Goal: Task Accomplishment & Management: Complete application form

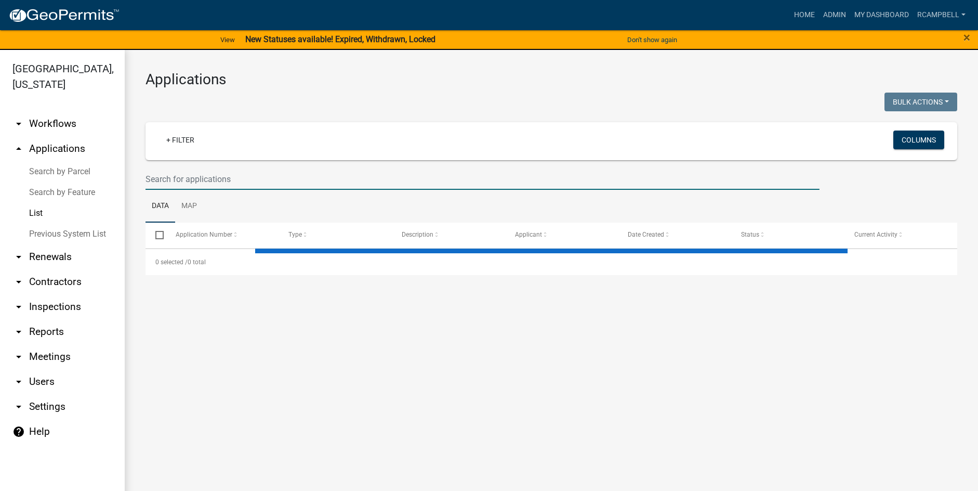
click at [204, 182] on input "text" at bounding box center [483, 178] width 674 height 21
select select "3: 100"
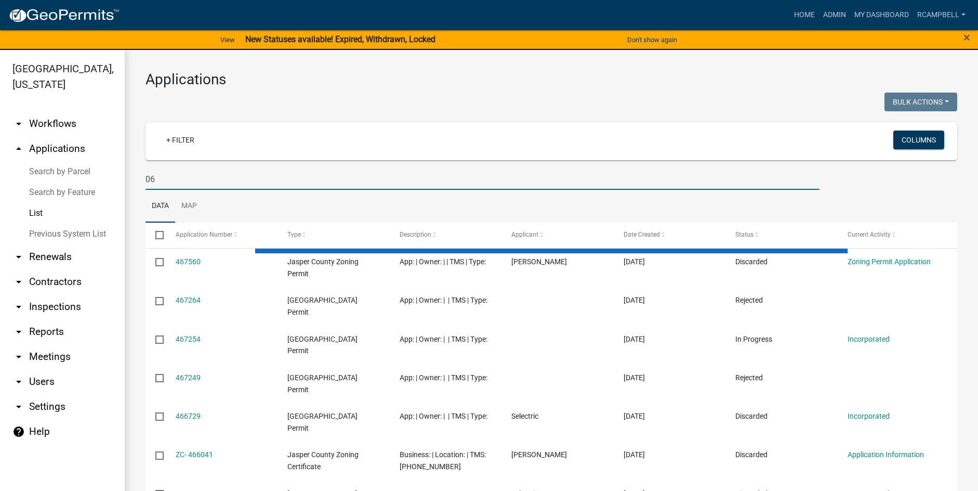
type input "0"
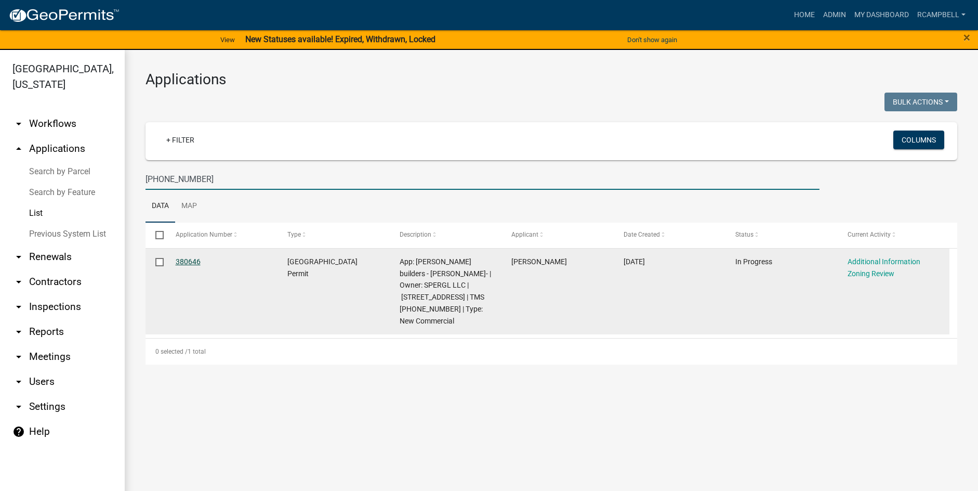
type input "067-01-00-029"
click at [188, 264] on link "380646" at bounding box center [188, 261] width 25 height 8
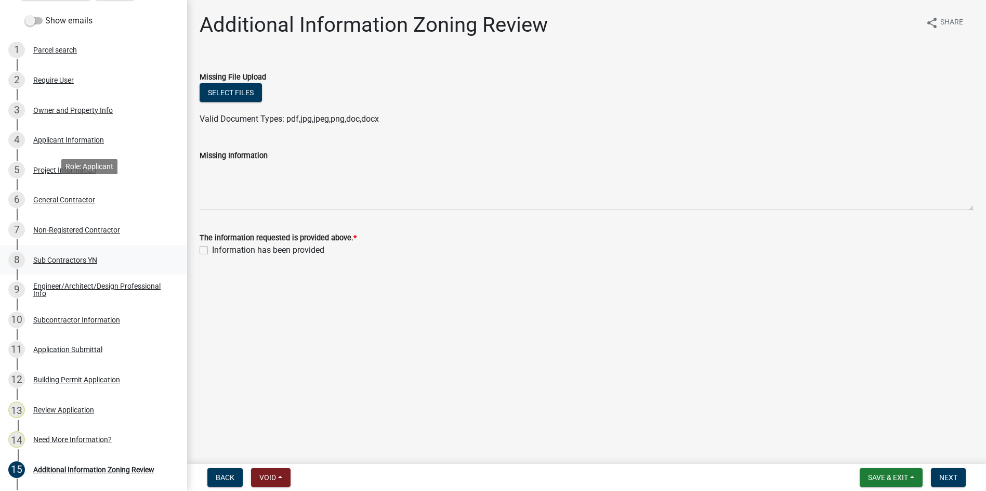
scroll to position [260, 0]
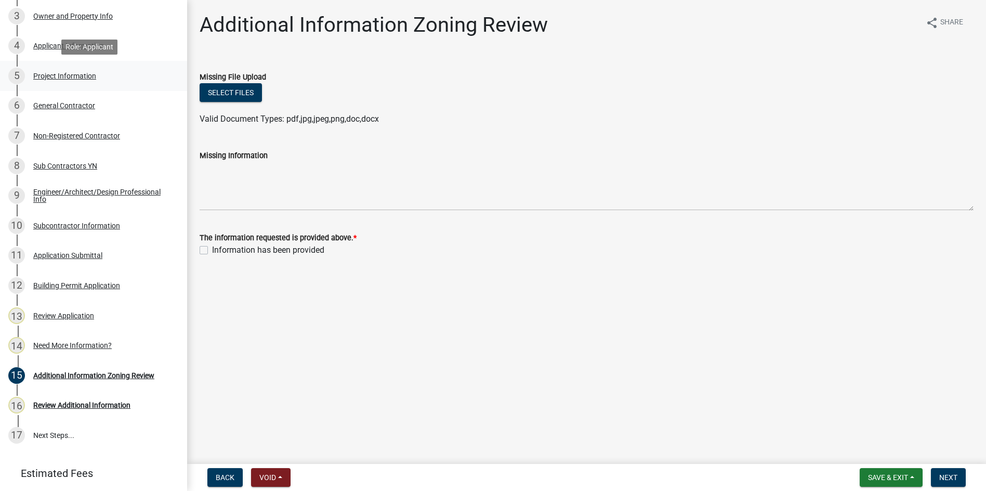
click at [57, 74] on div "Project Information" at bounding box center [64, 75] width 63 height 7
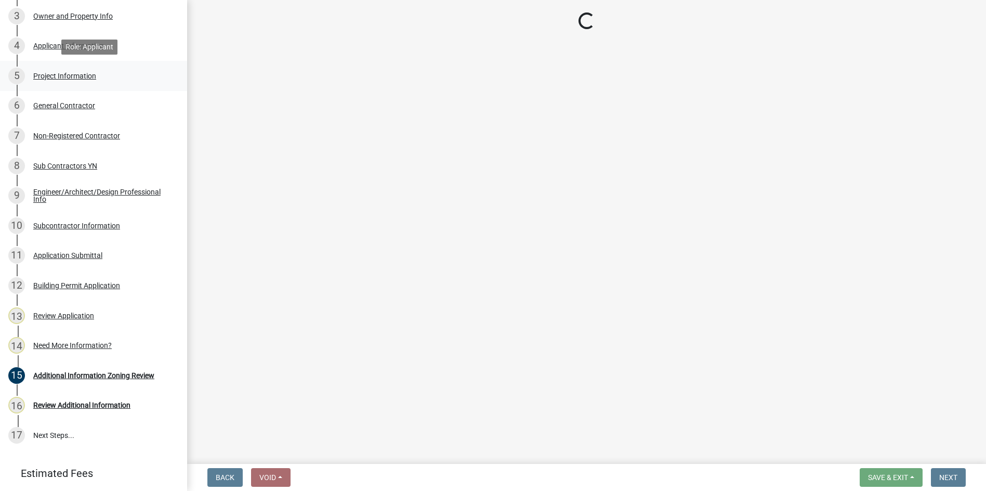
select select "d8ad81b1-fb71-4473-8687-b7f73eb7480a"
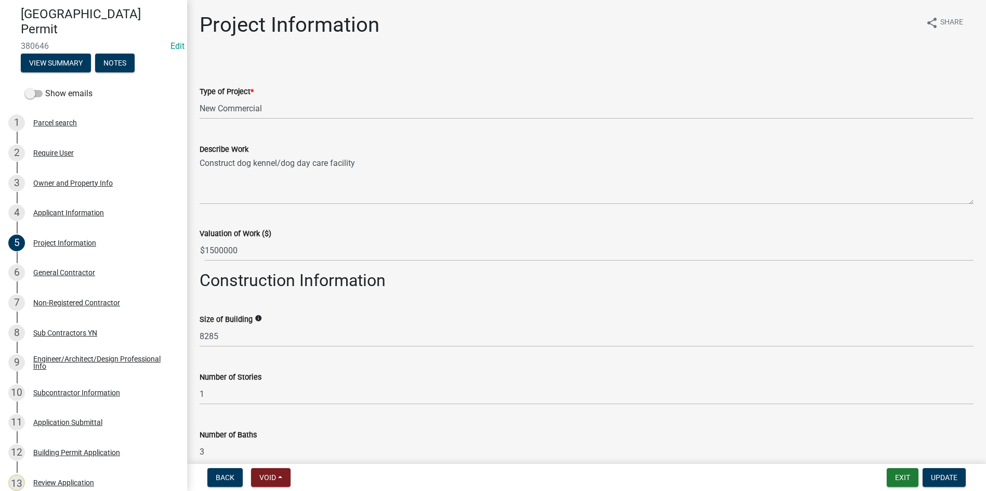
scroll to position [0, 0]
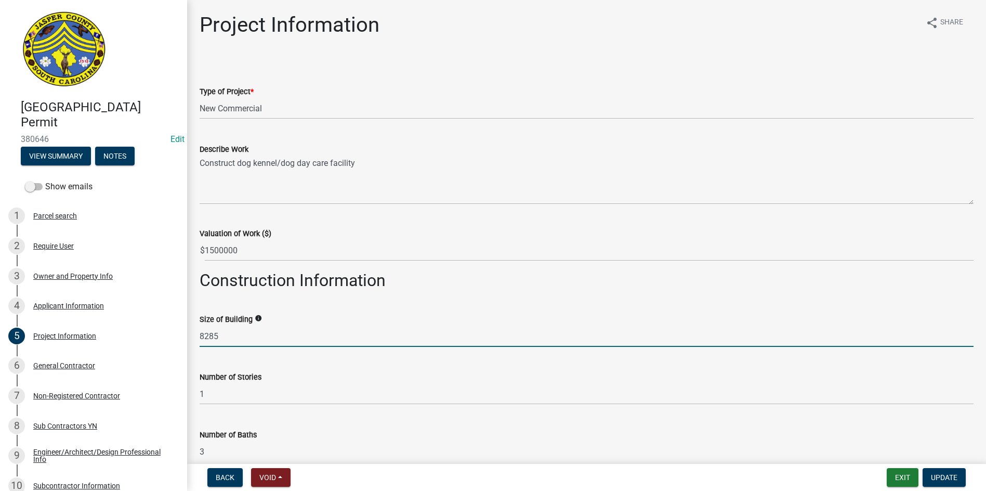
click at [231, 336] on input "8285" at bounding box center [587, 335] width 774 height 21
click at [242, 377] on label "Number of Stories" at bounding box center [231, 377] width 62 height 7
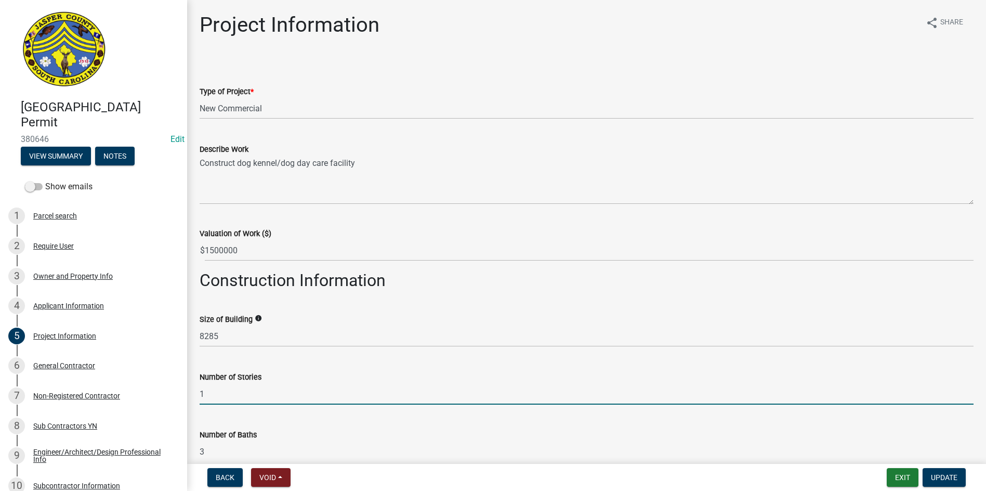
click at [234, 392] on input "1" at bounding box center [587, 393] width 774 height 21
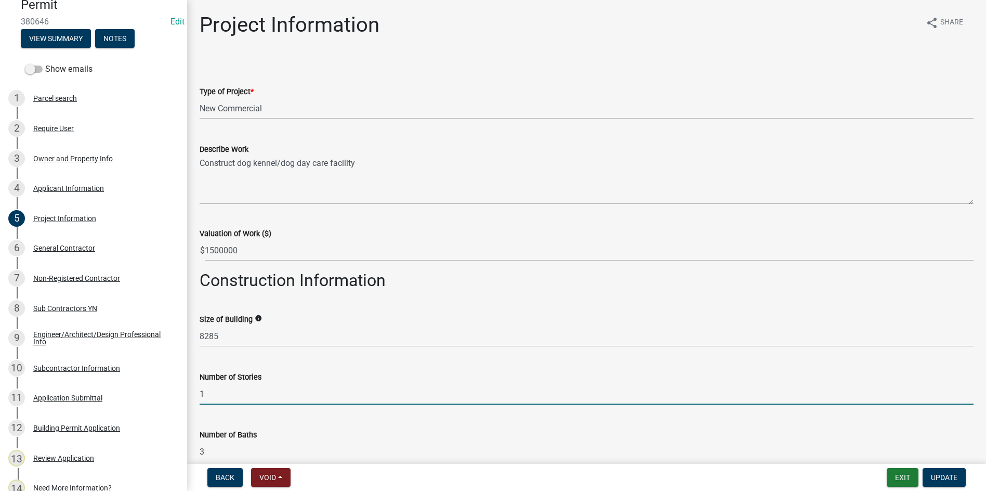
scroll to position [85, 0]
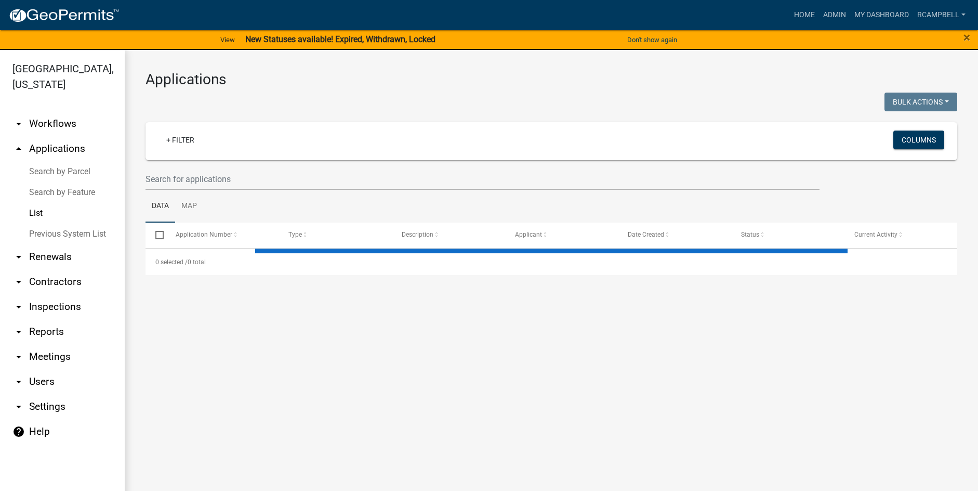
select select "3: 100"
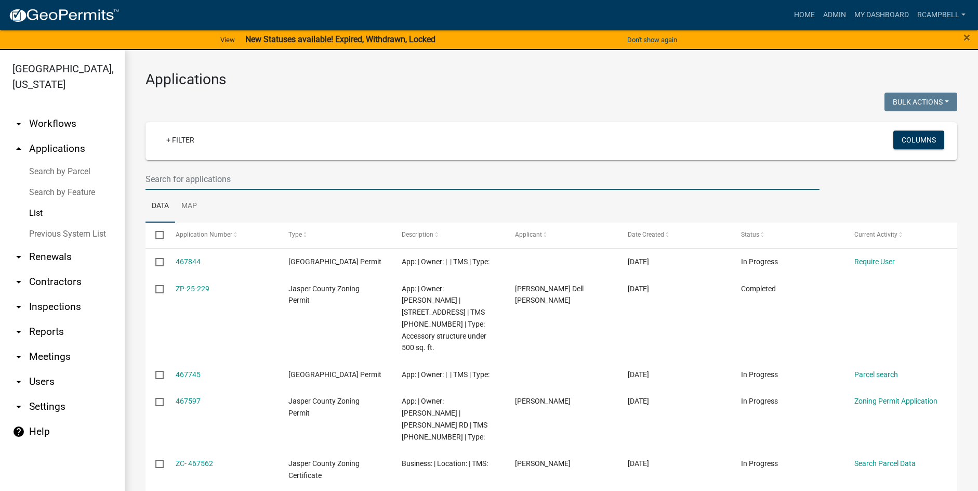
click at [191, 180] on input "text" at bounding box center [483, 178] width 674 height 21
type input "419723"
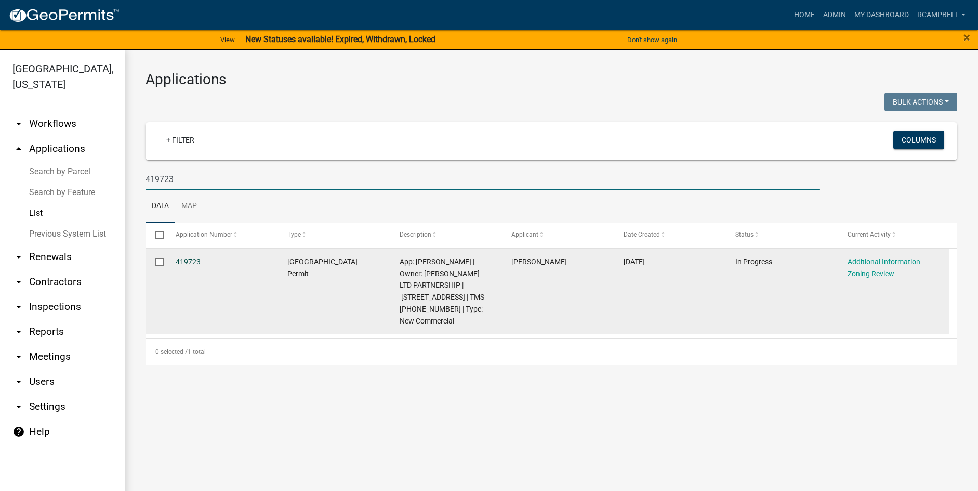
click at [187, 260] on link "419723" at bounding box center [188, 261] width 25 height 8
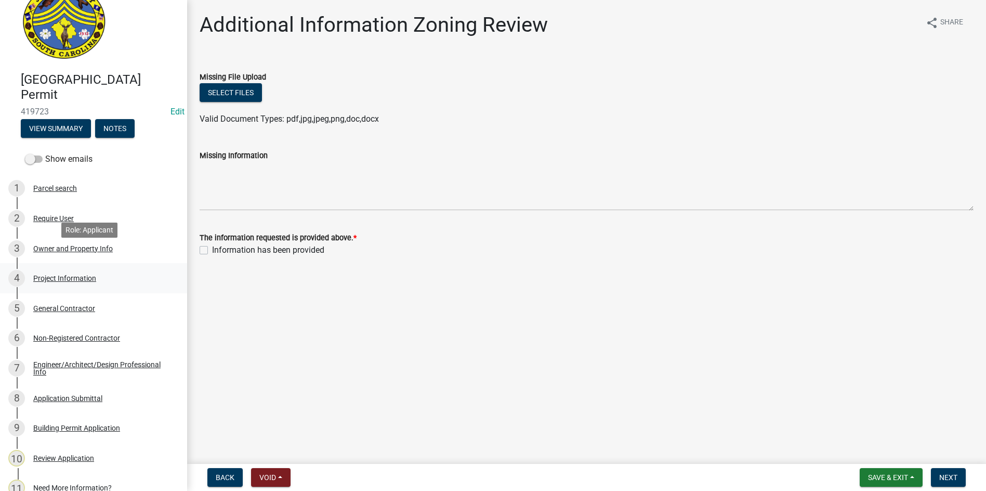
scroll to position [52, 0]
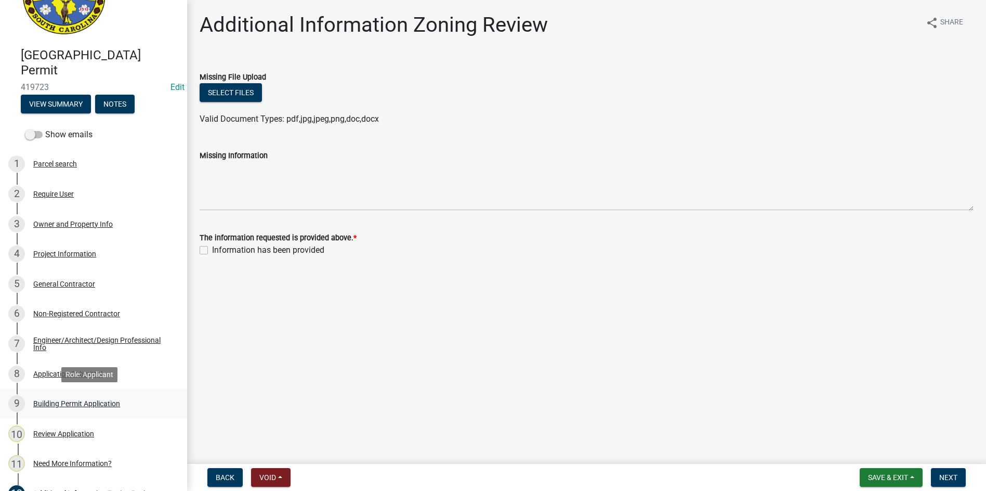
click at [76, 401] on div "Building Permit Application" at bounding box center [76, 403] width 87 height 7
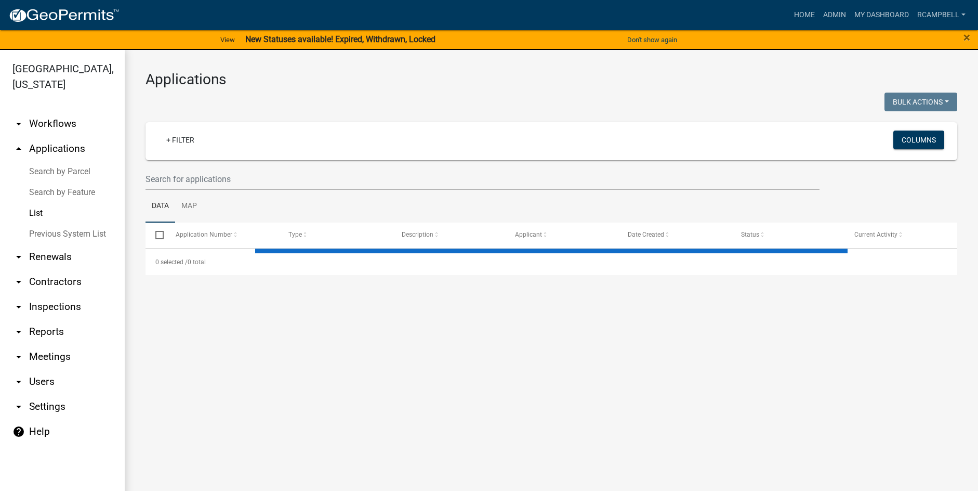
select select "3: 100"
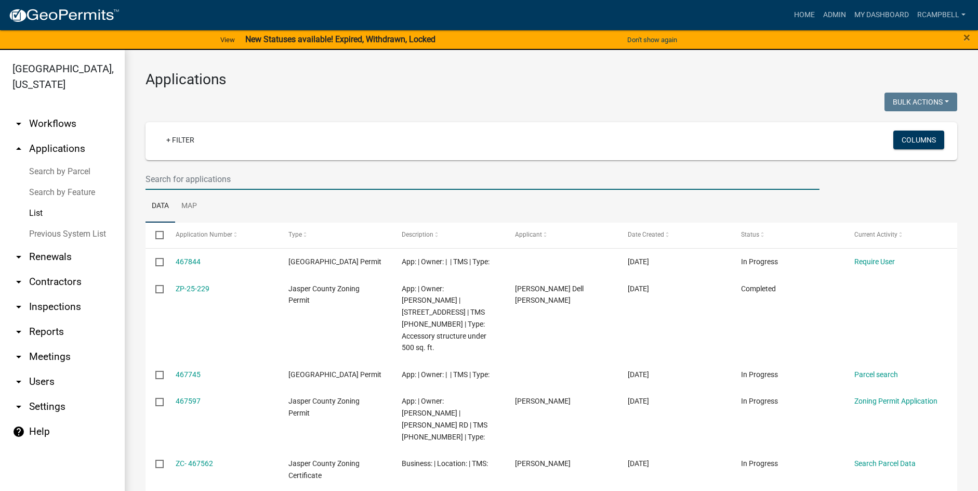
click at [243, 180] on input "text" at bounding box center [483, 178] width 674 height 21
click at [188, 179] on input "text" at bounding box center [483, 178] width 674 height 21
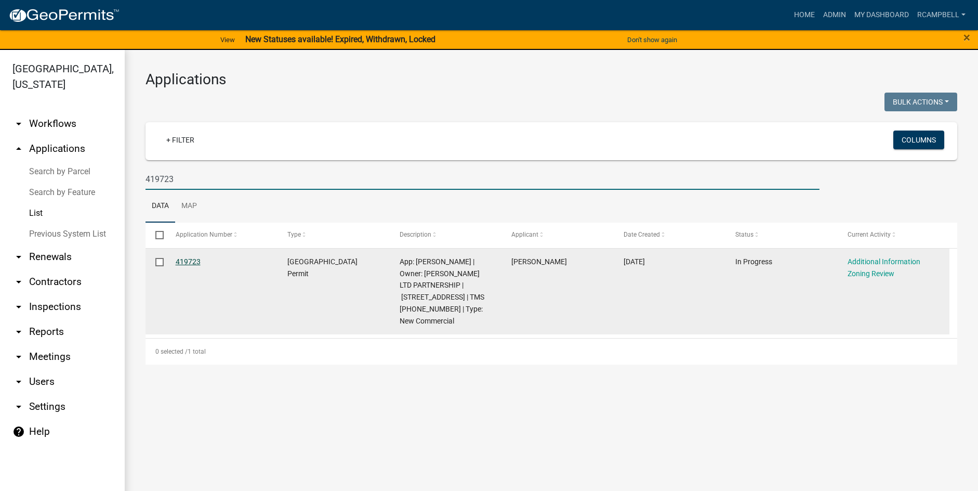
type input "419723"
click at [187, 260] on link "419723" at bounding box center [188, 261] width 25 height 8
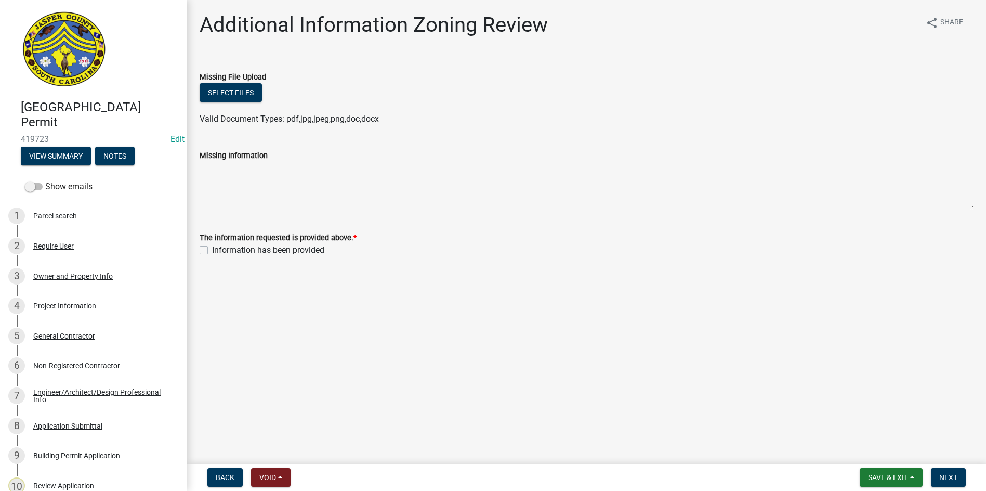
click at [501, 342] on main "Additional Information Zoning Review share Share Missing File Upload Select fil…" at bounding box center [586, 230] width 799 height 460
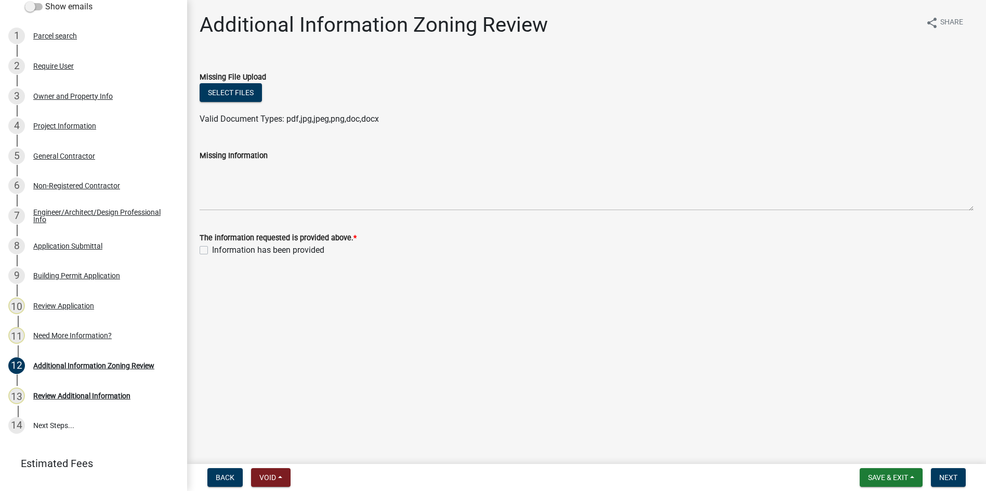
scroll to position [203, 0]
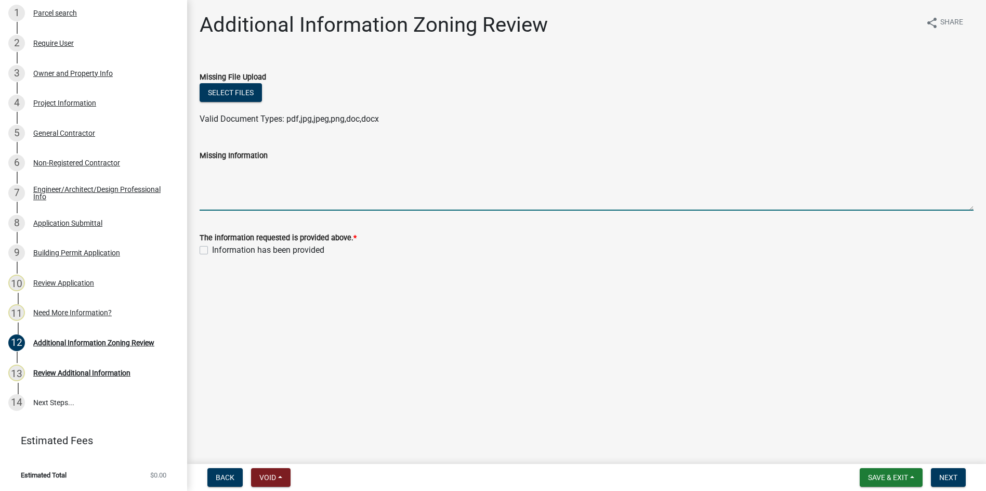
click at [237, 187] on textarea "Missing Information" at bounding box center [587, 186] width 774 height 49
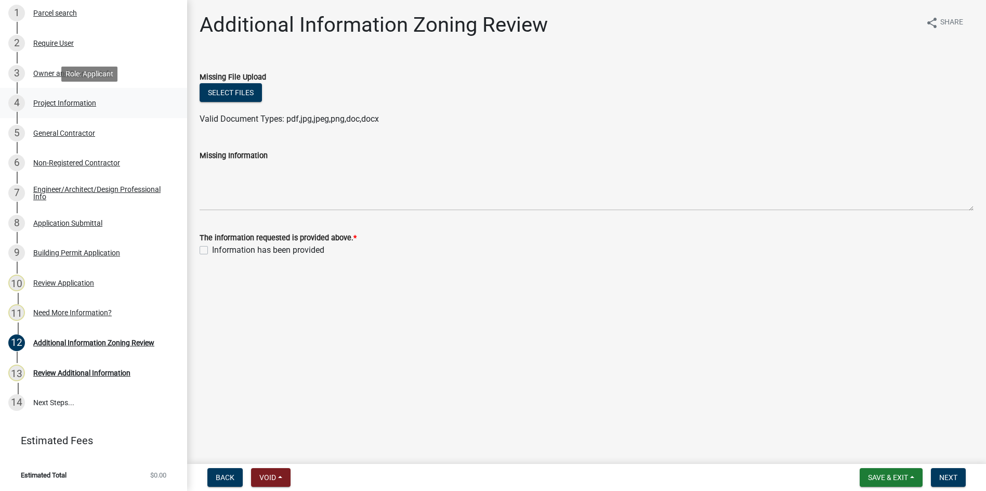
click at [68, 100] on div "Project Information" at bounding box center [64, 102] width 63 height 7
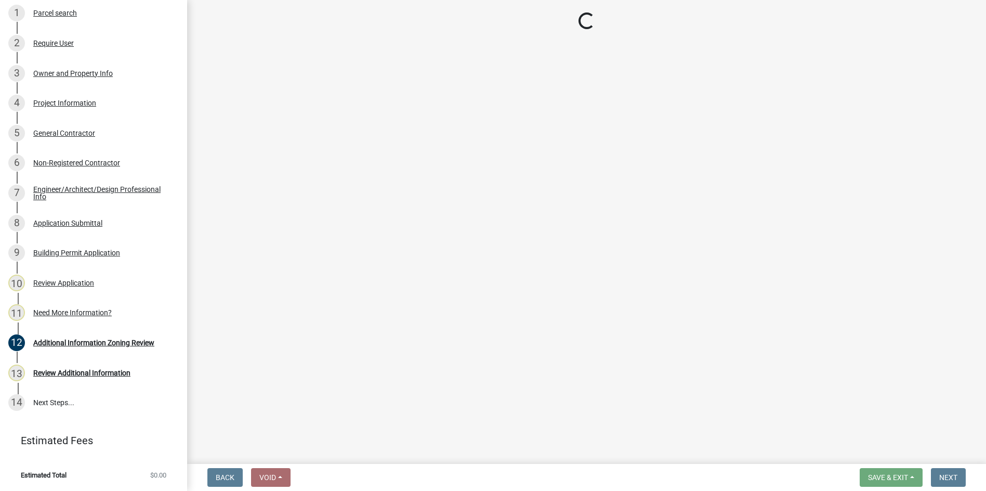
select select "d8ad81b1-fb71-4473-8687-b7f73eb7480a"
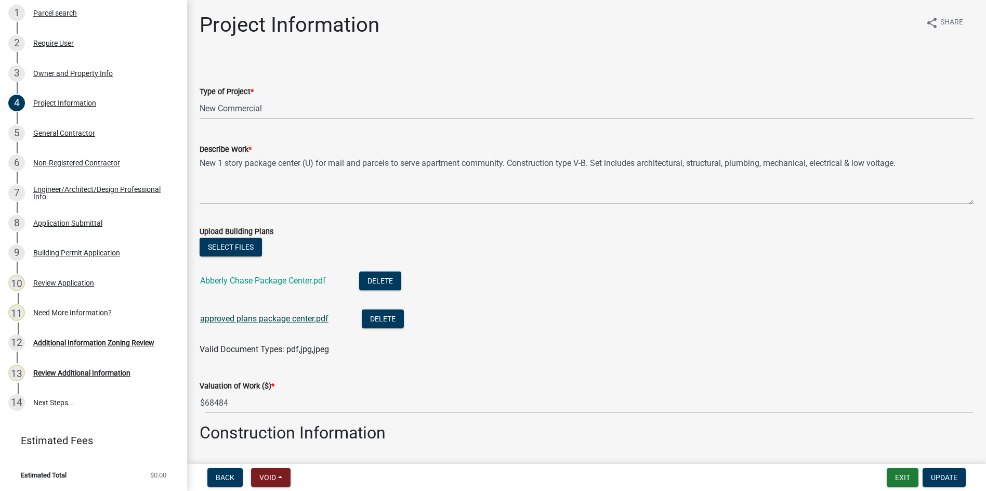
click at [252, 316] on link "approved plans package center.pdf" at bounding box center [264, 319] width 128 height 10
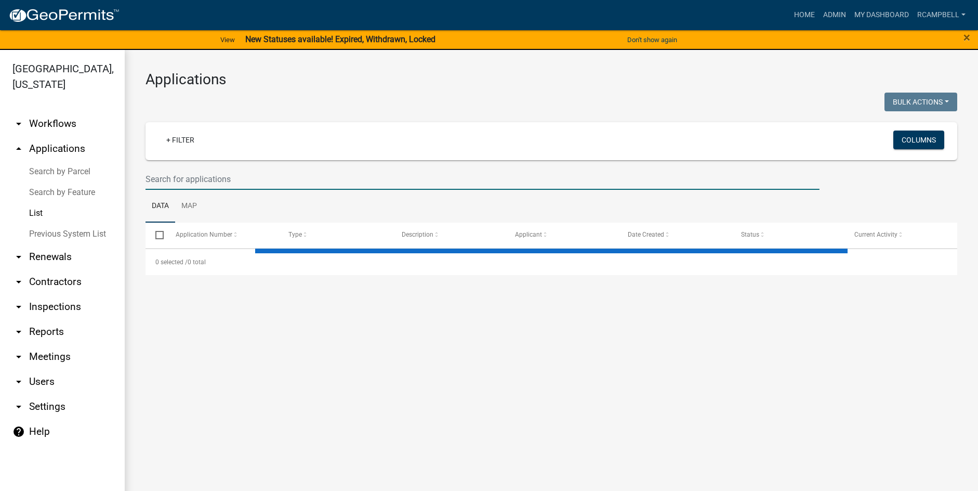
select select "3: 100"
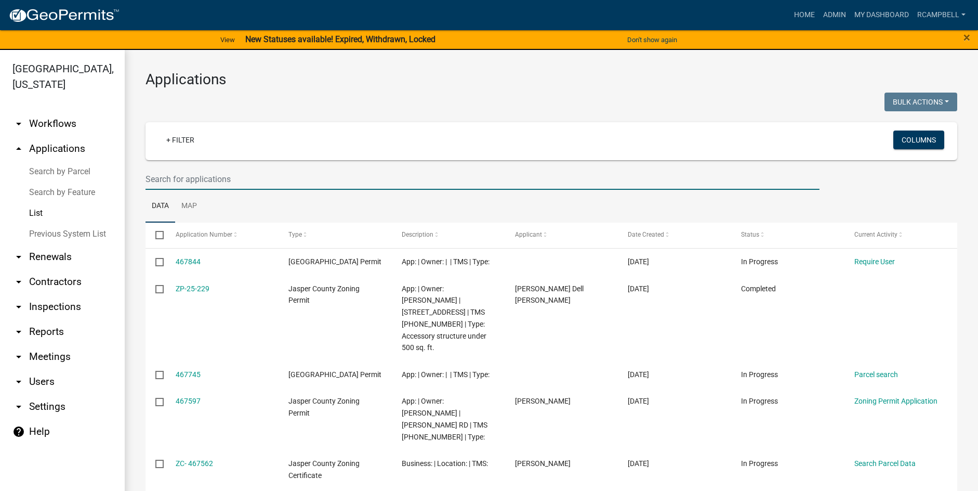
click at [283, 176] on input "text" at bounding box center [483, 178] width 674 height 21
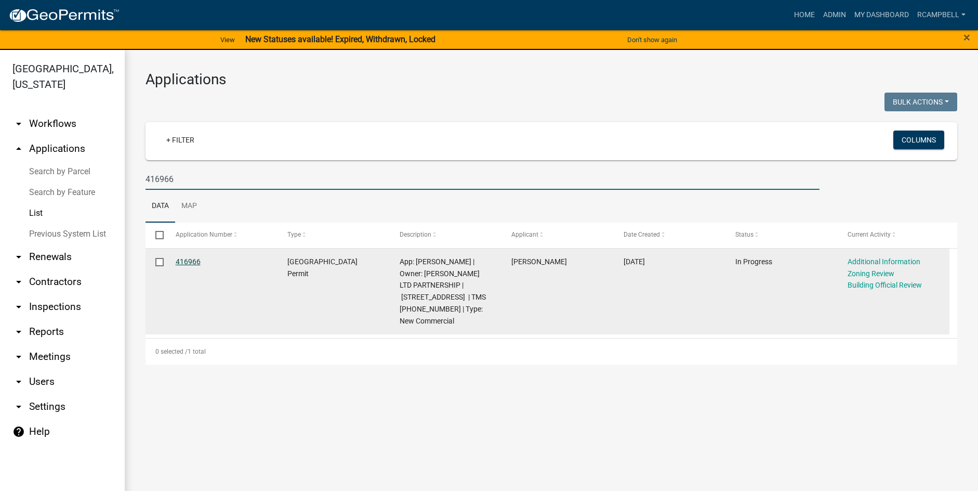
type input "416966"
click at [192, 263] on link "416966" at bounding box center [188, 261] width 25 height 8
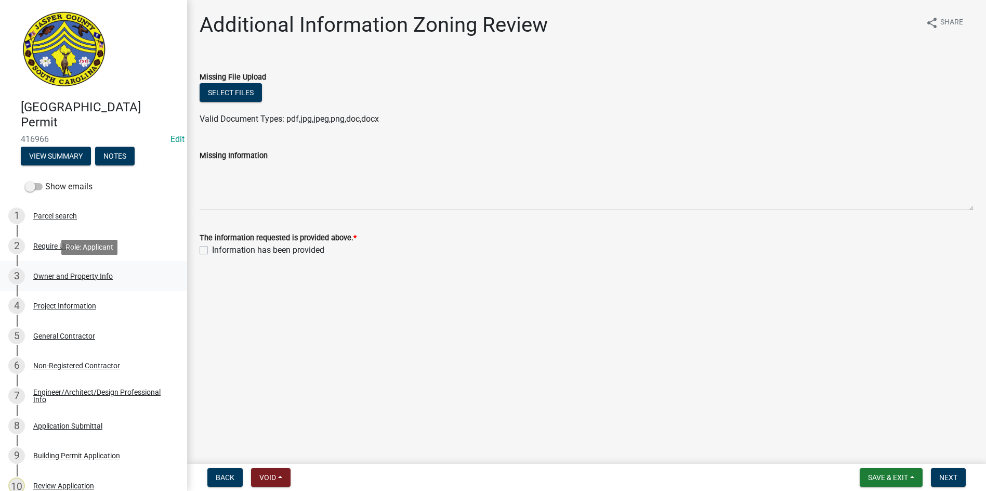
click at [58, 279] on div "Owner and Property Info" at bounding box center [73, 275] width 80 height 7
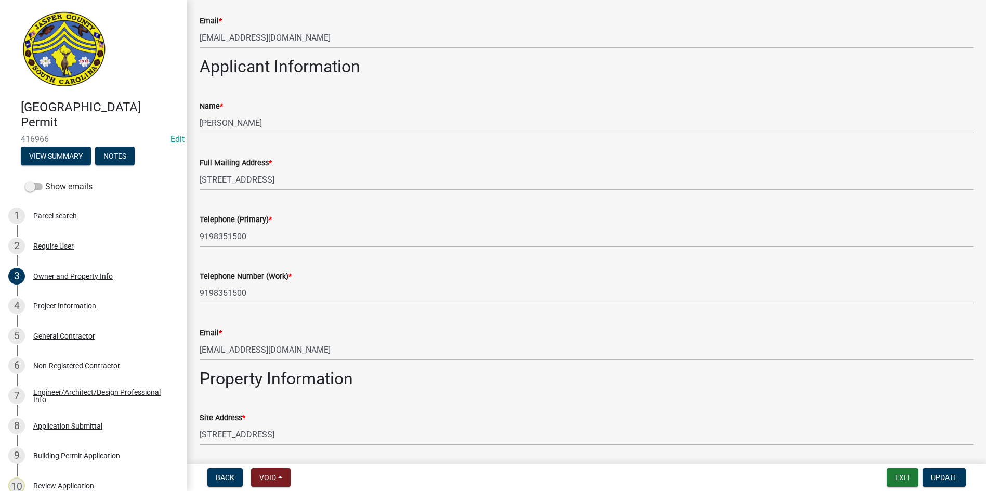
scroll to position [572, 0]
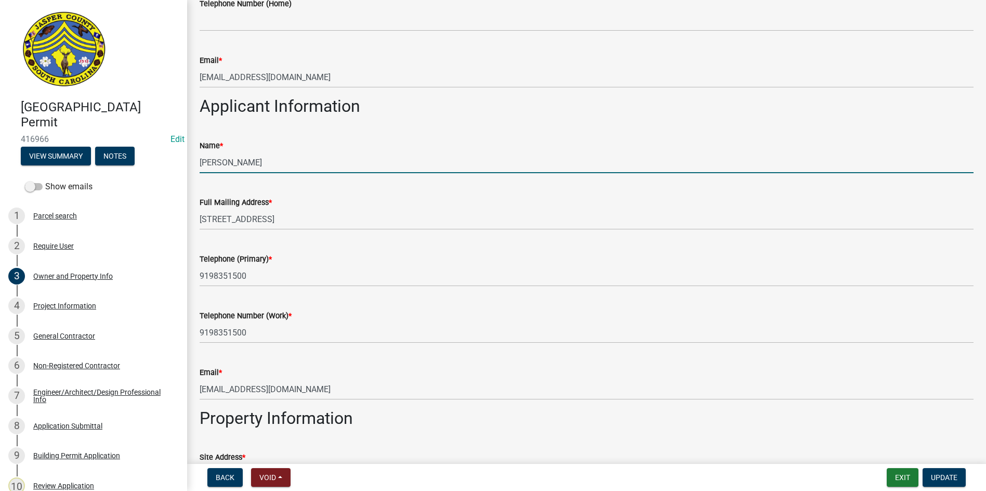
click at [258, 165] on input "[PERSON_NAME]" at bounding box center [587, 162] width 774 height 21
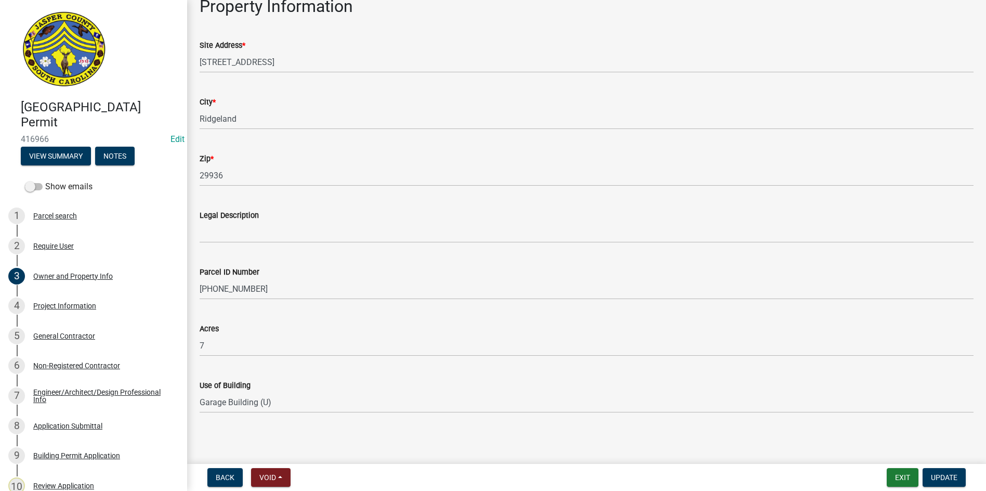
scroll to position [986, 0]
type input "Leslie Bloem (Abberly Chase 7 bay Garage)"
click at [941, 476] on span "Update" at bounding box center [944, 477] width 27 height 8
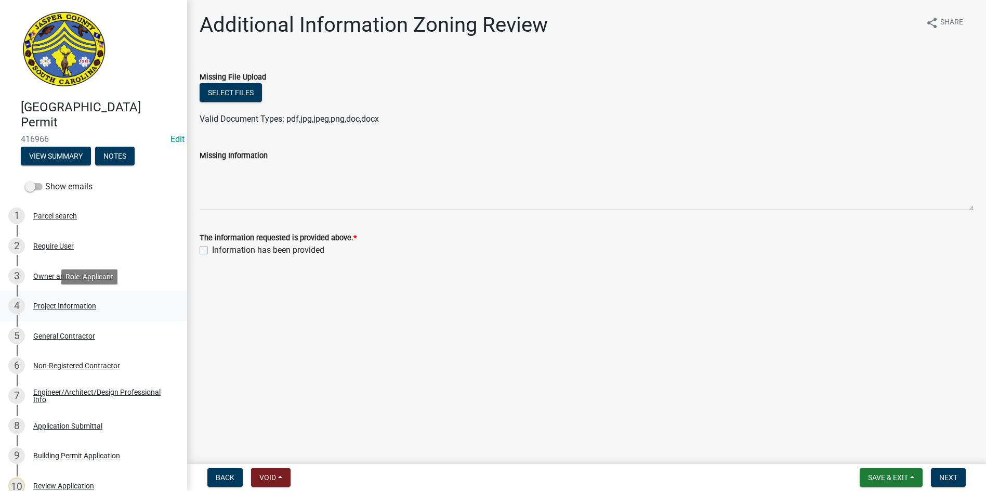
click at [55, 309] on div "Project Information" at bounding box center [64, 305] width 63 height 7
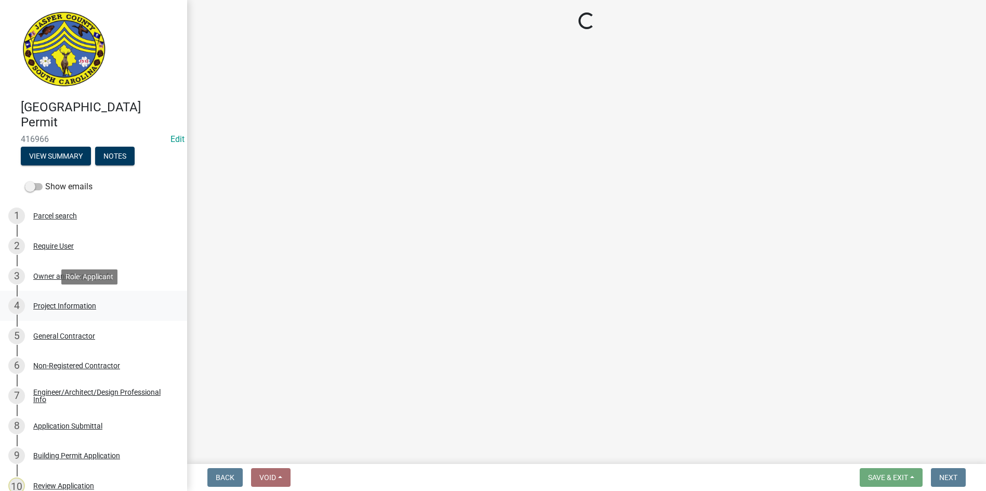
select select "d8ad81b1-fb71-4473-8687-b7f73eb7480a"
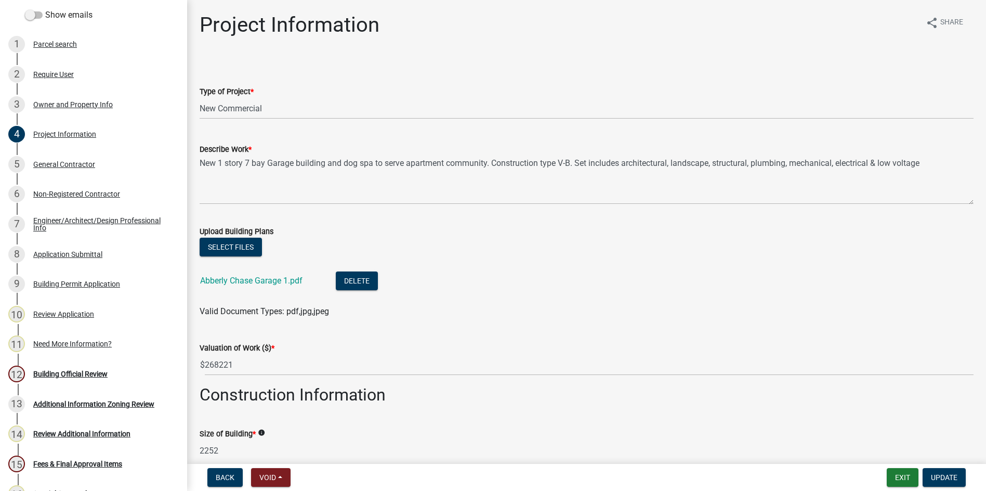
scroll to position [188, 0]
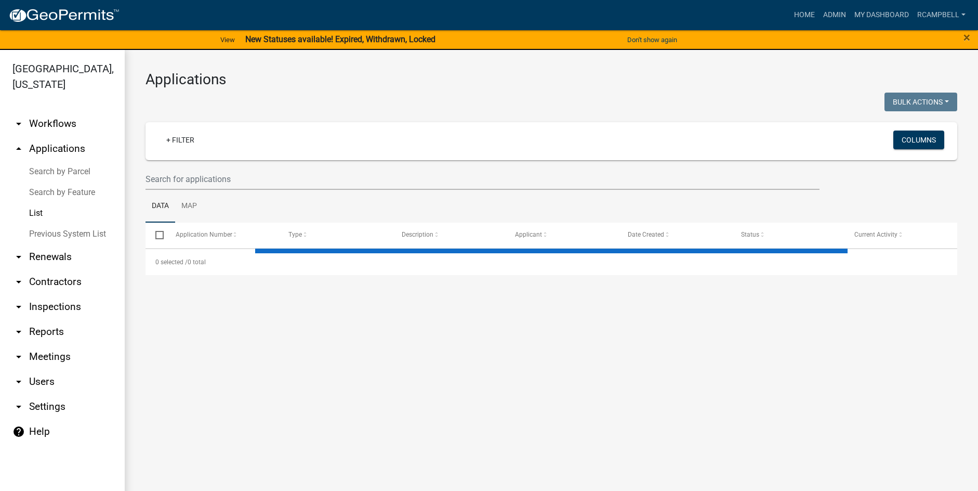
select select "3: 100"
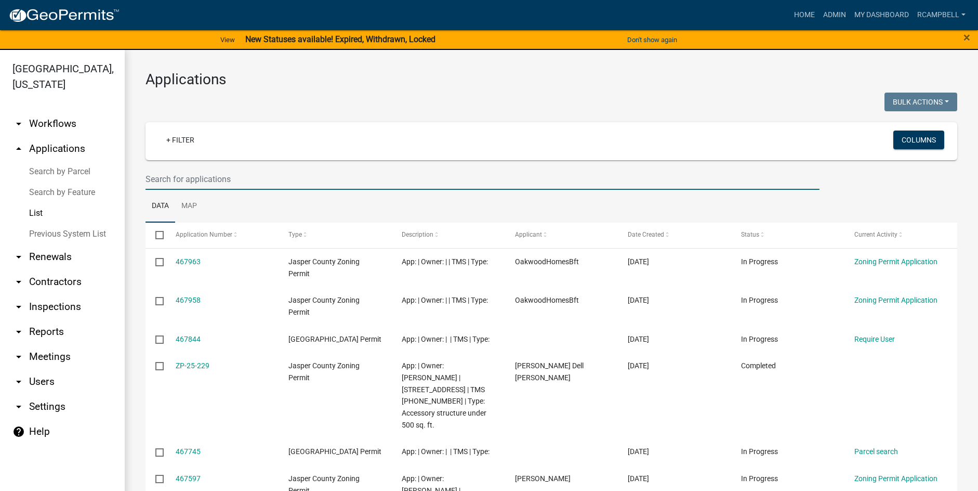
click at [195, 179] on input "text" at bounding box center [483, 178] width 674 height 21
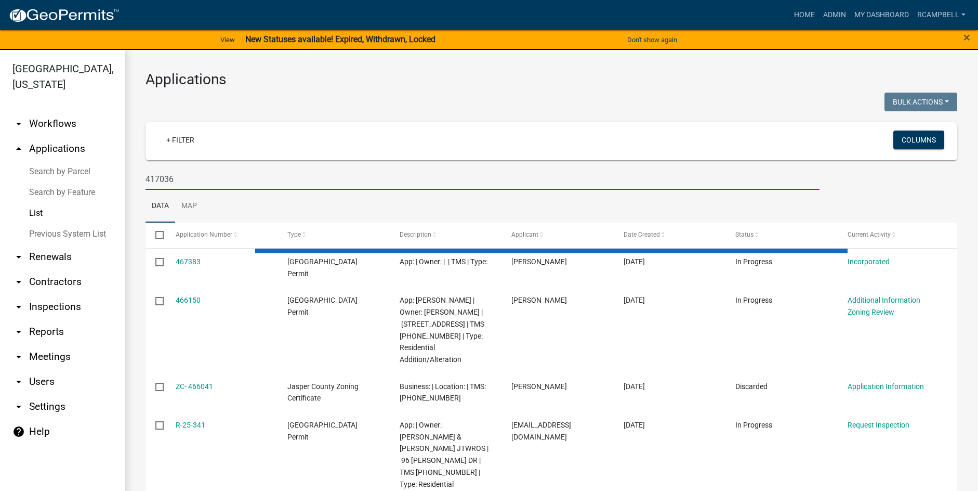
type input "417036"
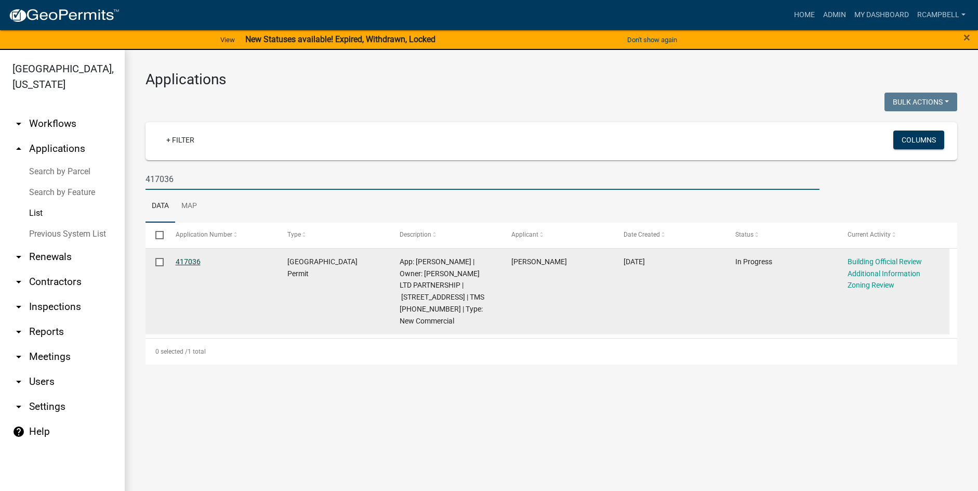
click at [190, 263] on link "417036" at bounding box center [188, 261] width 25 height 8
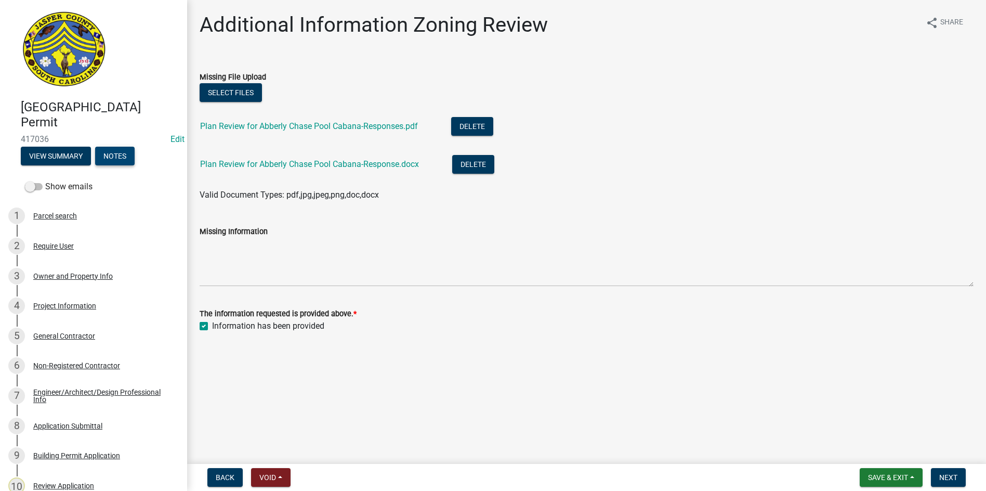
click at [110, 158] on button "Notes" at bounding box center [115, 156] width 40 height 19
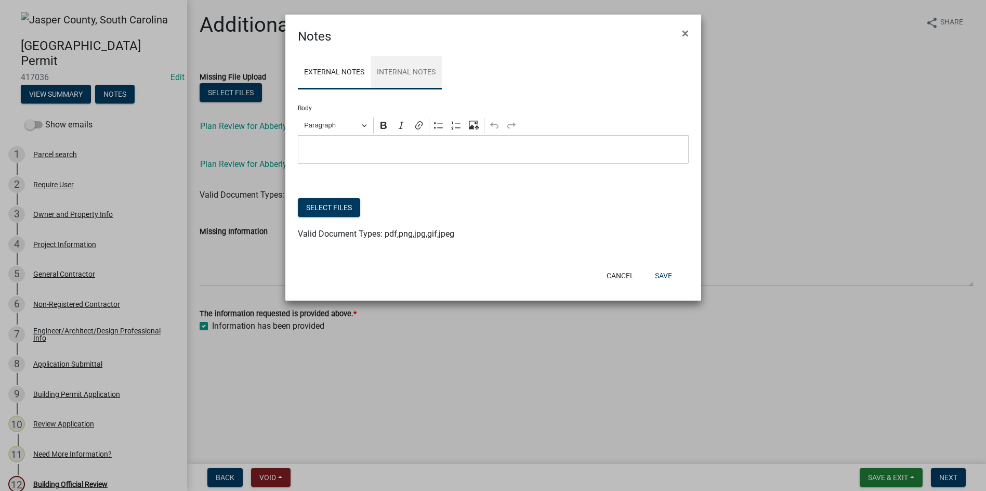
click at [394, 70] on link "Internal Notes" at bounding box center [406, 72] width 71 height 33
click at [348, 73] on link "External Notes" at bounding box center [334, 72] width 73 height 33
click at [682, 30] on span "×" at bounding box center [685, 33] width 7 height 15
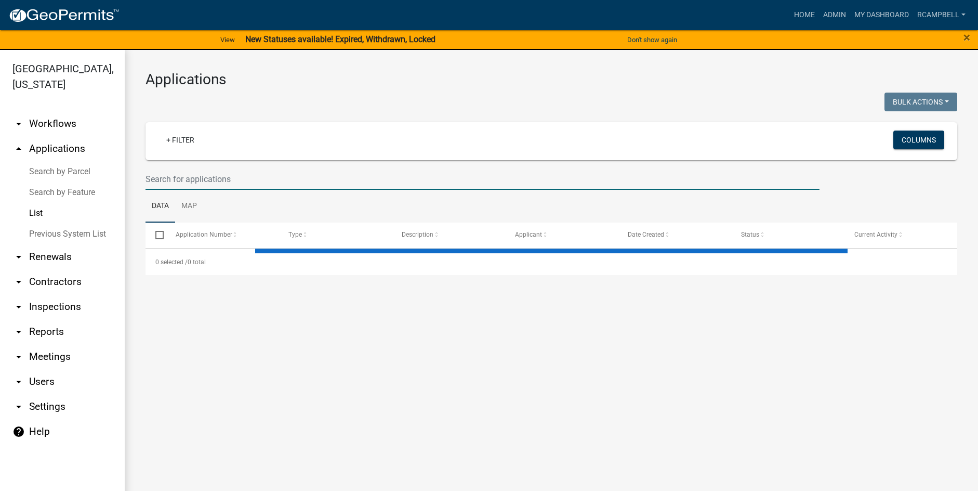
select select "3: 100"
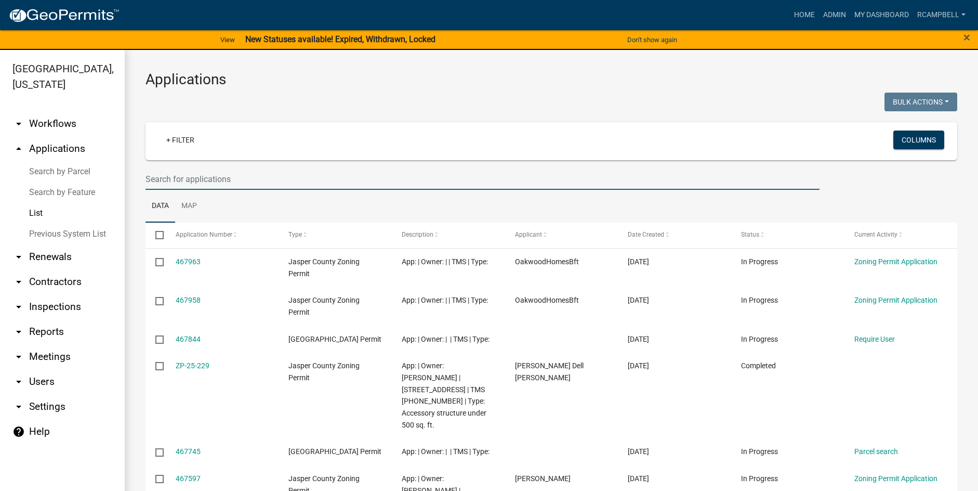
click at [208, 181] on input "text" at bounding box center [483, 178] width 674 height 21
click at [179, 178] on input "text" at bounding box center [483, 178] width 674 height 21
type input "416905"
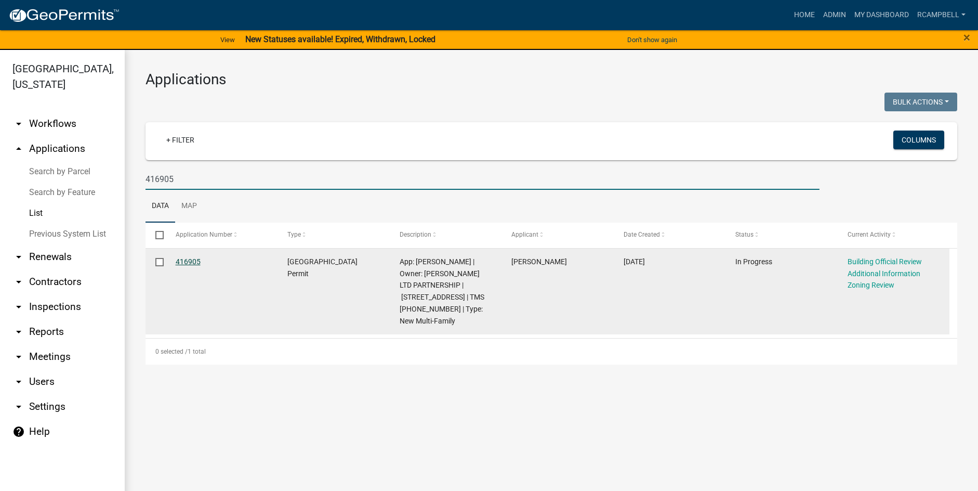
click at [195, 263] on link "416905" at bounding box center [188, 261] width 25 height 8
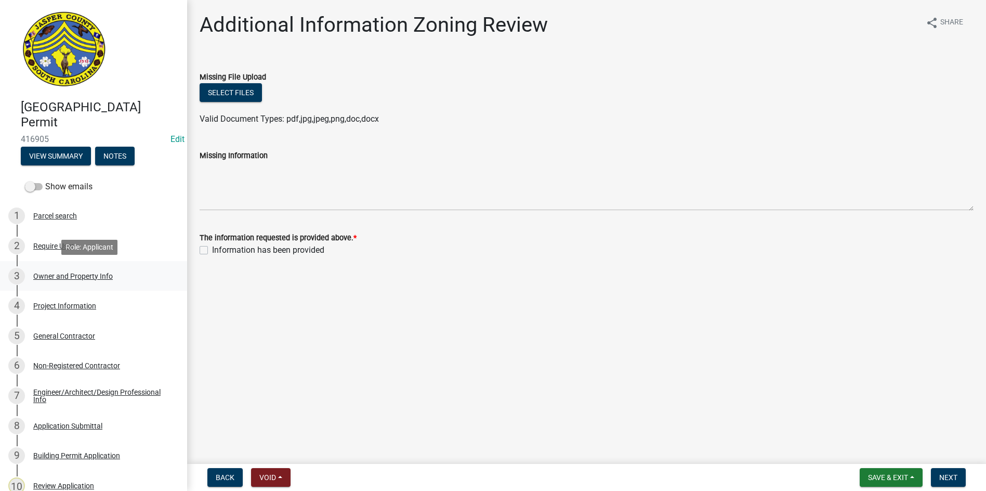
click at [61, 275] on div "Owner and Property Info" at bounding box center [73, 275] width 80 height 7
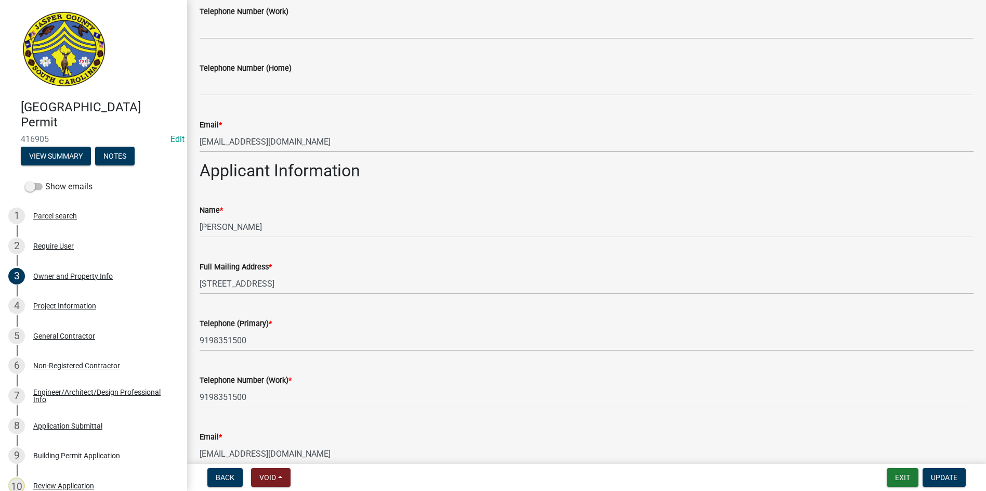
scroll to position [520, 0]
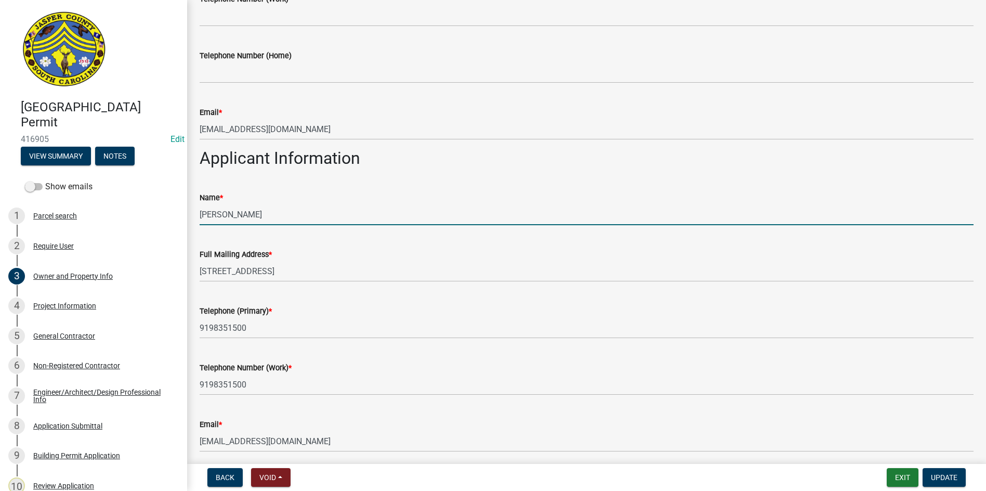
click at [260, 218] on input "[PERSON_NAME]" at bounding box center [587, 214] width 774 height 21
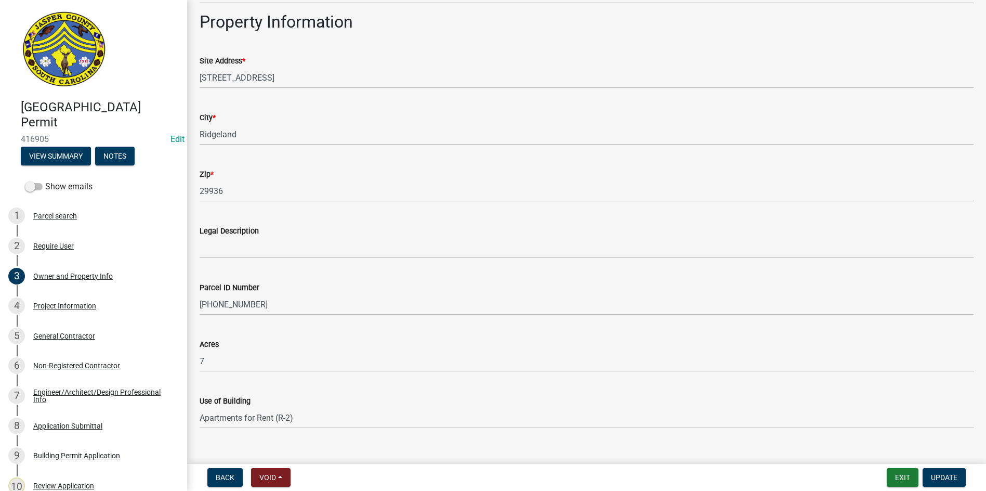
scroll to position [986, 0]
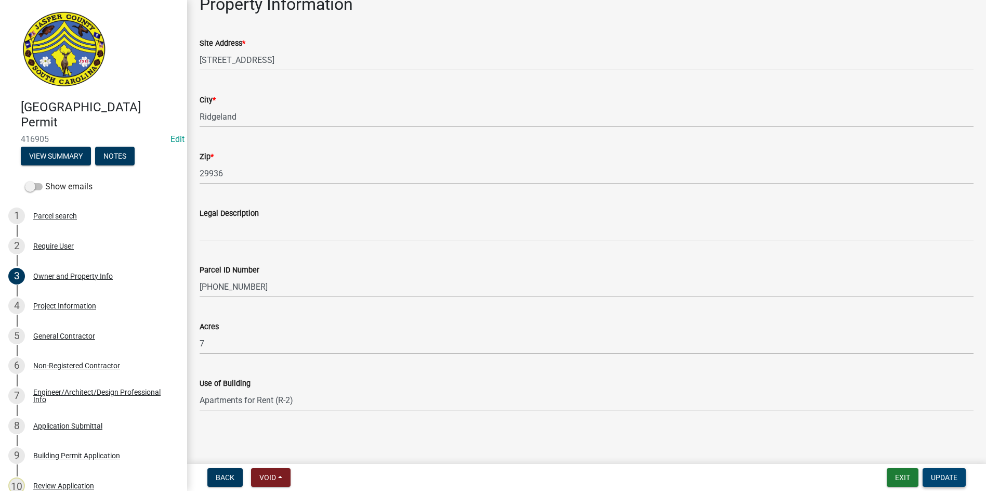
type input "[PERSON_NAME] (Abberly Chase Apt 2)"
click at [946, 475] on span "Update" at bounding box center [944, 477] width 27 height 8
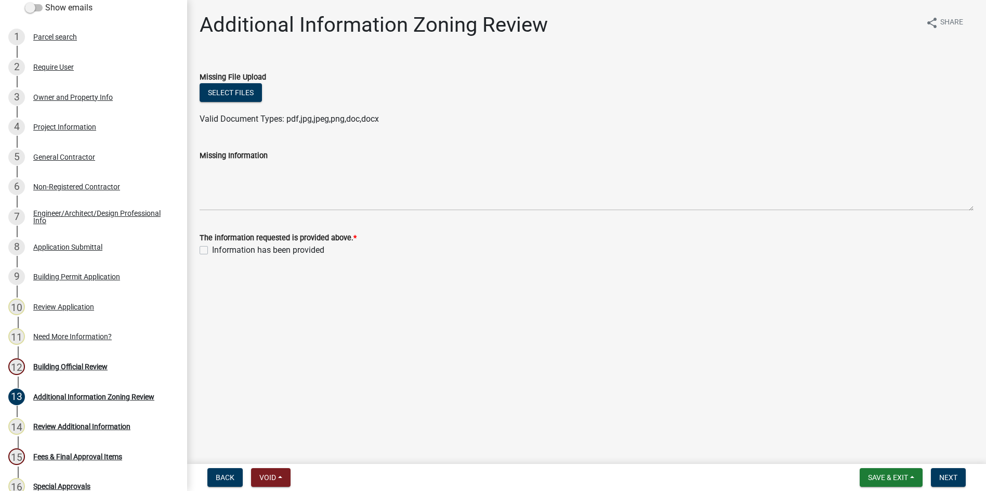
scroll to position [178, 0]
click at [82, 366] on div "Building Official Review" at bounding box center [70, 366] width 74 height 7
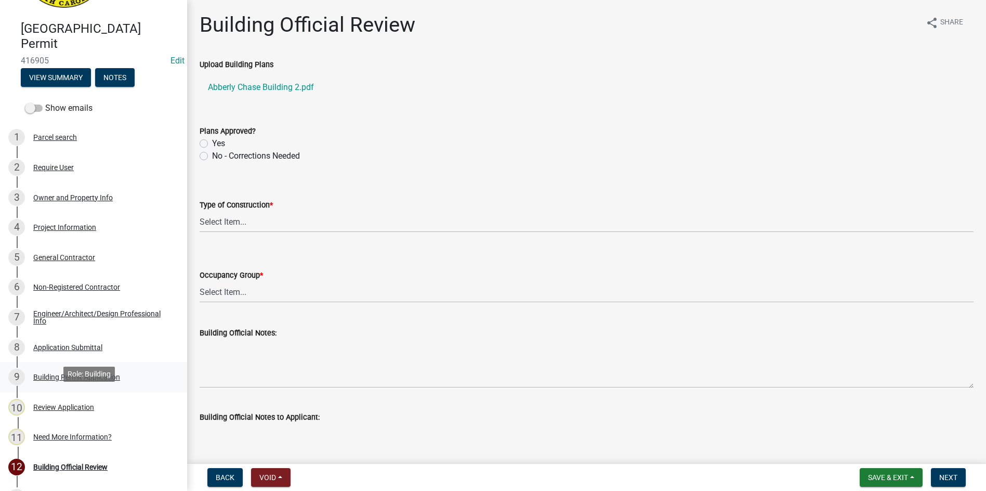
scroll to position [74, 0]
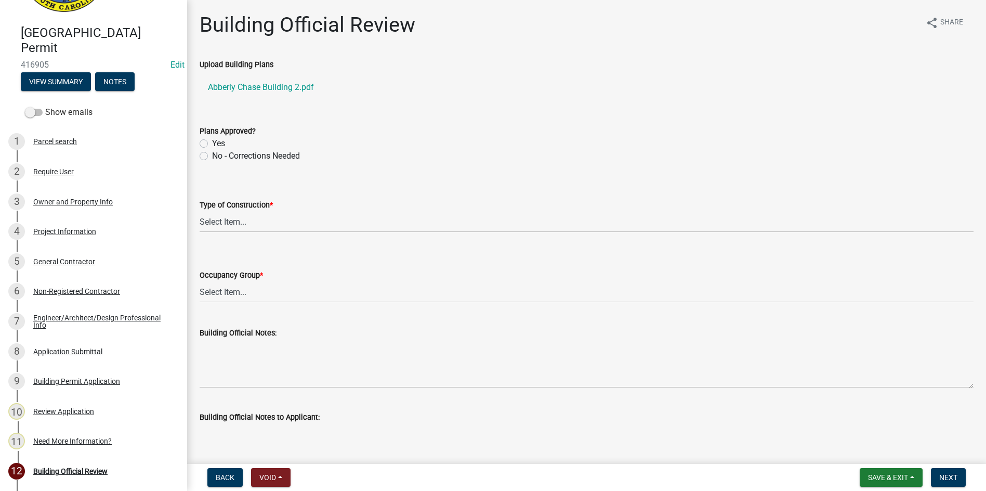
click at [212, 144] on label "Yes" at bounding box center [218, 143] width 13 height 12
click at [212, 144] on input "Yes" at bounding box center [215, 140] width 7 height 7
radio input "true"
click at [230, 87] on link "Abberly Chase Building 2.pdf" at bounding box center [587, 87] width 774 height 25
click at [231, 224] on select "Select Item... IA IB IIA IIB IIIA IIIB IV VA VB" at bounding box center [587, 221] width 774 height 21
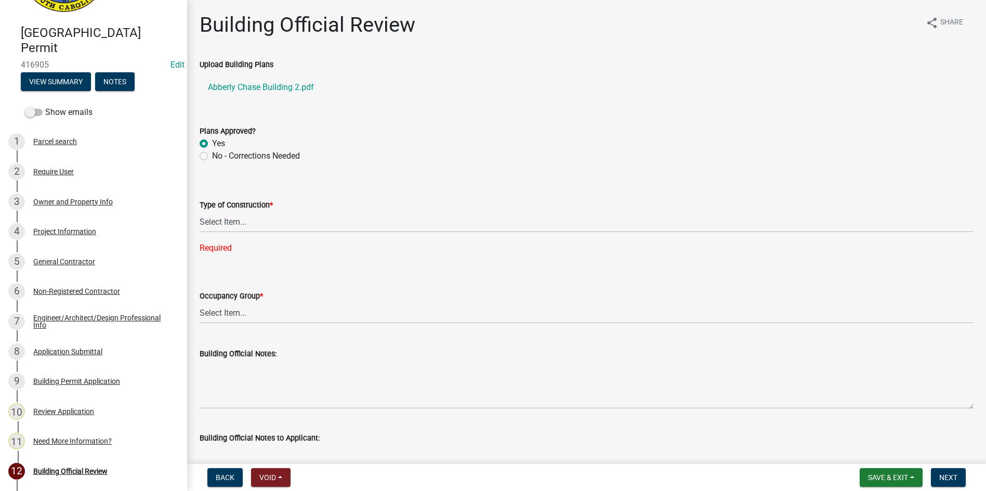
click at [327, 195] on form "Type of Construction * Select Item... IA IB IIA IIB IIIA IIIB IV VA VB" at bounding box center [587, 209] width 774 height 46
click at [255, 315] on select "Select Item... A-1 A-2 A-3 A-4 B E F-1 F-2 H-1 H-2 H-3 H-4 H-5 I-1 I-2 I-3 I-4 …" at bounding box center [587, 312] width 774 height 21
click at [200, 302] on select "Select Item... A-1 A-2 A-3 A-4 B E F-1 F-2 H-1 H-2 H-3 H-4 H-5 I-1 I-2 I-3 I-4 …" at bounding box center [587, 312] width 774 height 21
select select "372c40e7-f42d-46ad-baf8-9ce7f4d318c8"
click at [235, 221] on select "Select Item... IA IB IIA IIB IIIA IIIB IV VA VB" at bounding box center [587, 221] width 774 height 21
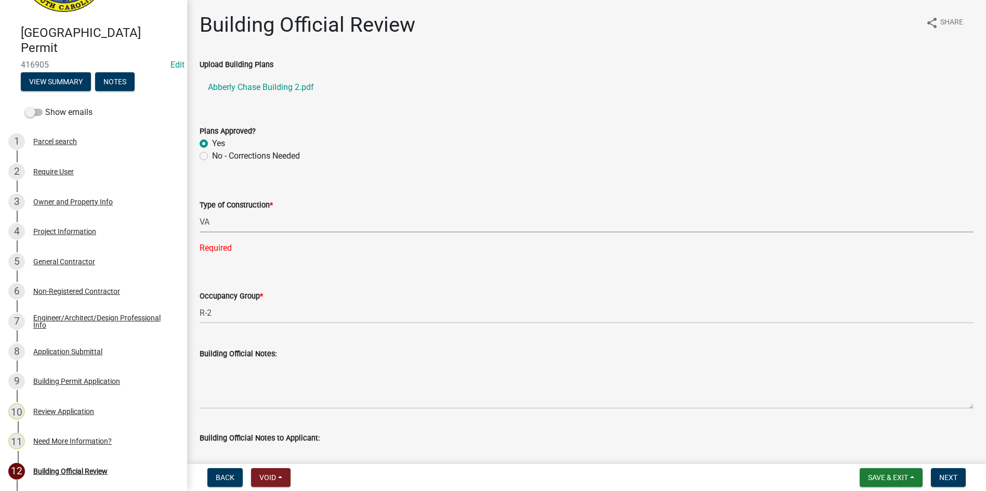
click at [200, 211] on select "Select Item... IA IB IIA IIB IIIA IIIB IV VA VB" at bounding box center [587, 221] width 774 height 21
select select "f43ddae6-bcb0-4424-aa24-5060b6e3416a"
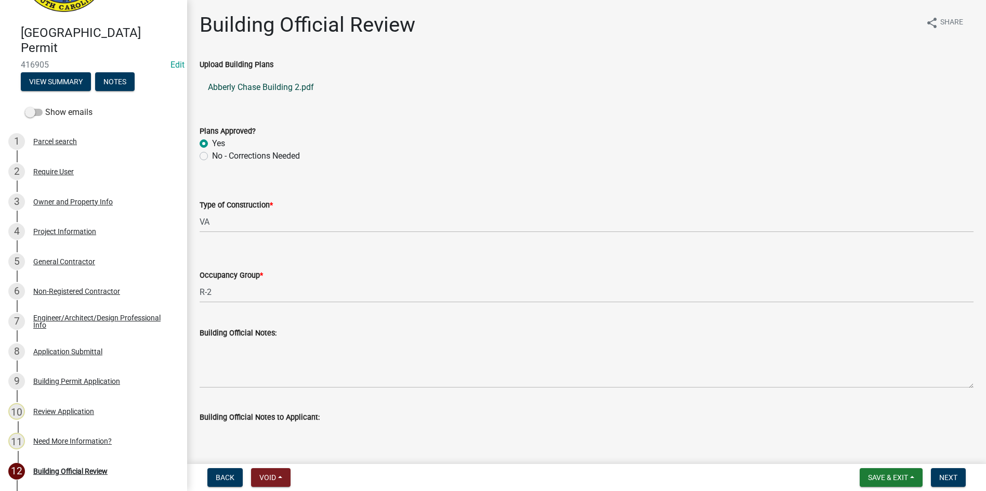
click at [256, 88] on link "Abberly Chase Building 2.pdf" at bounding box center [587, 87] width 774 height 25
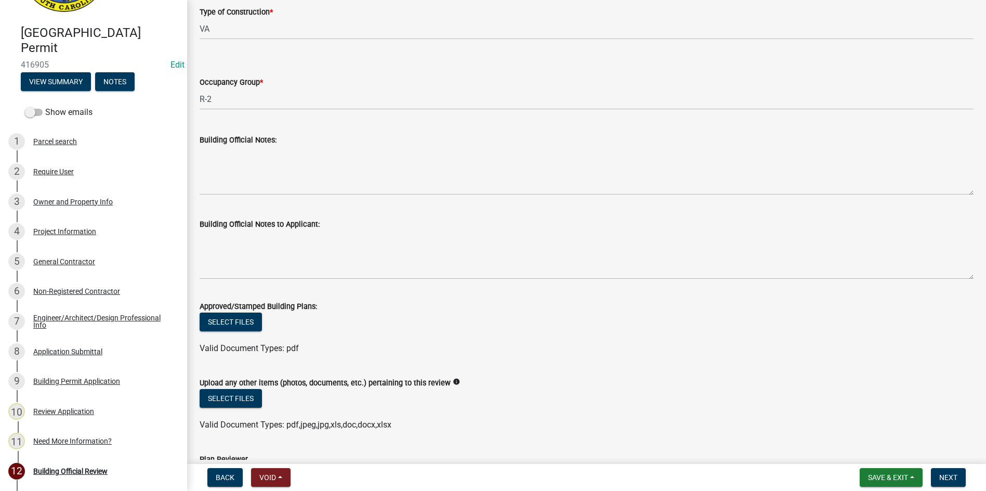
scroll to position [208, 0]
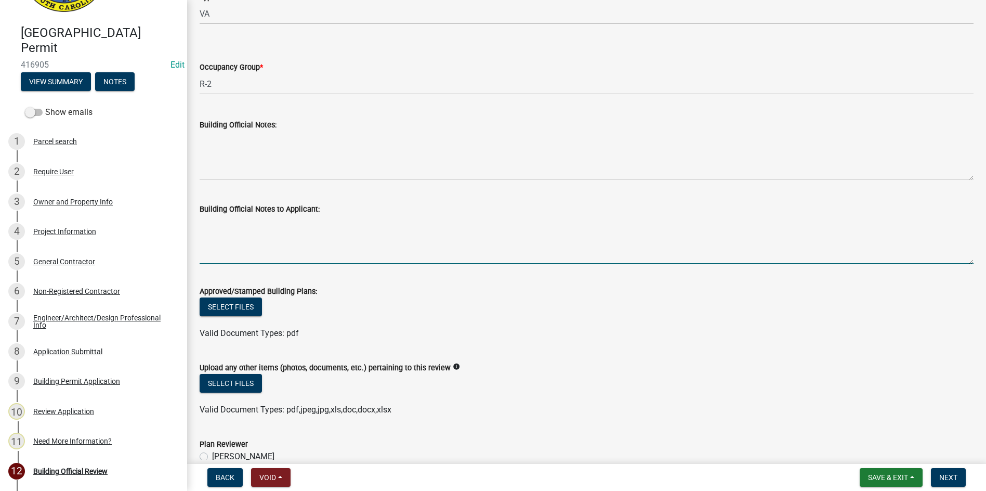
click at [214, 218] on textarea "Building Official Notes to Applicant:" at bounding box center [587, 239] width 774 height 49
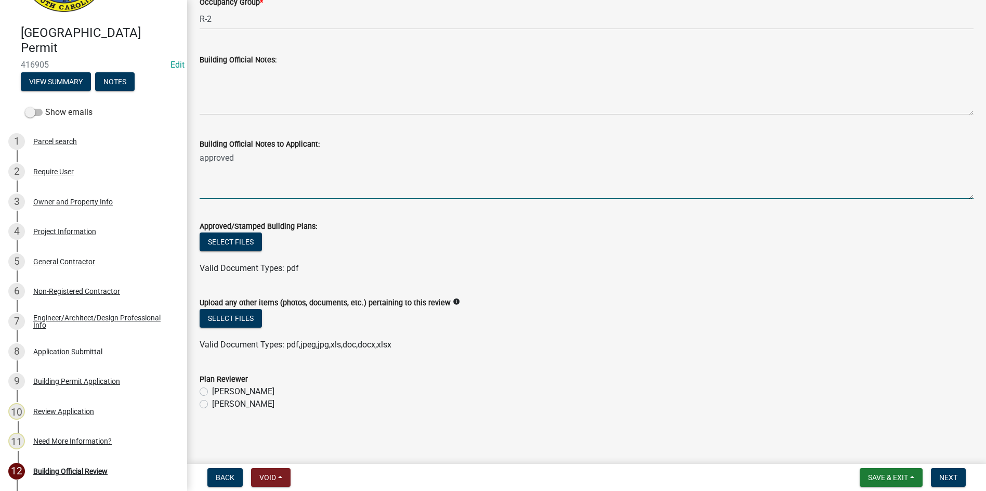
scroll to position [273, 0]
type textarea "approved"
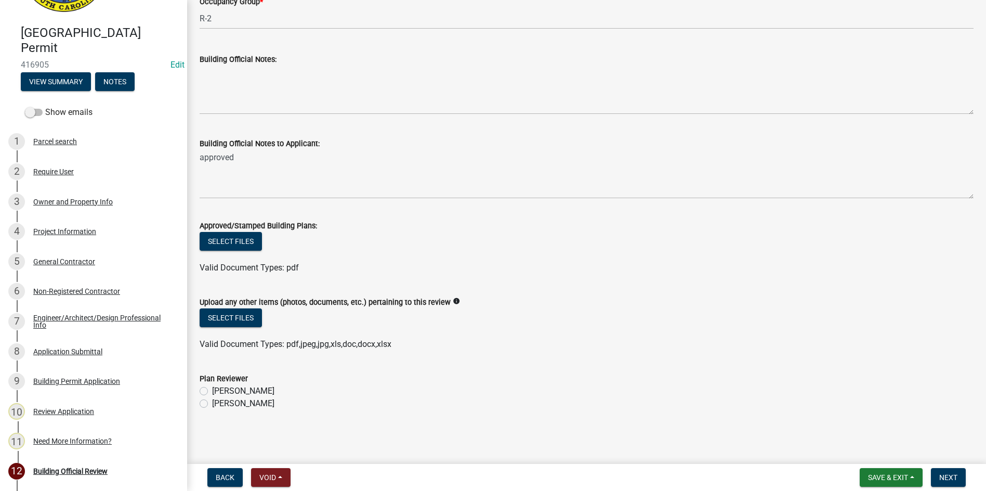
click at [212, 402] on label "[PERSON_NAME]" at bounding box center [243, 403] width 62 height 12
click at [212, 402] on input "[PERSON_NAME]" at bounding box center [215, 400] width 7 height 7
radio input "true"
drag, startPoint x: 957, startPoint y: 480, endPoint x: 951, endPoint y: 478, distance: 5.9
click at [956, 480] on span "Next" at bounding box center [948, 477] width 18 height 8
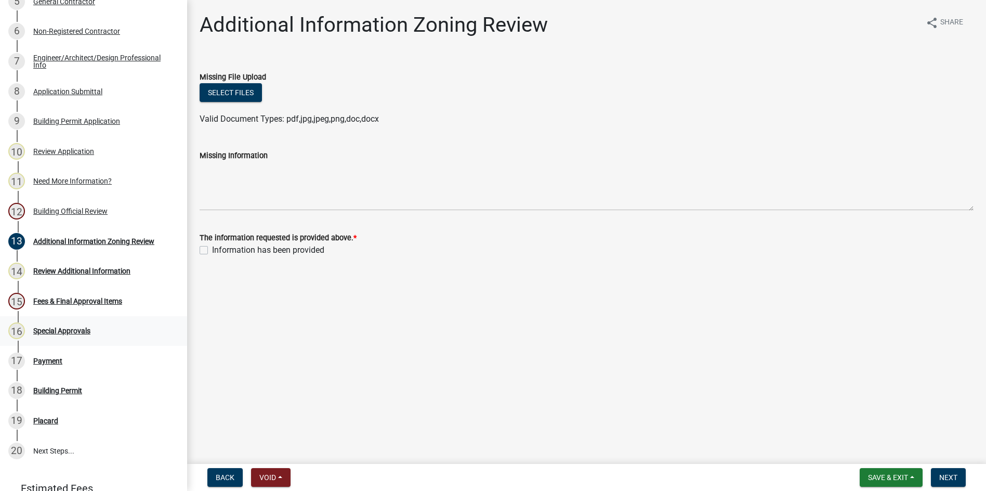
scroll to position [282, 0]
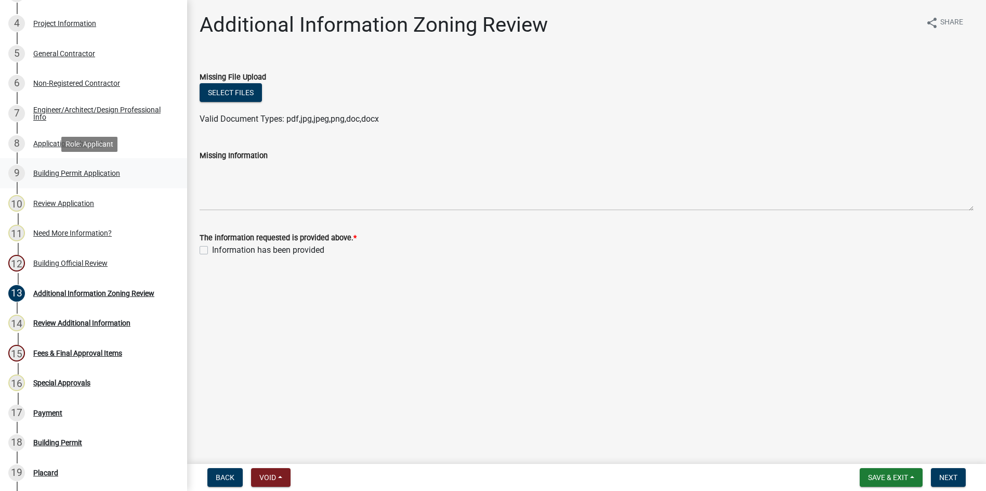
click at [73, 184] on link "9 Building Permit Application" at bounding box center [93, 173] width 187 height 30
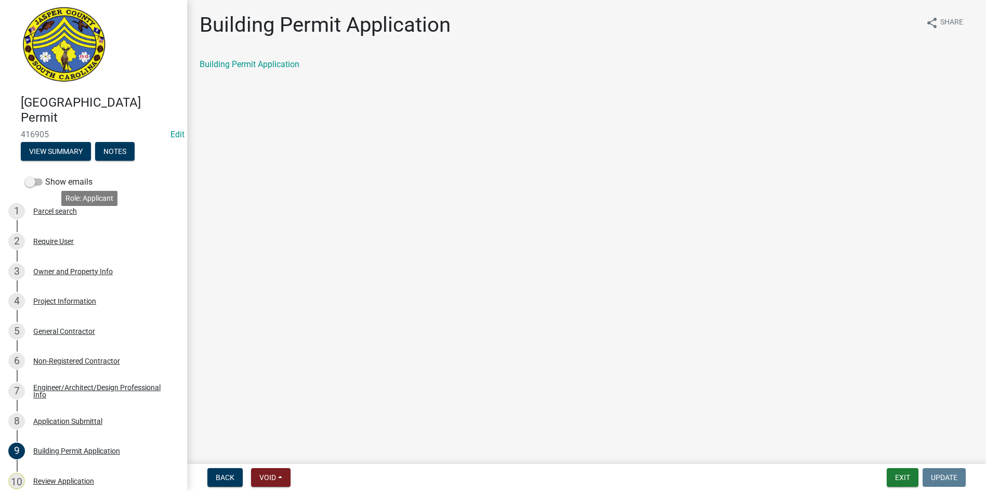
scroll to position [0, 0]
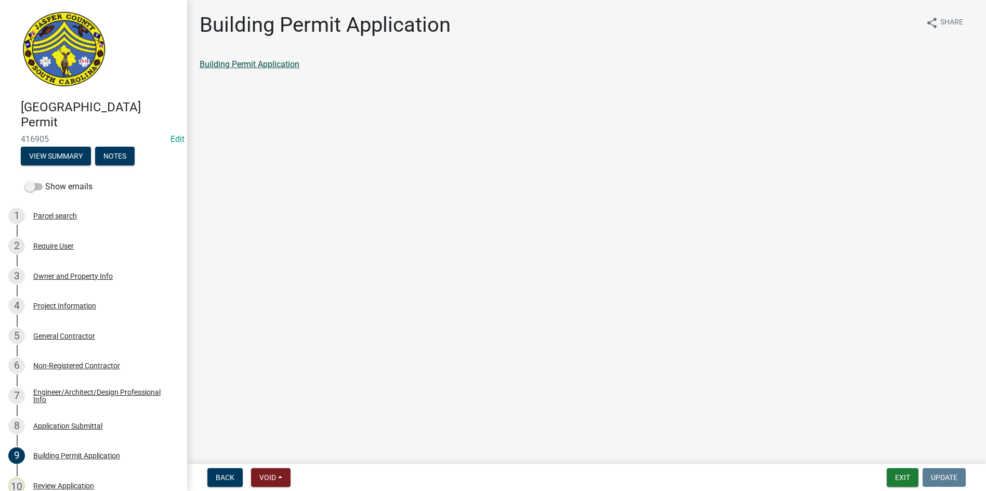
click at [230, 62] on link "Building Permit Application" at bounding box center [250, 64] width 100 height 10
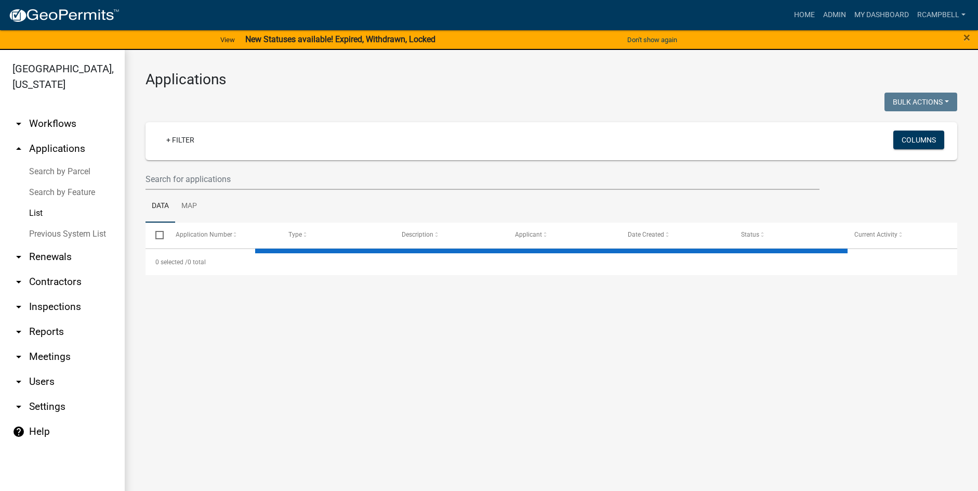
select select "3: 100"
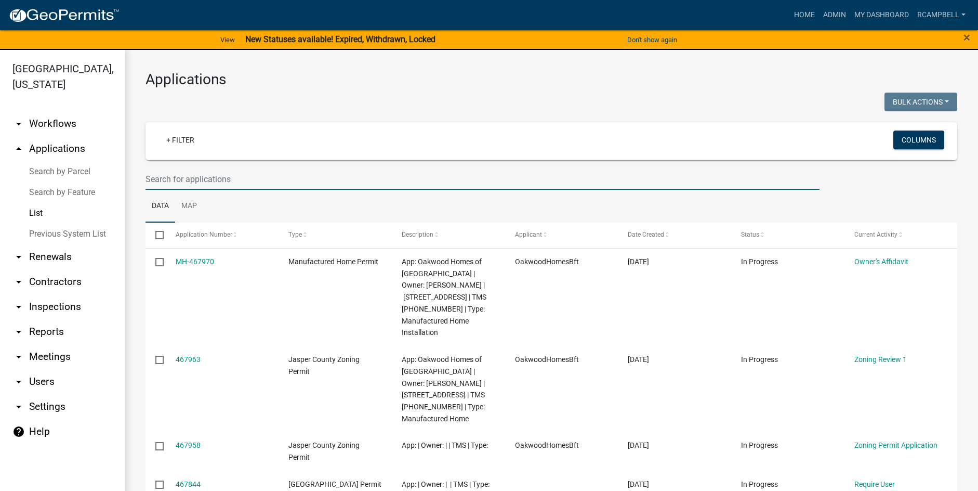
click at [188, 174] on input "text" at bounding box center [483, 178] width 674 height 21
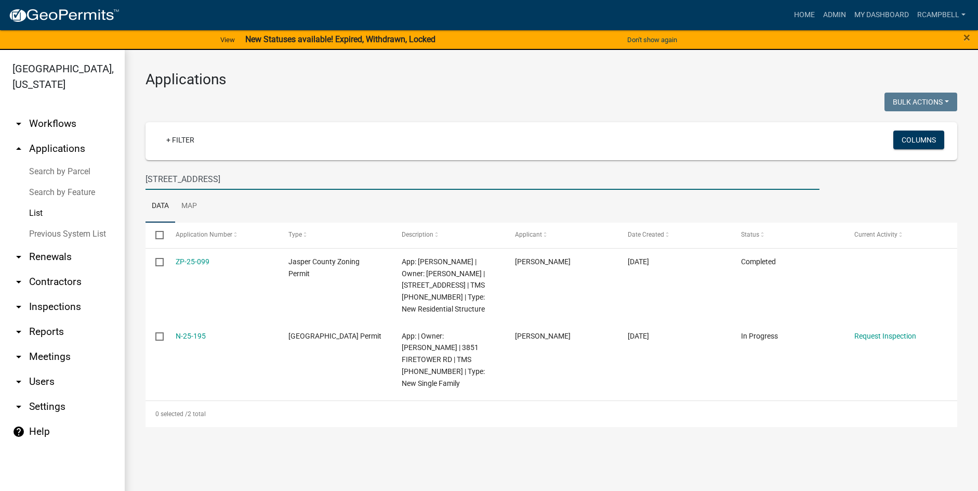
type input "[STREET_ADDRESS]"
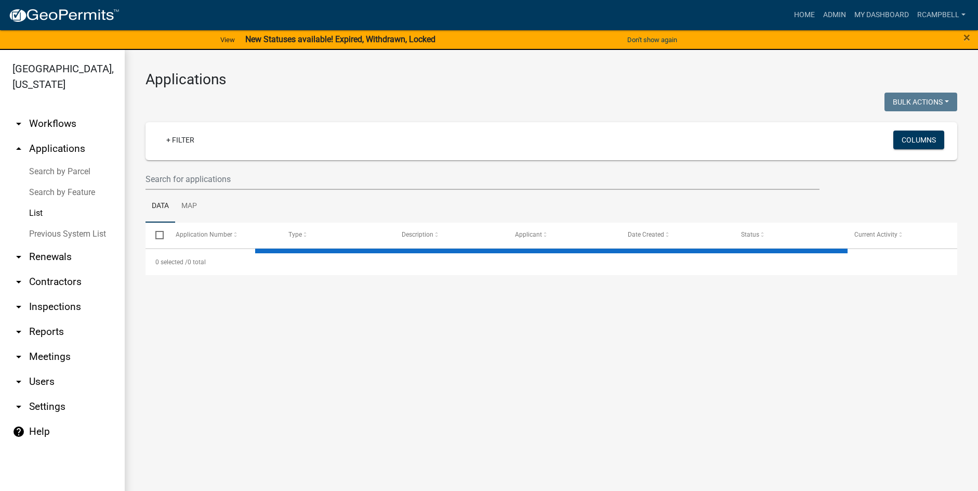
select select "3: 100"
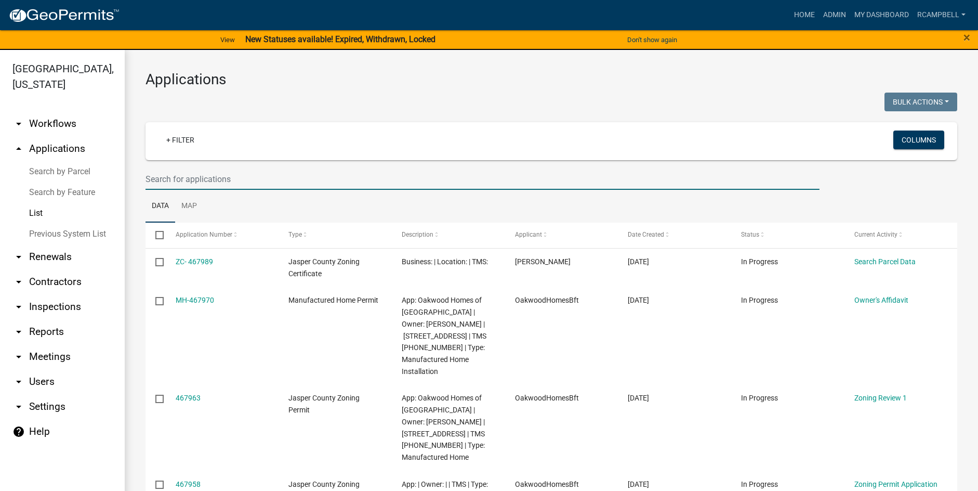
click at [165, 181] on input "text" at bounding box center [483, 178] width 674 height 21
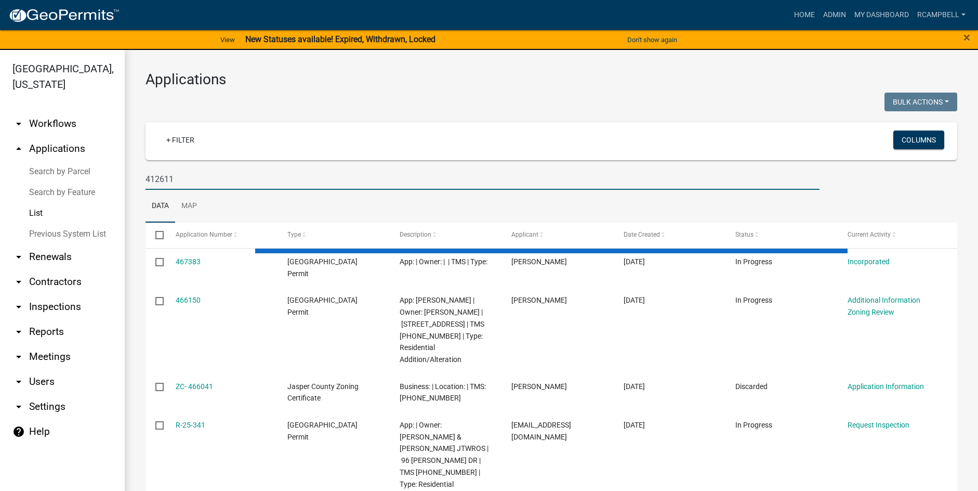
type input "412611"
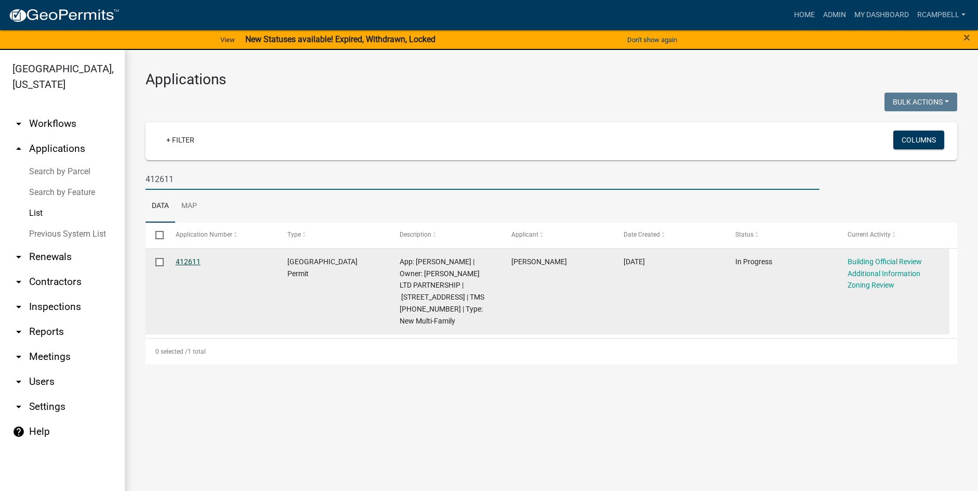
click at [190, 262] on link "412611" at bounding box center [188, 261] width 25 height 8
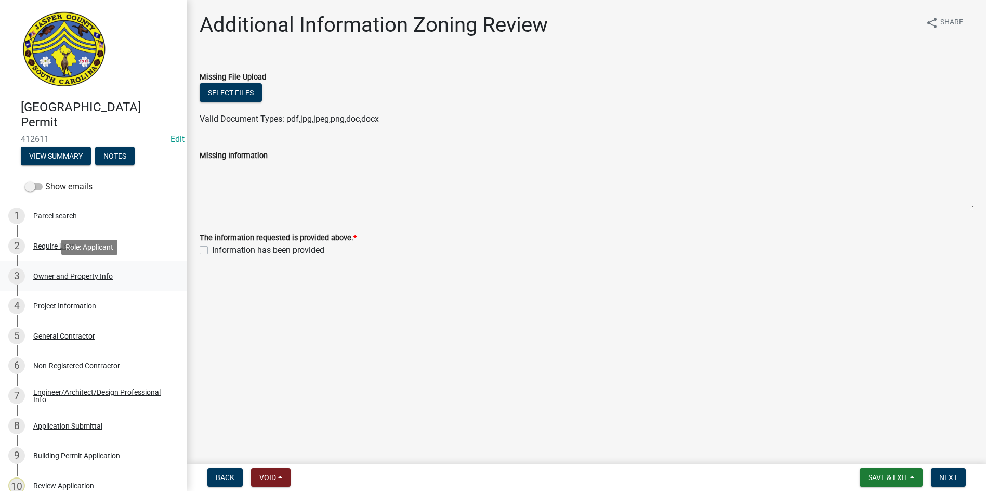
click at [61, 275] on div "Owner and Property Info" at bounding box center [73, 275] width 80 height 7
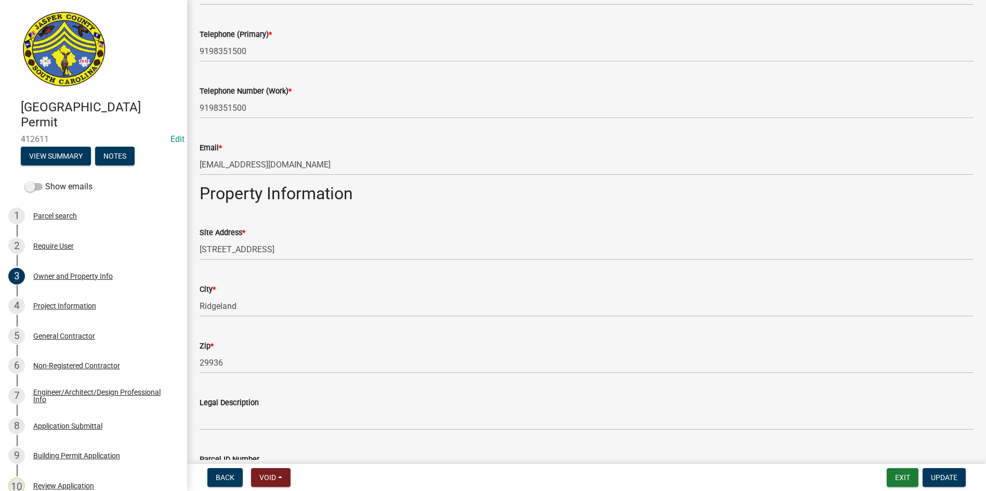
scroll to position [986, 0]
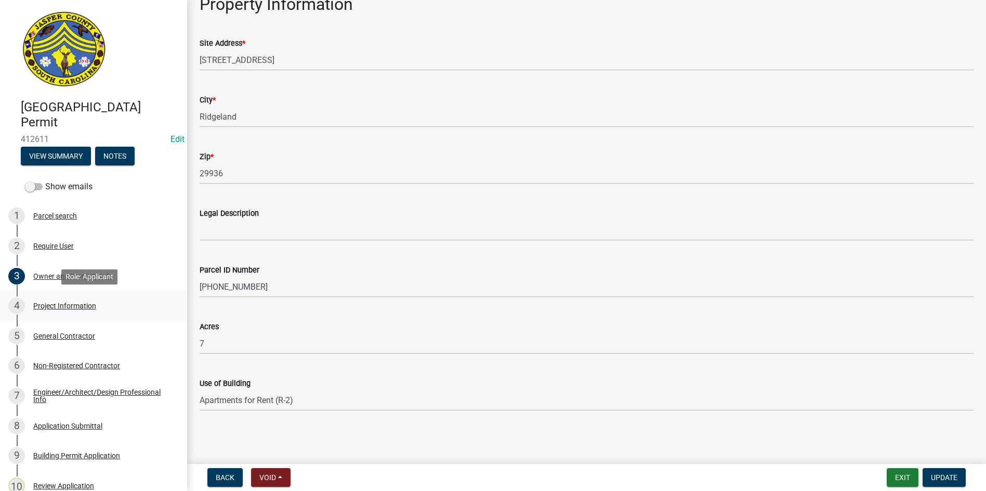
click at [64, 309] on div "Project Information" at bounding box center [64, 305] width 63 height 7
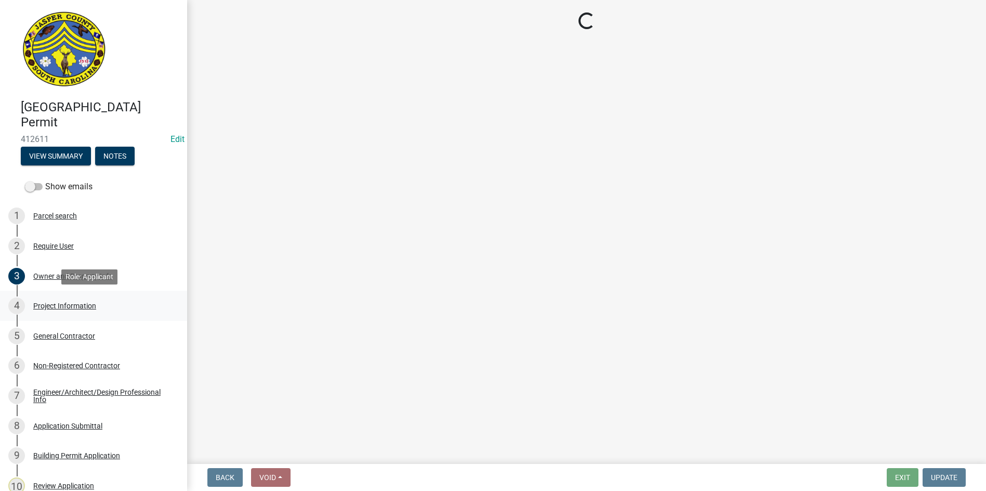
scroll to position [0, 0]
select select "86193521-df92-4050-845a-897e448d88ac"
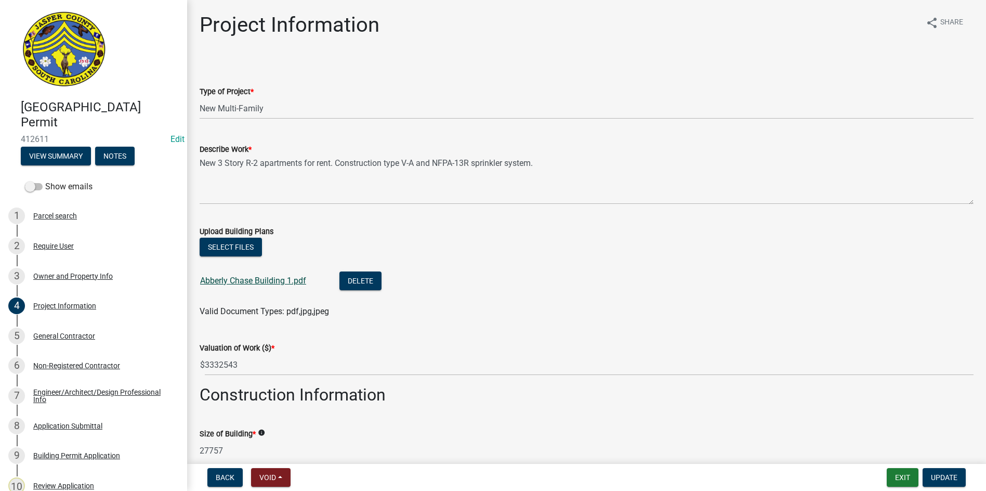
click at [250, 281] on link "Abberly Chase Building 1.pdf" at bounding box center [253, 281] width 106 height 10
click at [250, 247] on button "Select files" at bounding box center [231, 247] width 62 height 19
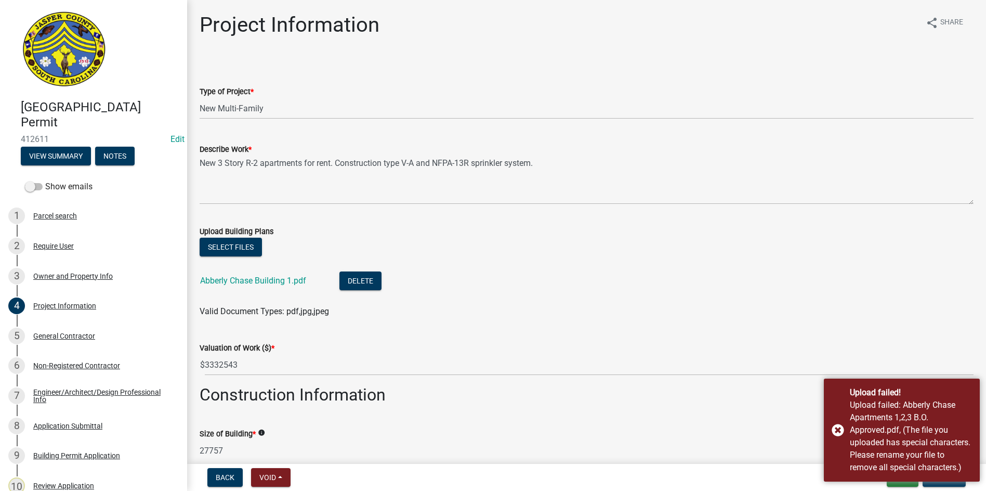
click at [815, 336] on div "Valuation of Work ($) * $ 3332543" at bounding box center [587, 351] width 774 height 48
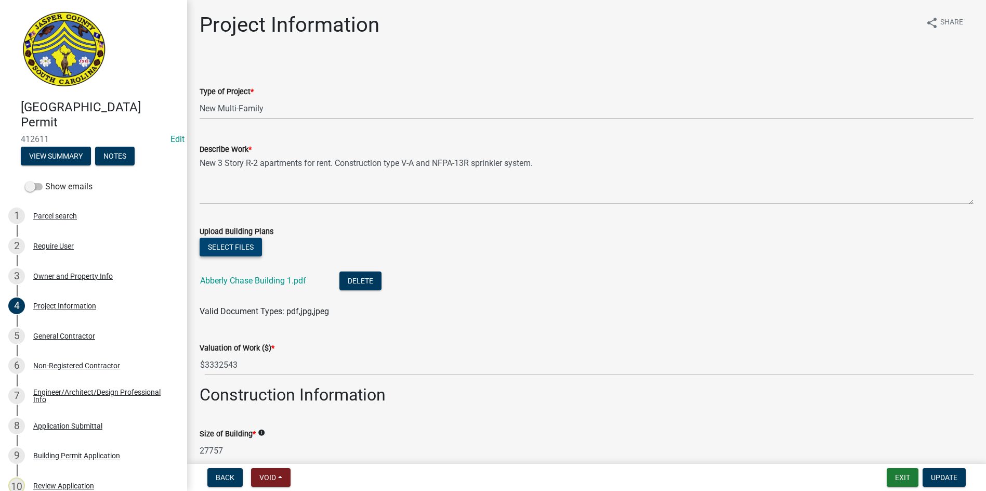
click at [238, 247] on button "Select files" at bounding box center [231, 247] width 62 height 19
drag, startPoint x: 48, startPoint y: 137, endPoint x: 19, endPoint y: 142, distance: 30.2
click at [19, 142] on div "Jasper County Building Permit 412611 Edit View Summary Notes" at bounding box center [93, 130] width 171 height 76
click at [30, 141] on span "412611" at bounding box center [94, 139] width 146 height 10
click at [24, 138] on span "412611" at bounding box center [94, 139] width 146 height 10
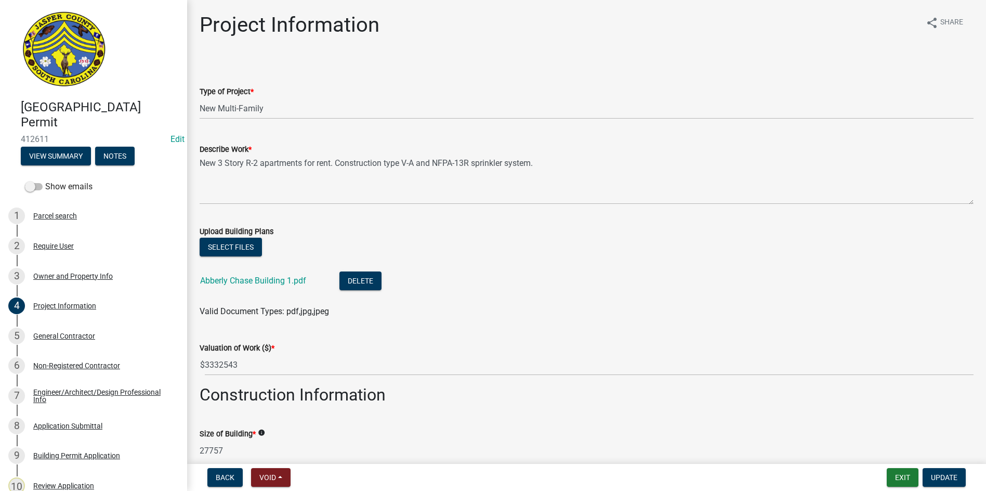
click at [24, 138] on span "412611" at bounding box center [94, 139] width 146 height 10
copy span "412611"
click at [237, 245] on button "Select files" at bounding box center [231, 247] width 62 height 19
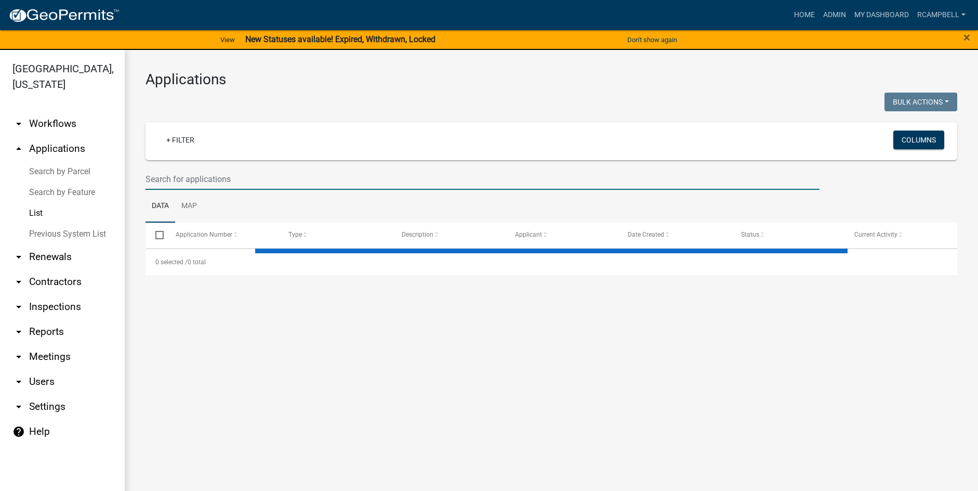
click at [161, 175] on input "text" at bounding box center [483, 178] width 674 height 21
select select "3: 100"
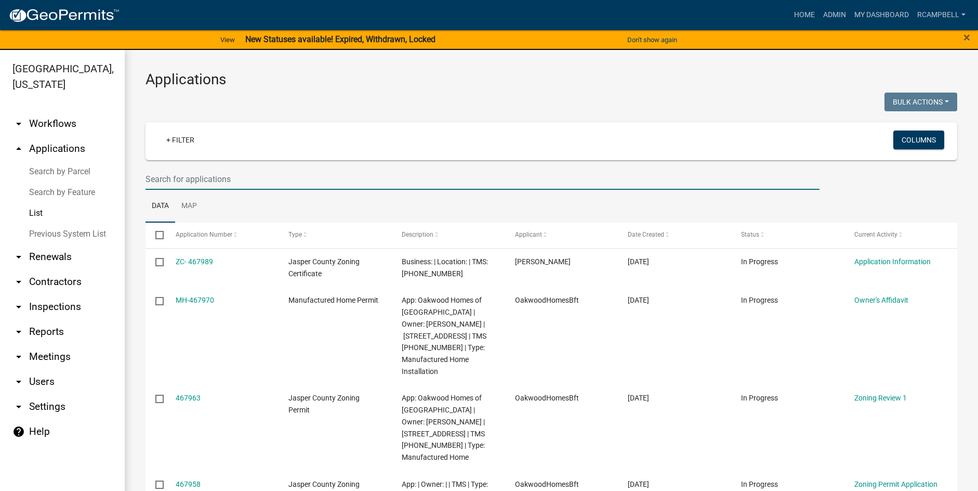
paste input "412611"
type input "412611"
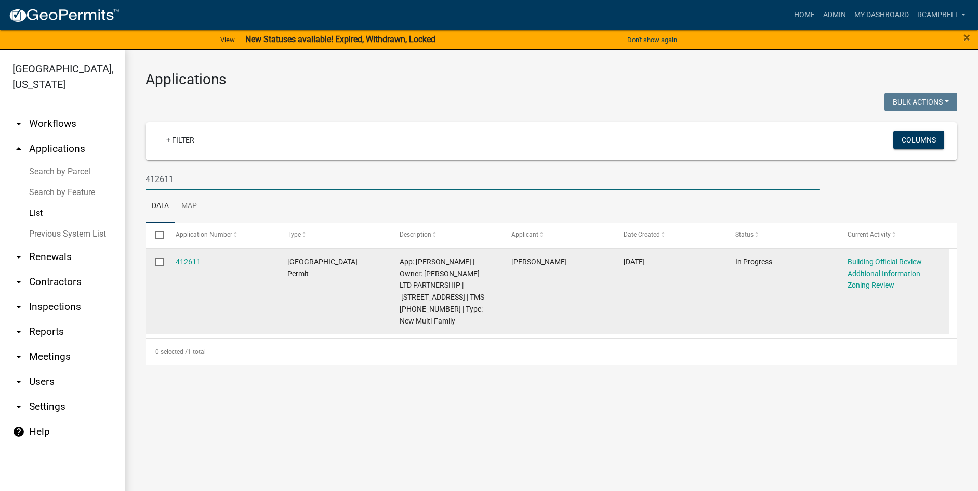
click at [201, 262] on div "412611" at bounding box center [222, 262] width 92 height 12
click at [198, 262] on link "412611" at bounding box center [188, 261] width 25 height 8
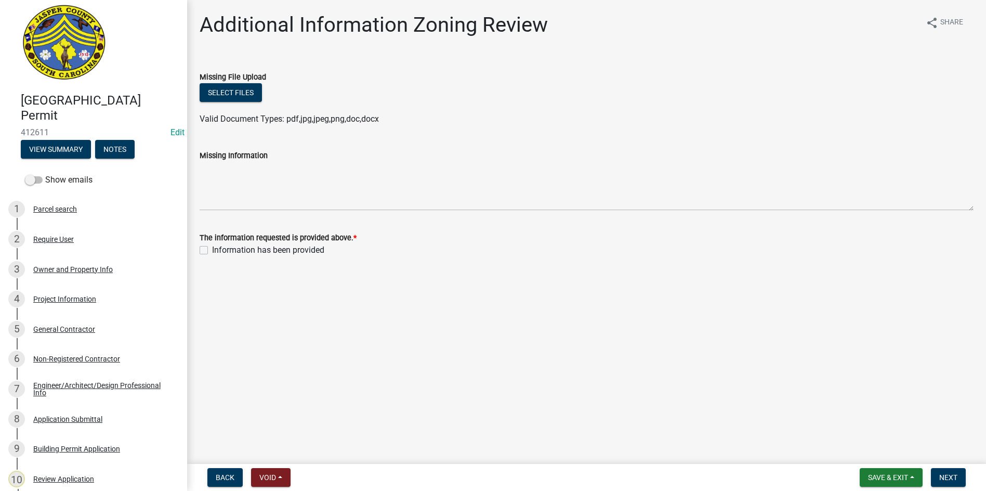
scroll to position [11, 0]
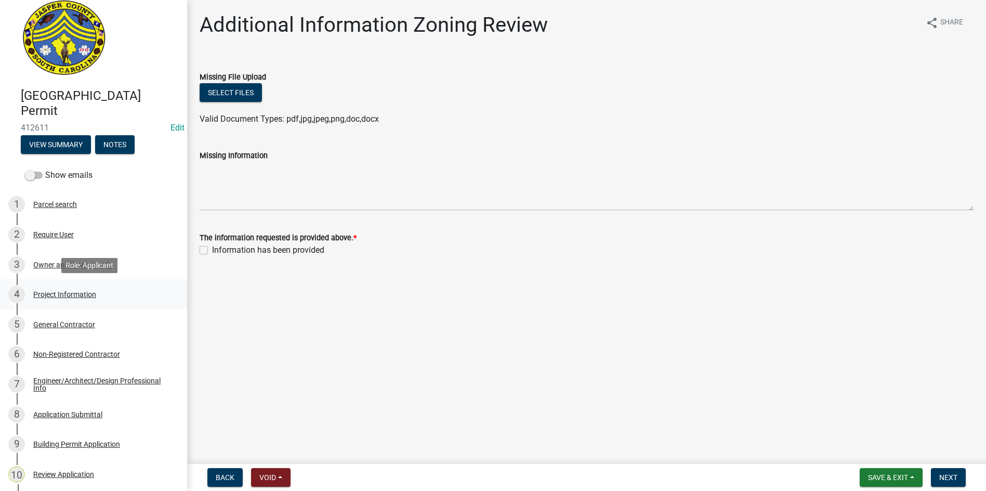
click at [93, 287] on div "4 Project Information" at bounding box center [89, 294] width 162 height 17
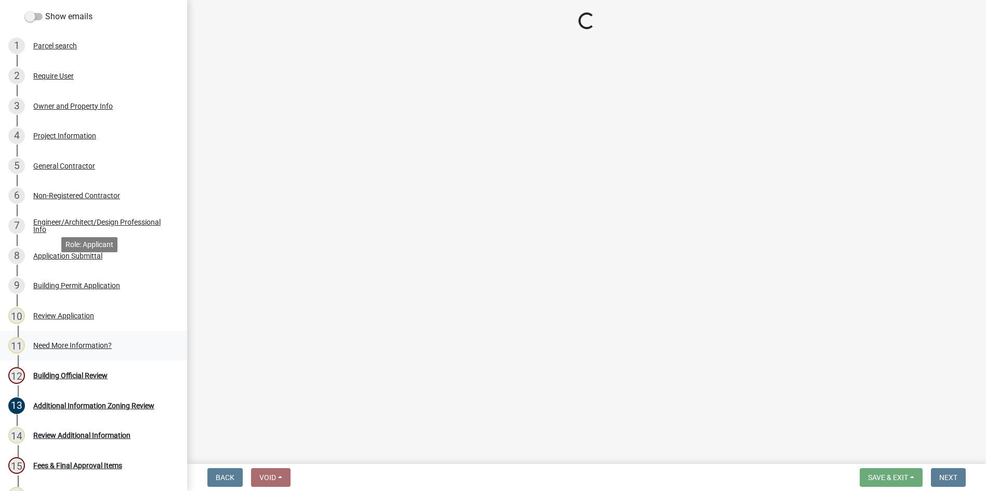
scroll to position [219, 0]
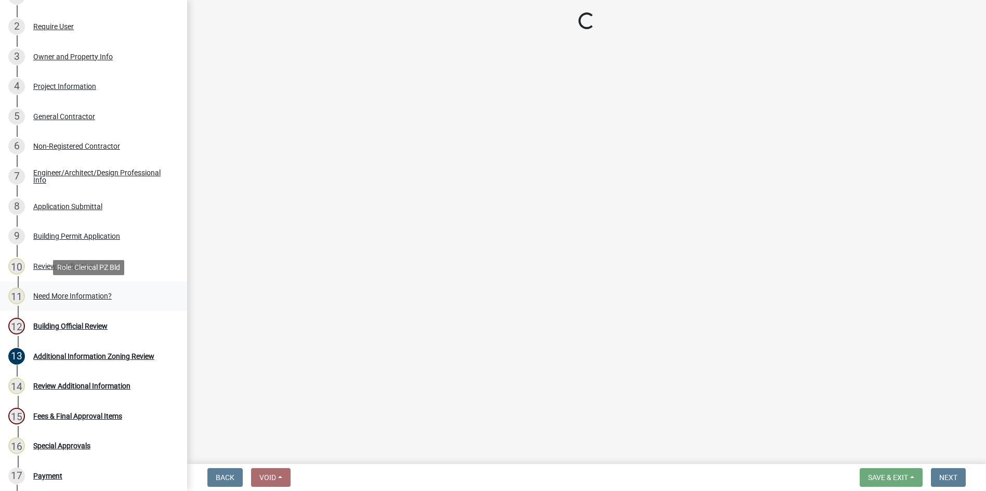
select select "86193521-df92-4050-845a-897e448d88ac"
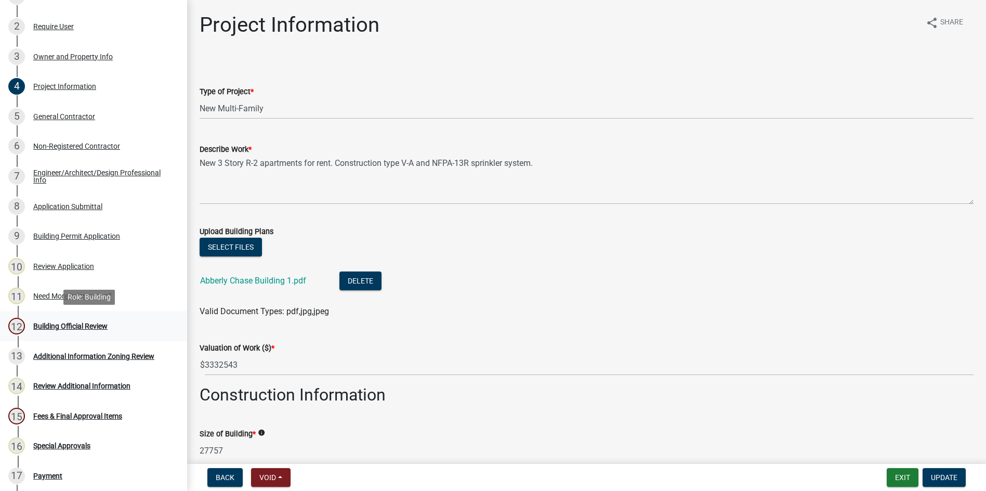
click at [76, 323] on div "Building Official Review" at bounding box center [70, 325] width 74 height 7
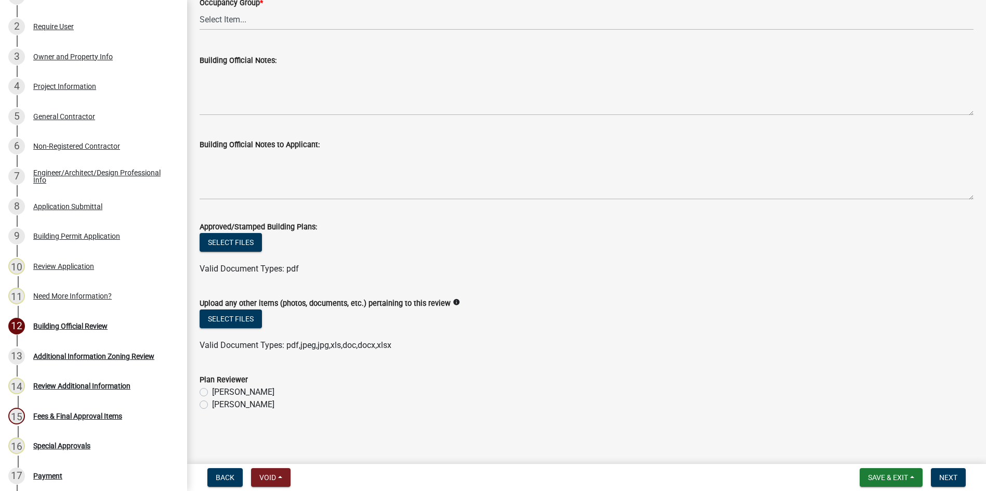
scroll to position [273, 0]
click at [234, 246] on button "Select files" at bounding box center [231, 241] width 62 height 19
click at [236, 233] on button "Select files" at bounding box center [231, 241] width 62 height 19
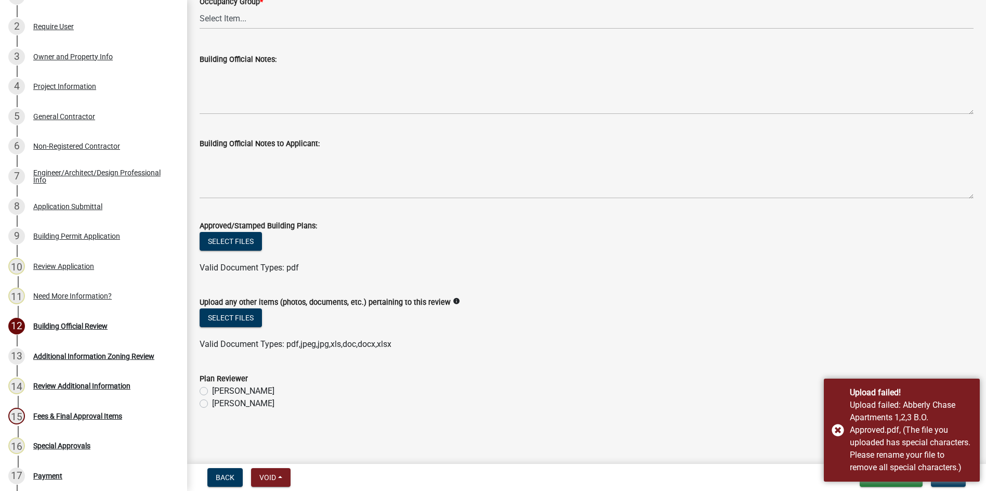
click at [289, 308] on div "Upload any other items (photos, documents, etc.) pertaining to this review info" at bounding box center [587, 302] width 774 height 12
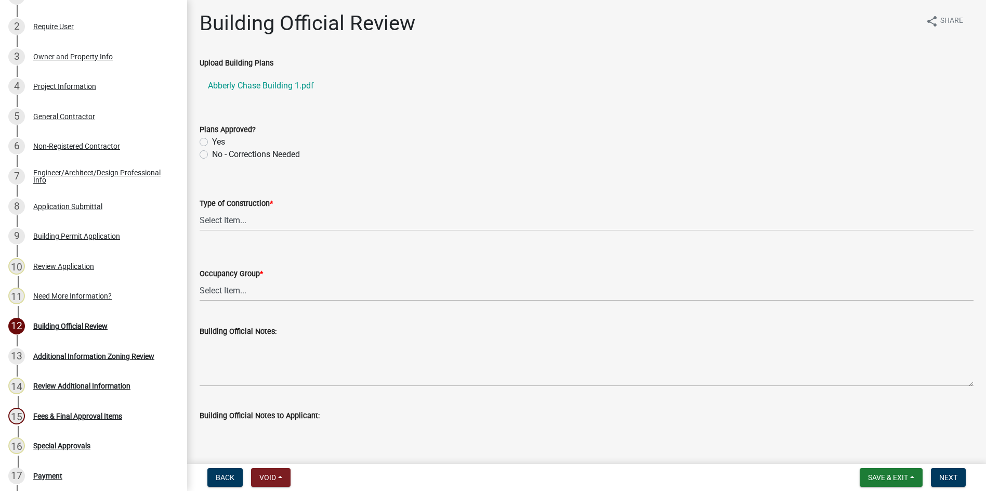
scroll to position [0, 0]
click at [212, 144] on label "Yes" at bounding box center [218, 143] width 13 height 12
click at [212, 144] on input "Yes" at bounding box center [215, 140] width 7 height 7
radio input "true"
click at [220, 217] on select "Select Item... IA IB IIA IIB IIIA IIIB IV VA VB" at bounding box center [587, 221] width 774 height 21
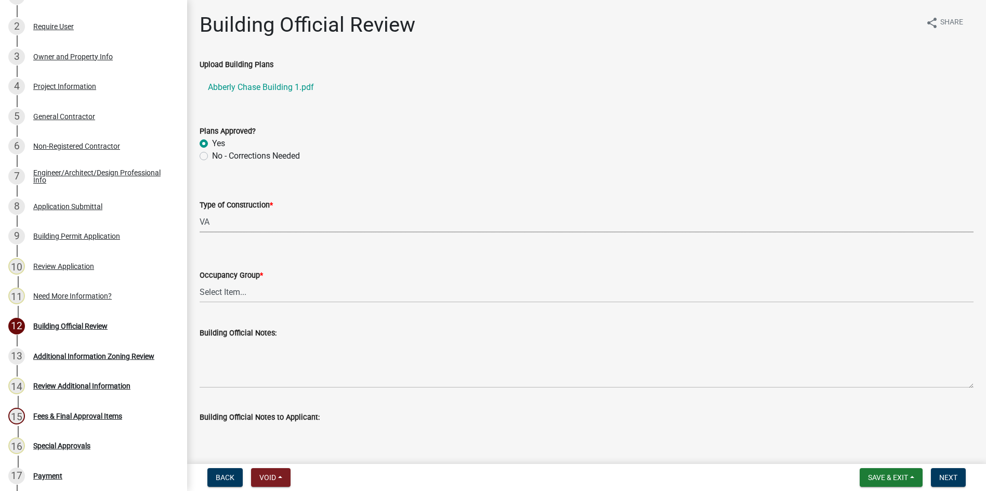
click at [200, 211] on select "Select Item... IA IB IIA IIB IIIA IIIB IV VA VB" at bounding box center [587, 221] width 774 height 21
select select "f43ddae6-bcb0-4424-aa24-5060b6e3416a"
click at [212, 289] on select "Select Item... A-1 A-2 A-3 A-4 B E F-1 F-2 H-1 H-2 H-3 H-4 H-5 I-1 I-2 I-3 I-4 …" at bounding box center [587, 291] width 774 height 21
click at [200, 281] on select "Select Item... A-1 A-2 A-3 A-4 B E F-1 F-2 H-1 H-2 H-3 H-4 H-5 I-1 I-2 I-3 I-4 …" at bounding box center [587, 291] width 774 height 21
select select "372c40e7-f42d-46ad-baf8-9ce7f4d318c8"
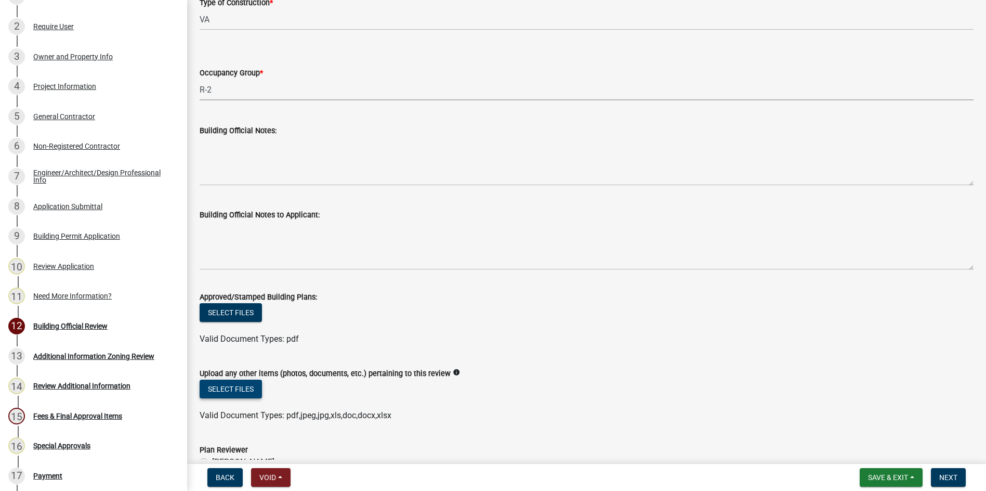
scroll to position [208, 0]
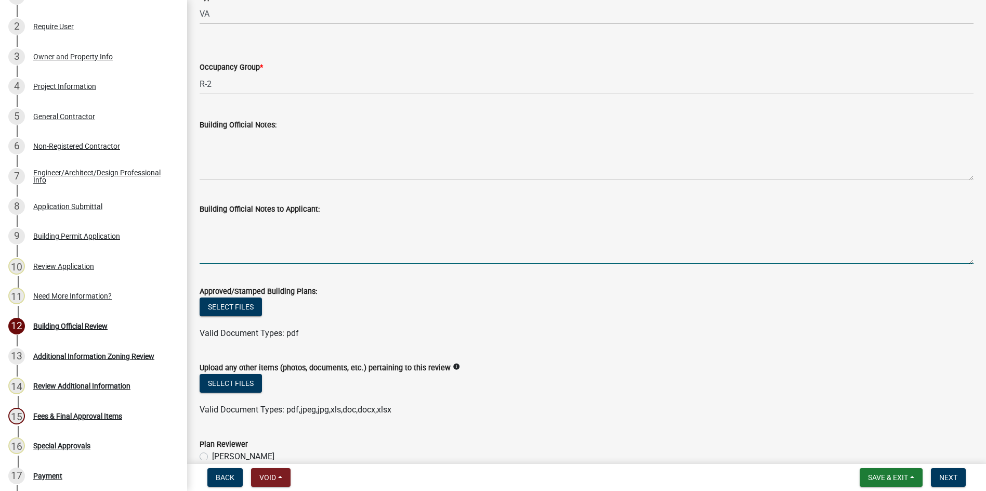
click at [211, 217] on textarea "Building Official Notes to Applicant:" at bounding box center [587, 239] width 774 height 49
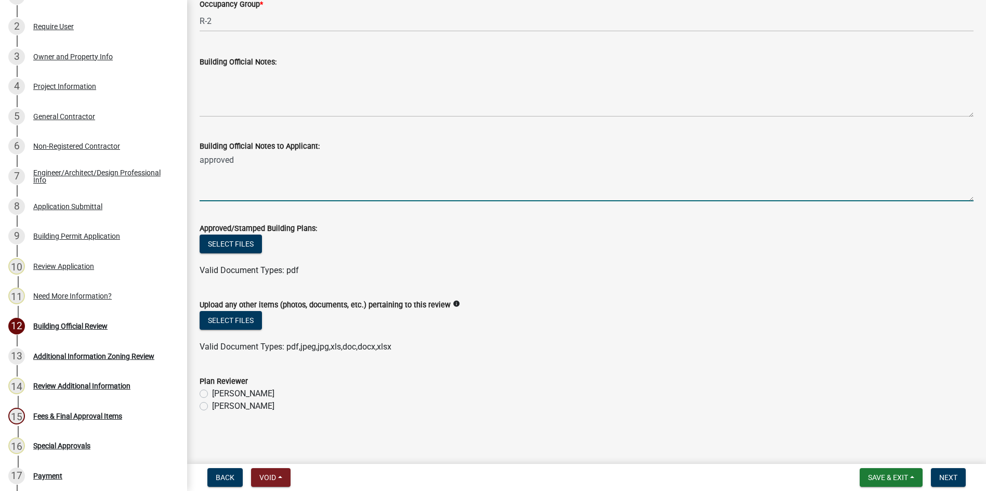
scroll to position [273, 0]
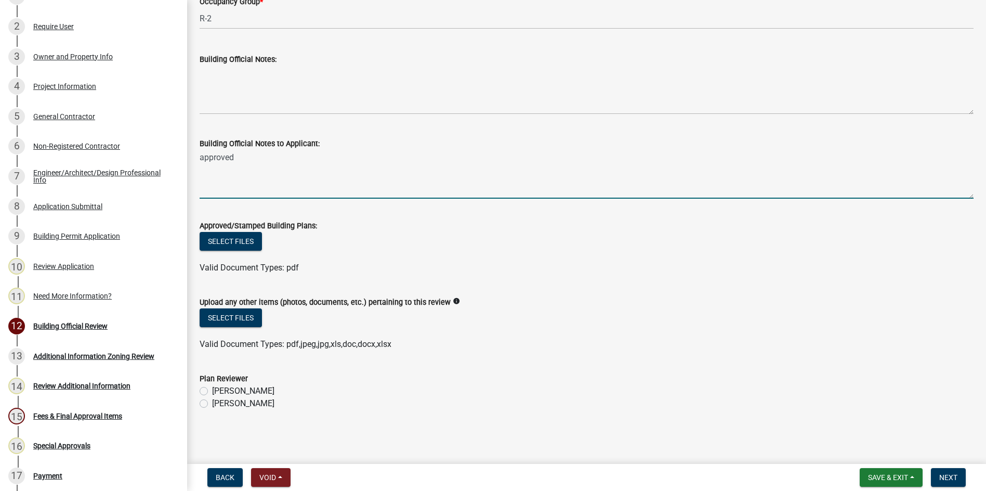
type textarea "approved"
click at [212, 403] on label "Ryan Campbell" at bounding box center [243, 403] width 62 height 12
click at [212, 403] on input "Ryan Campbell" at bounding box center [215, 400] width 7 height 7
radio input "true"
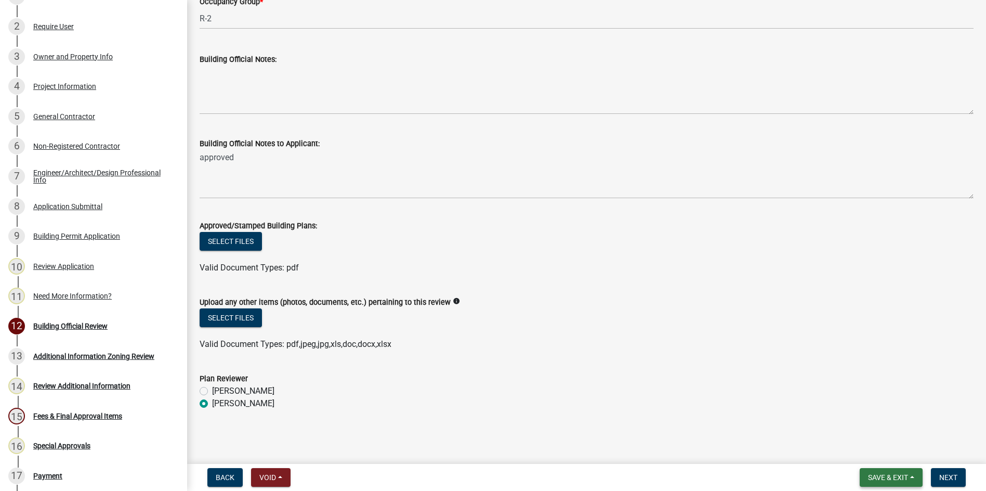
click at [879, 480] on span "Save & Exit" at bounding box center [888, 477] width 40 height 8
click at [858, 427] on button "Save" at bounding box center [881, 425] width 83 height 25
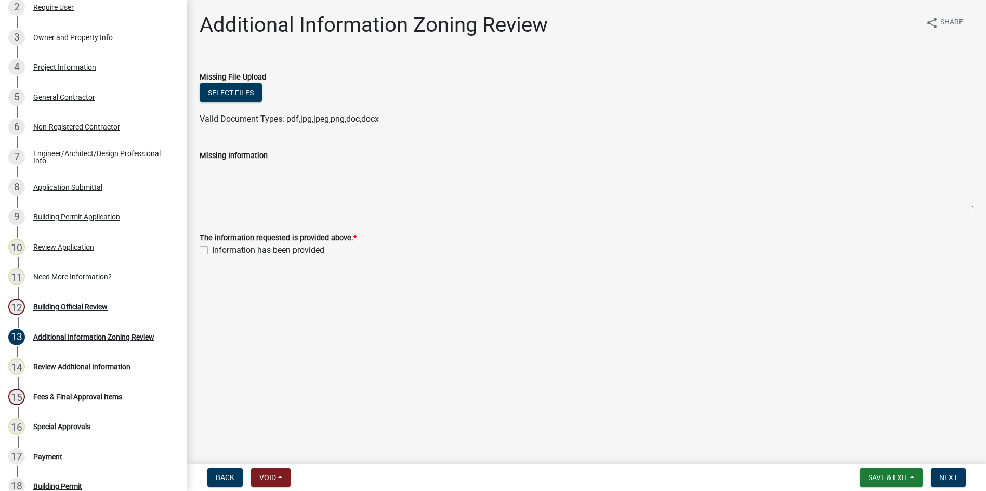
scroll to position [282, 0]
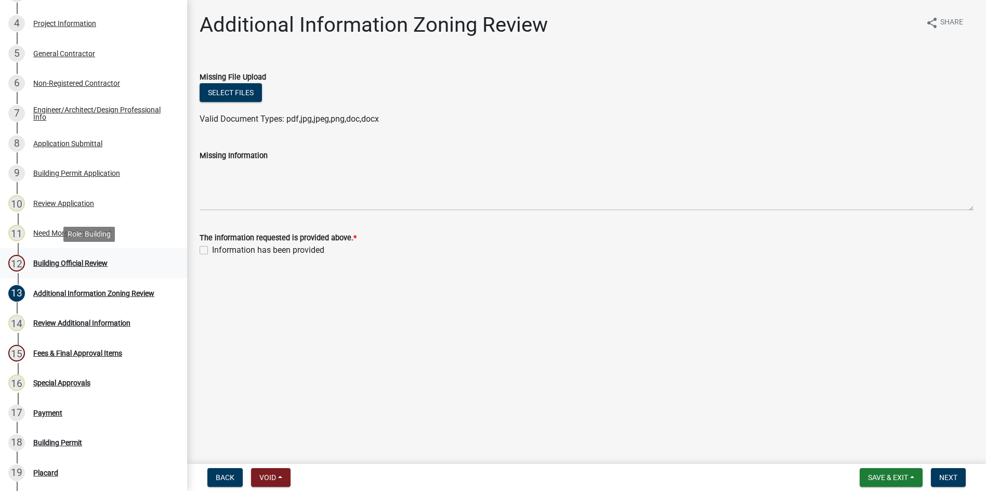
click at [85, 263] on div "Building Official Review" at bounding box center [70, 262] width 74 height 7
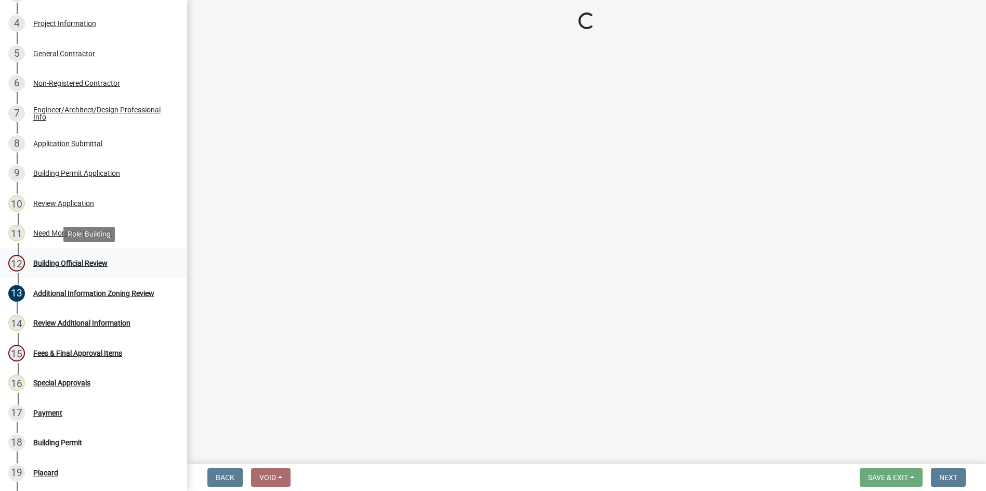
select select "f43ddae6-bcb0-4424-aa24-5060b6e3416a"
select select "372c40e7-f42d-46ad-baf8-9ce7f4d318c8"
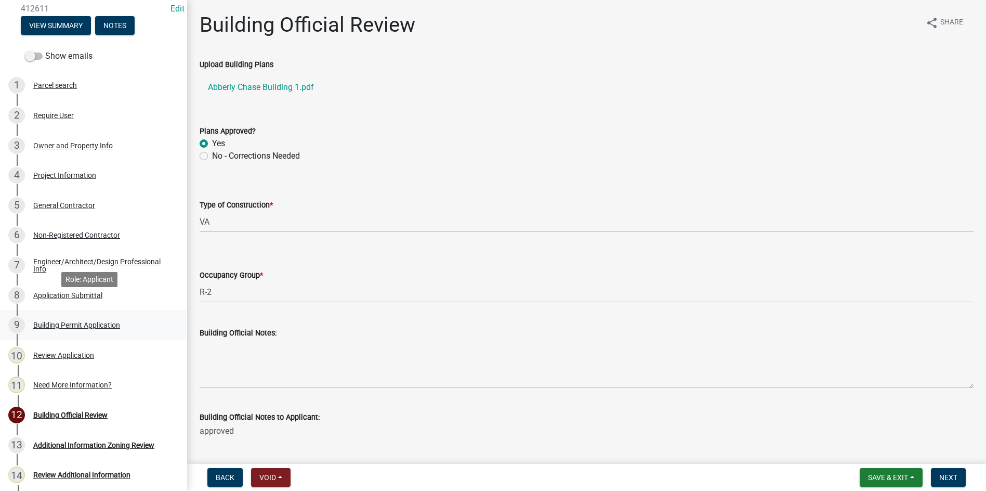
scroll to position [126, 0]
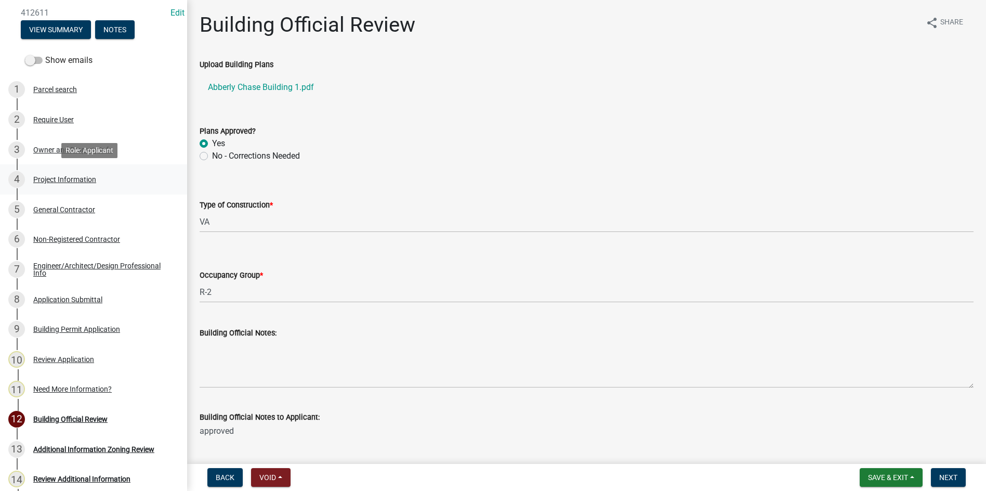
click at [74, 179] on div "Project Information" at bounding box center [64, 179] width 63 height 7
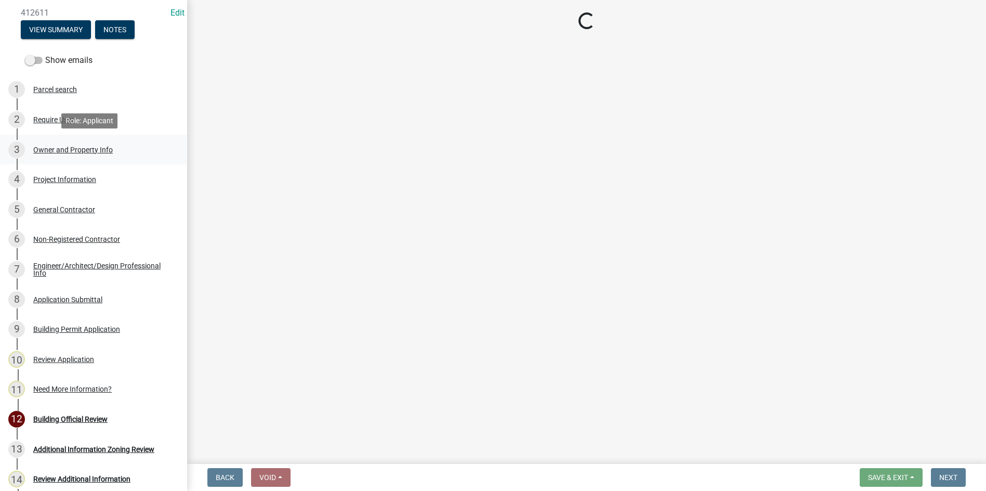
click at [75, 153] on div "Owner and Property Info" at bounding box center [73, 149] width 80 height 7
select select "86193521-df92-4050-845a-897e448d88ac"
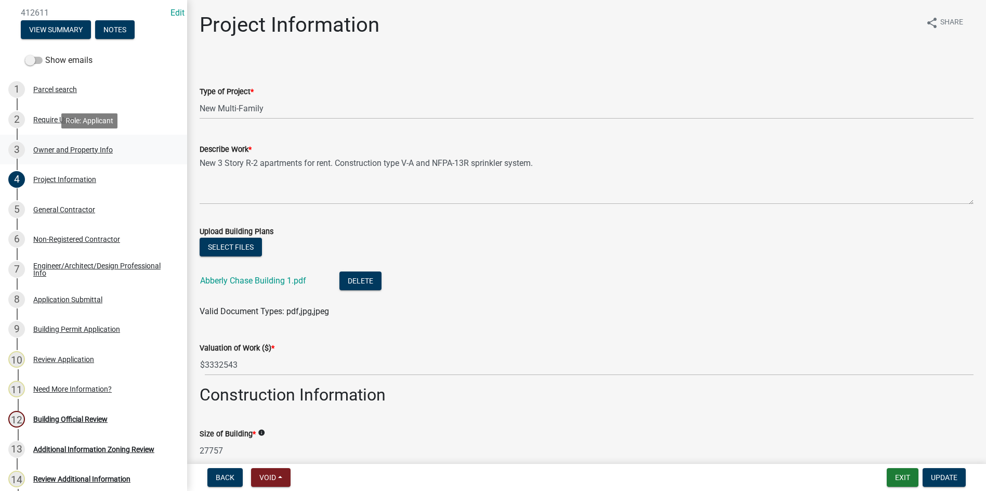
click at [78, 150] on div "Owner and Property Info" at bounding box center [73, 149] width 80 height 7
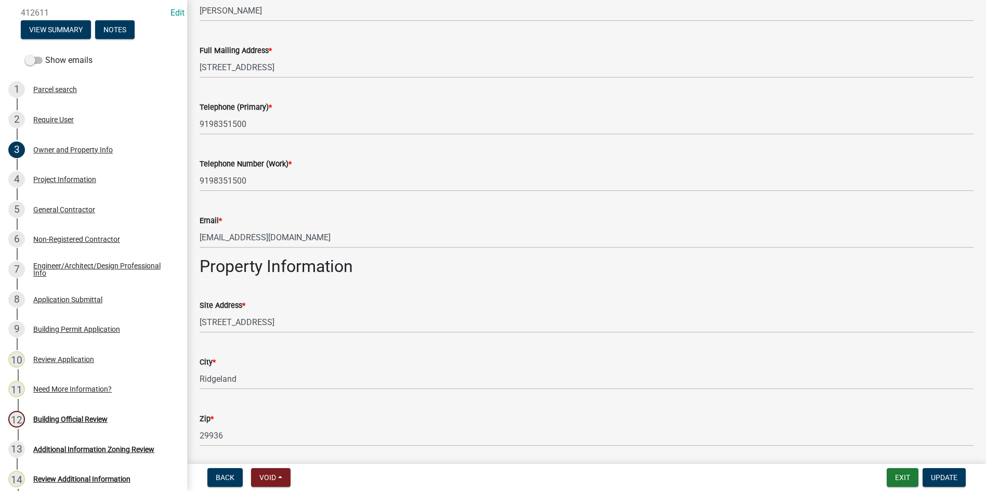
scroll to position [728, 0]
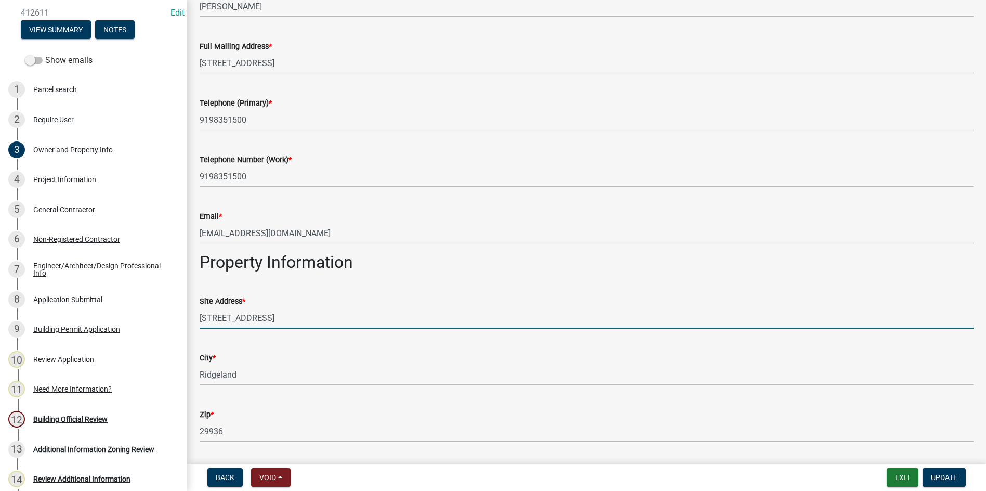
drag, startPoint x: 276, startPoint y: 320, endPoint x: 202, endPoint y: 322, distance: 73.8
click at [202, 322] on input "[STREET_ADDRESS]" at bounding box center [587, 317] width 774 height 21
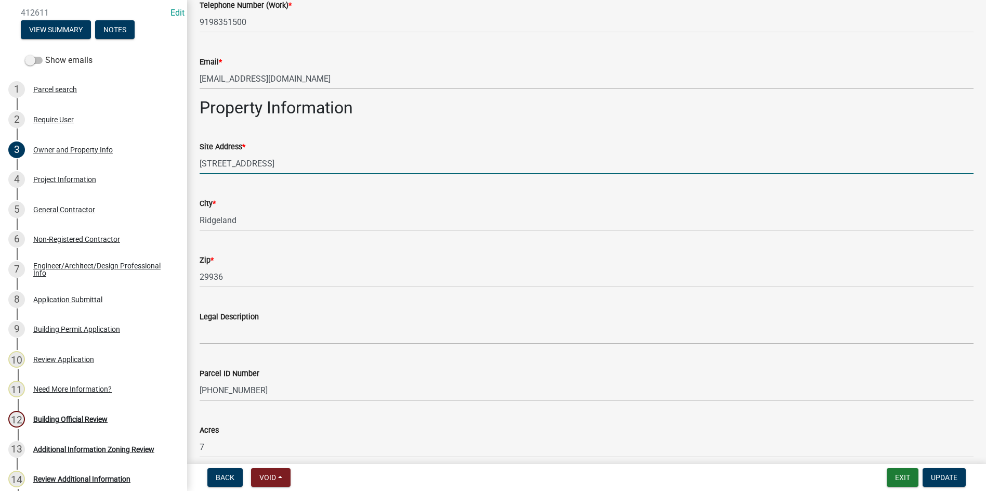
scroll to position [884, 0]
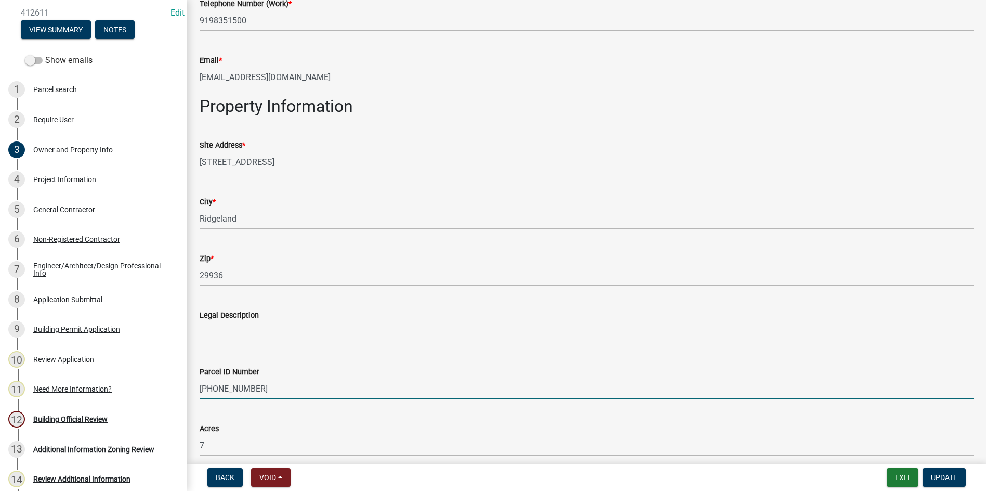
drag, startPoint x: 251, startPoint y: 391, endPoint x: 191, endPoint y: 392, distance: 60.3
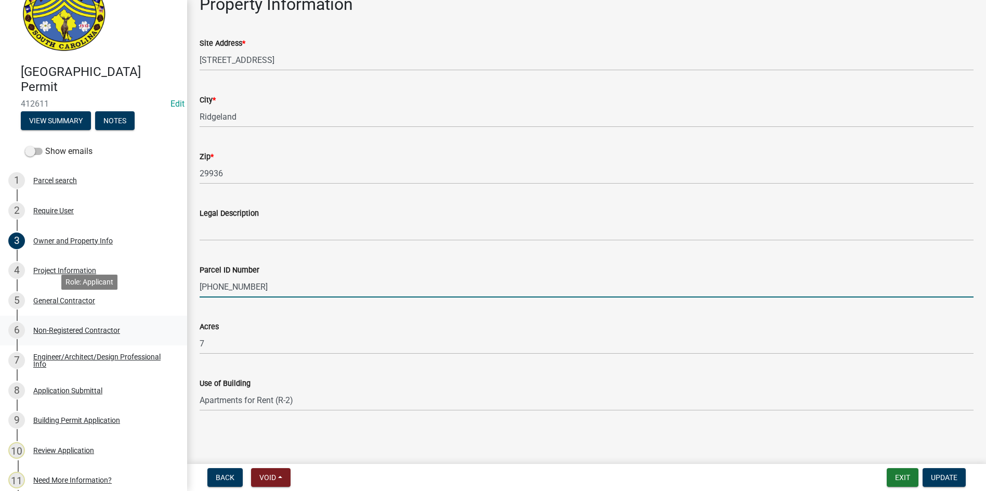
scroll to position [22, 0]
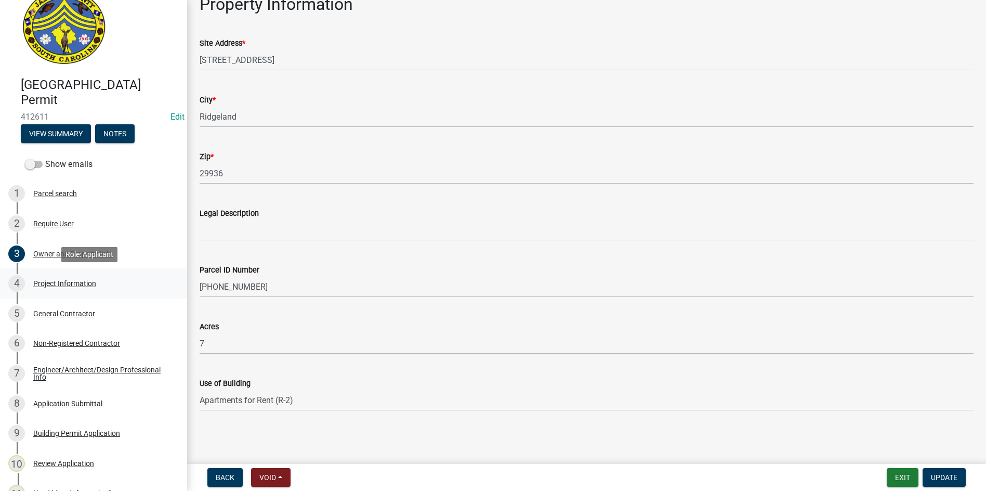
click at [49, 283] on div "Project Information" at bounding box center [64, 283] width 63 height 7
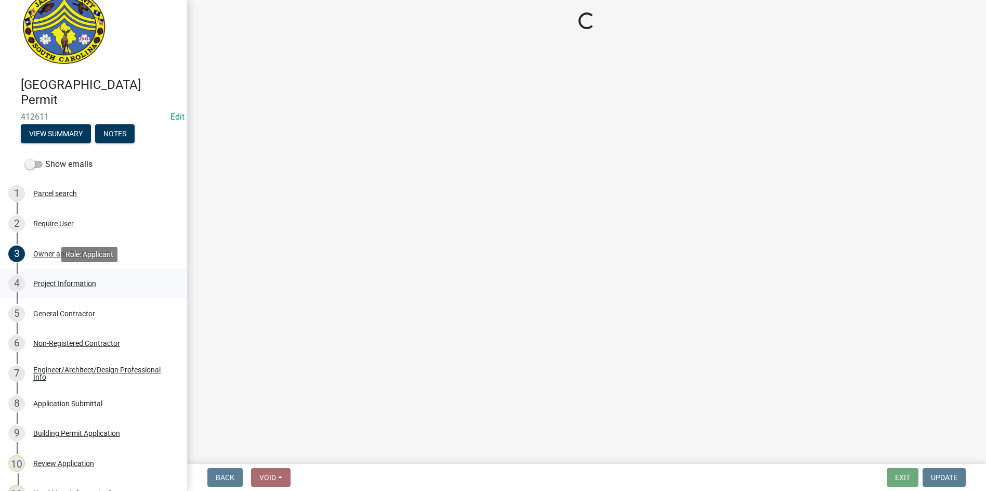
select select "86193521-df92-4050-845a-897e448d88ac"
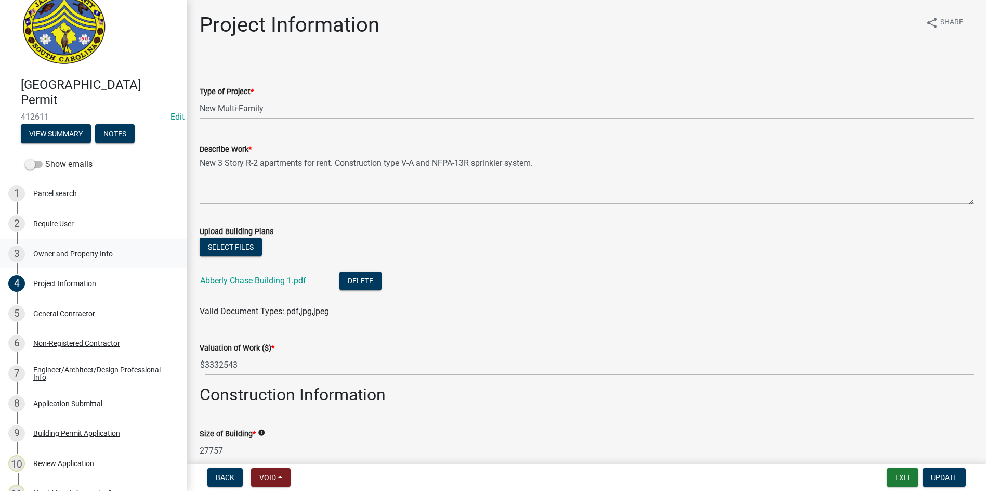
click at [82, 256] on div "Owner and Property Info" at bounding box center [73, 253] width 80 height 7
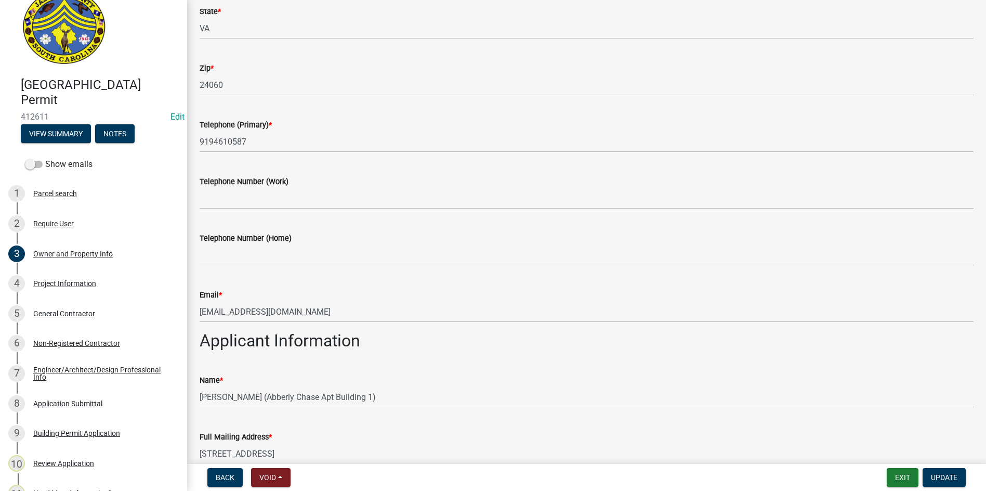
scroll to position [468, 0]
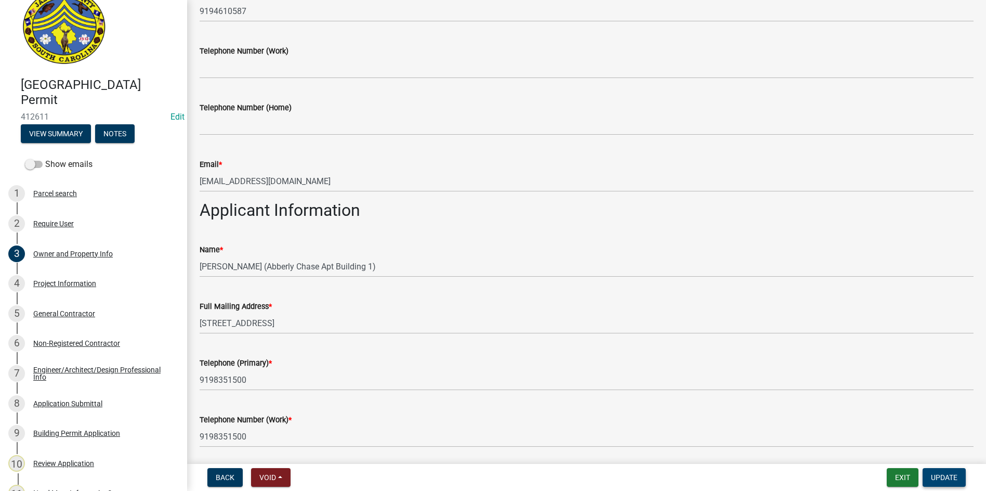
click at [954, 479] on span "Update" at bounding box center [944, 477] width 27 height 8
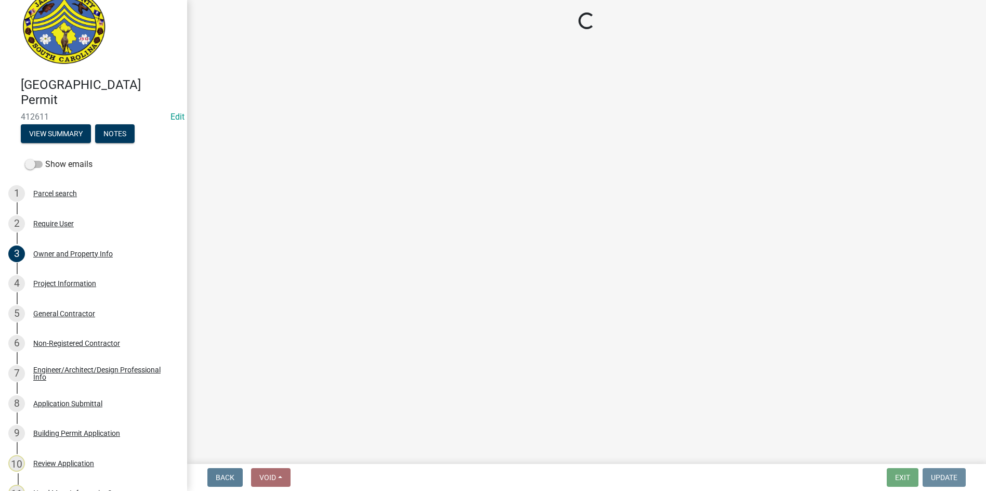
scroll to position [0, 0]
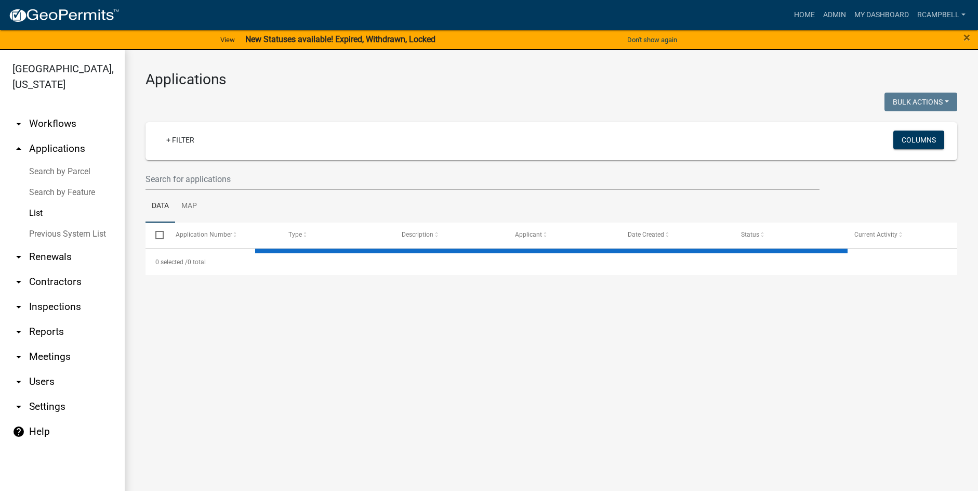
select select "3: 100"
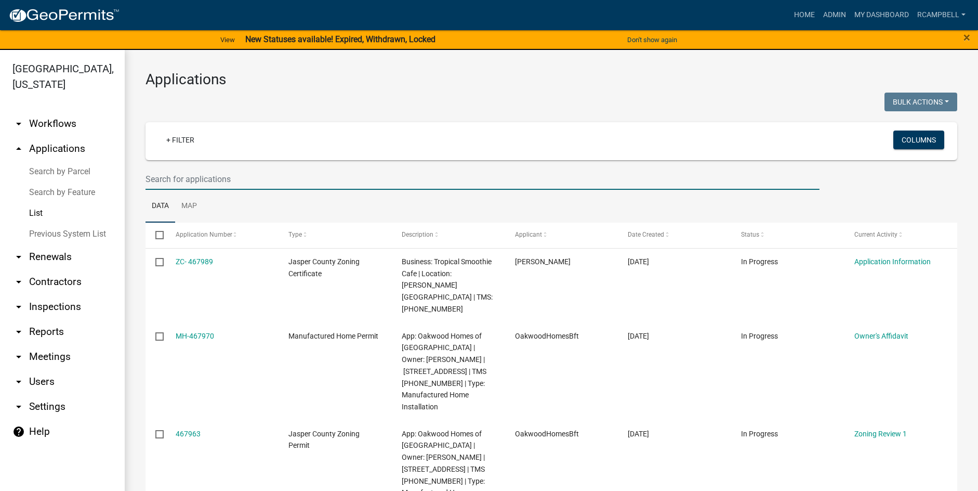
click at [181, 179] on input "text" at bounding box center [483, 178] width 674 height 21
paste input "[STREET_ADDRESS]"
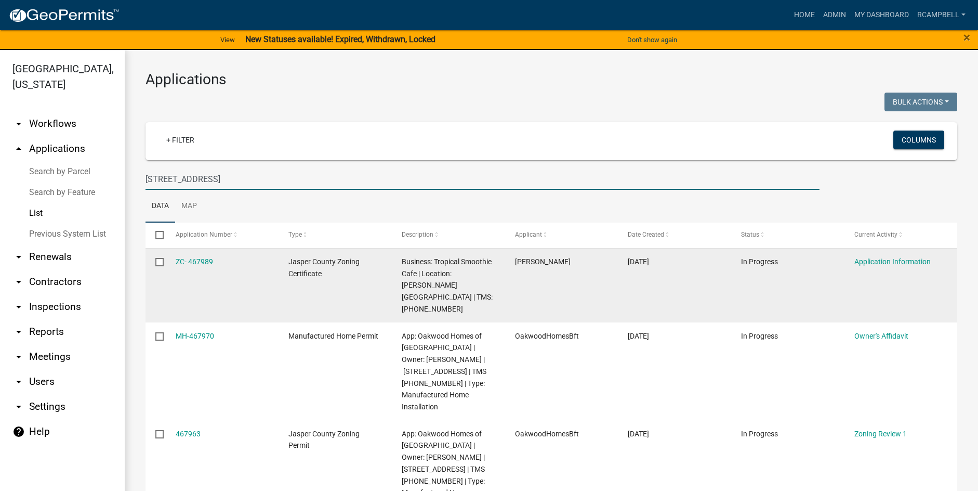
type input "[STREET_ADDRESS]"
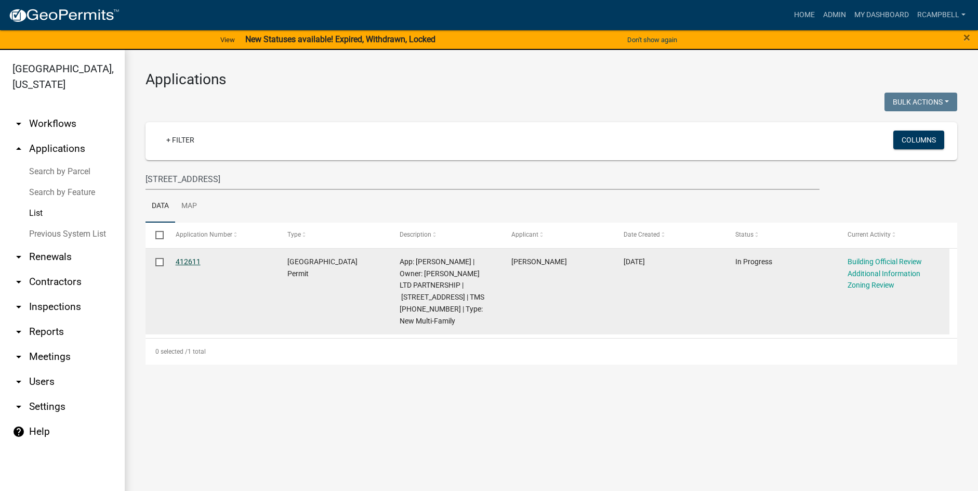
click at [189, 263] on link "412611" at bounding box center [188, 261] width 25 height 8
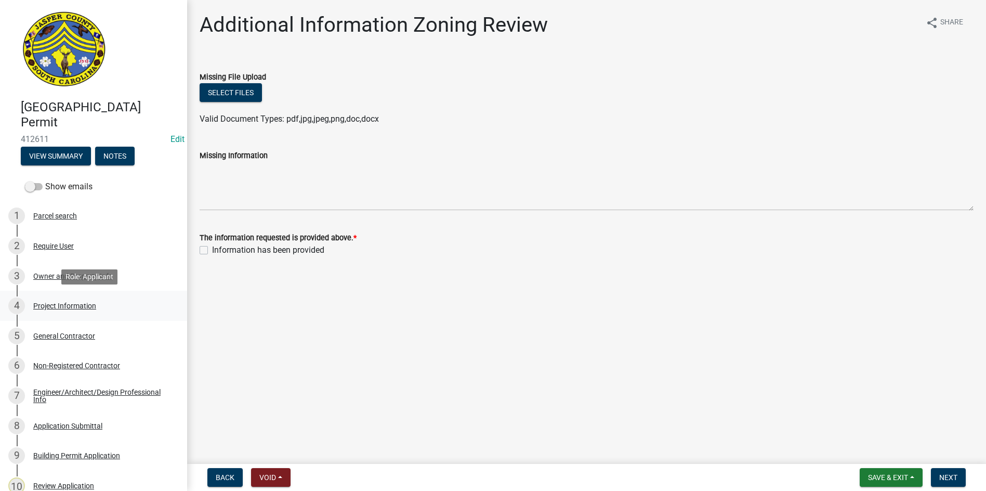
click at [69, 304] on div "Project Information" at bounding box center [64, 305] width 63 height 7
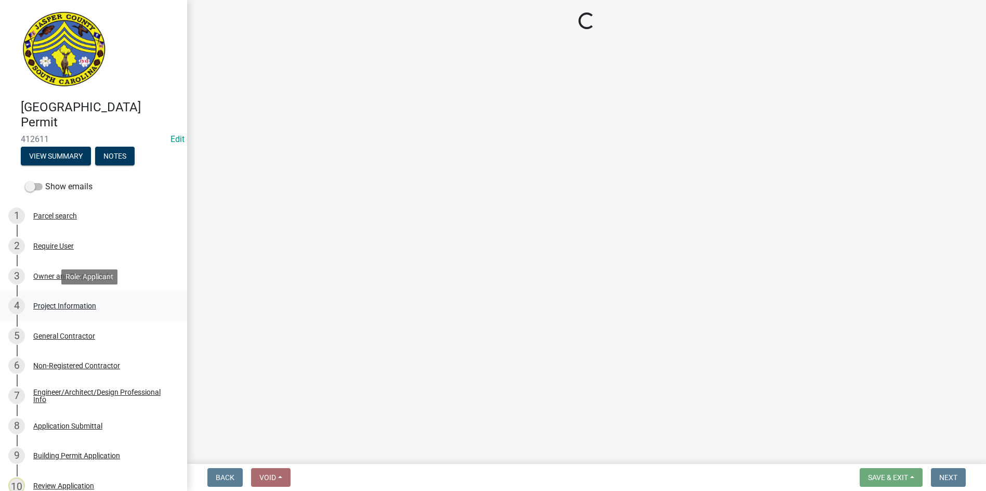
select select "86193521-df92-4050-845a-897e448d88ac"
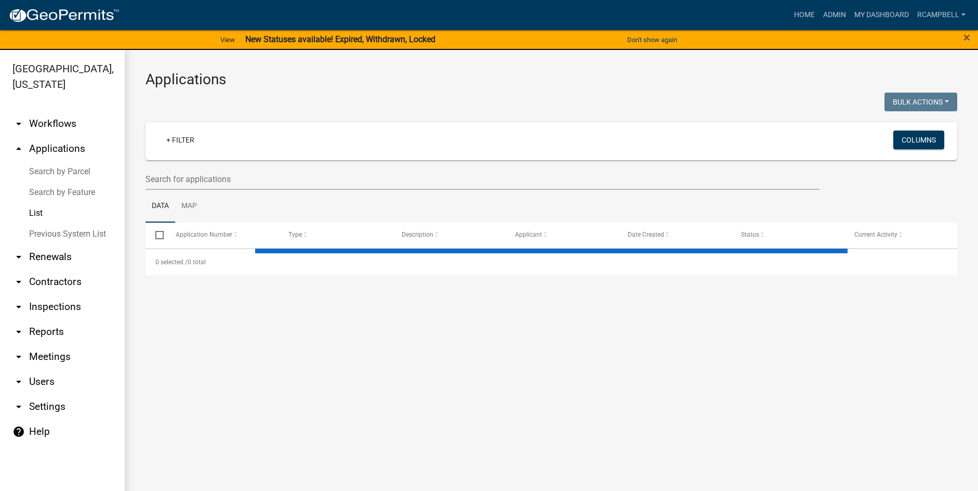
select select "3: 100"
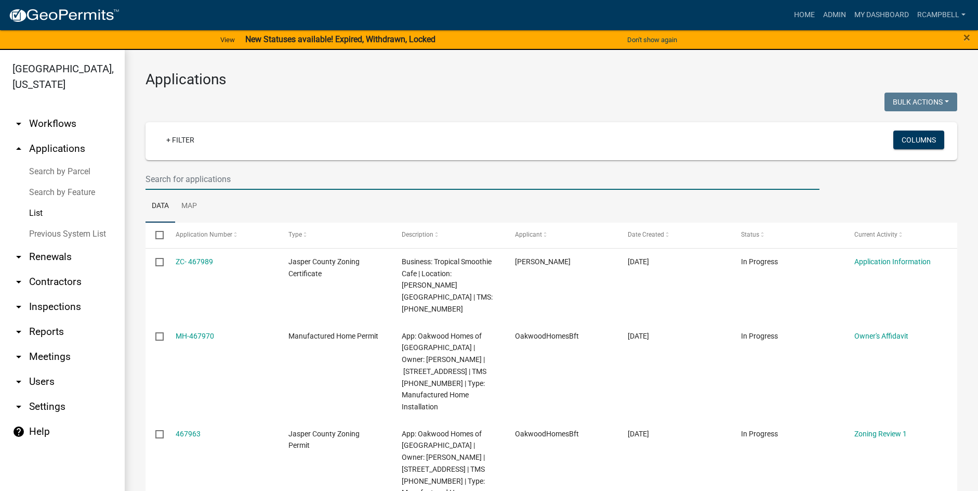
click at [194, 184] on input "text" at bounding box center [483, 178] width 674 height 21
paste input "[PHONE_NUMBER]"
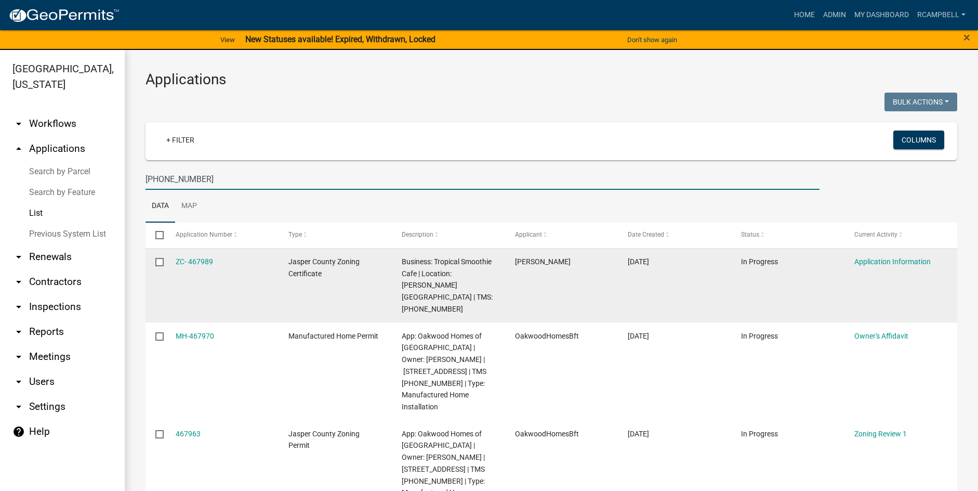
type input "[PHONE_NUMBER]"
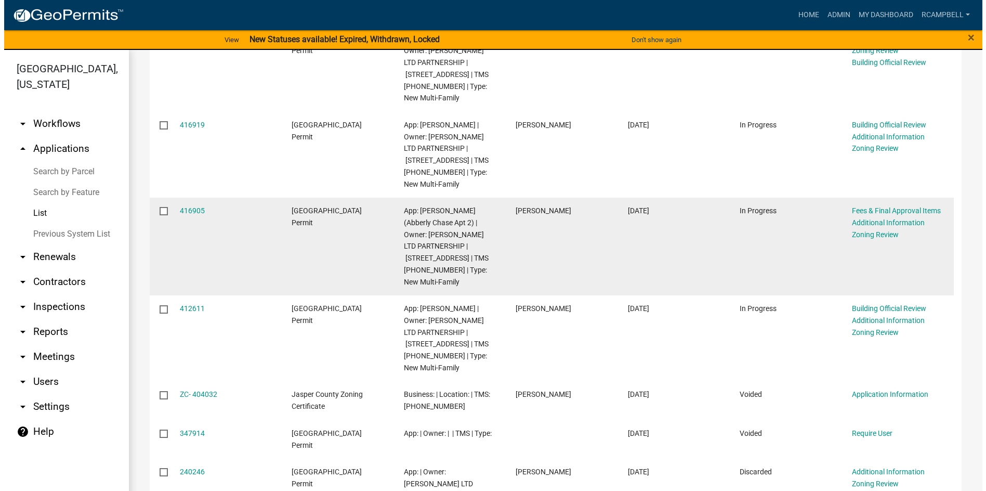
scroll to position [572, 0]
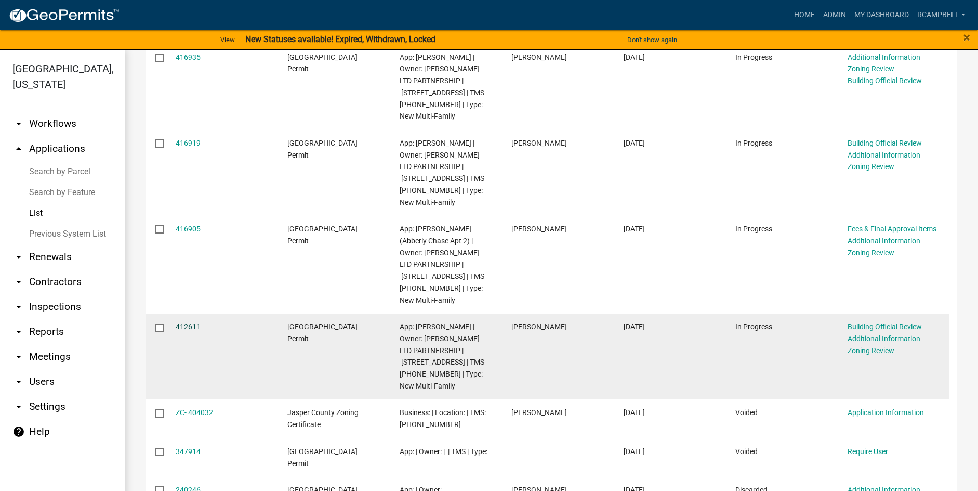
click at [187, 322] on link "412611" at bounding box center [188, 326] width 25 height 8
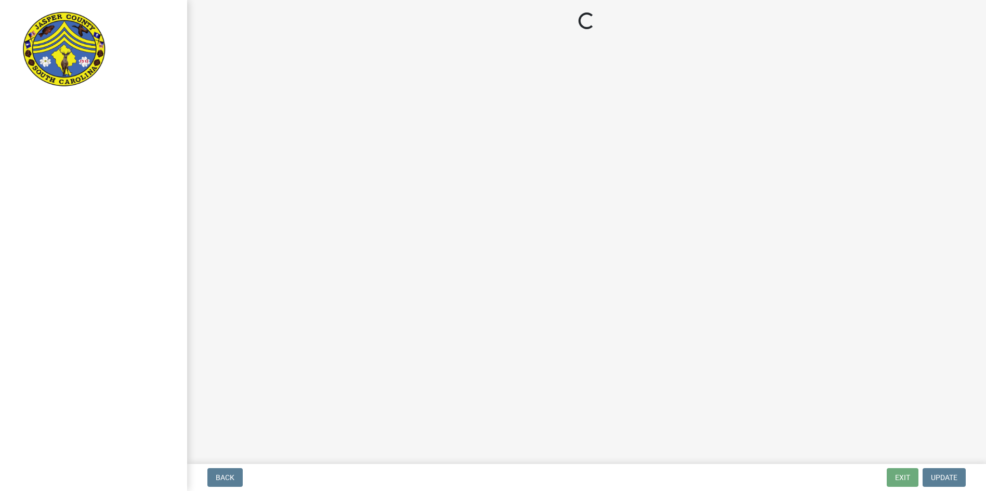
click at [187, 317] on div at bounding box center [93, 245] width 187 height 491
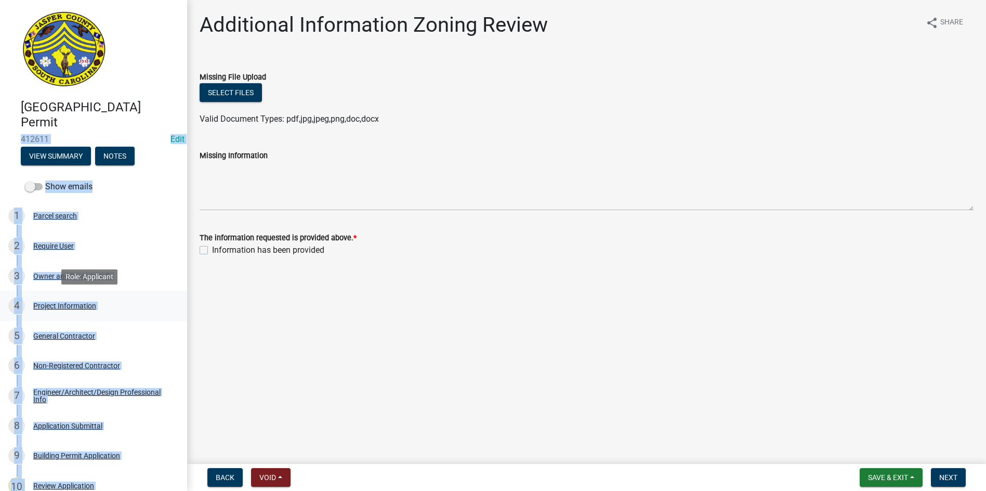
click at [85, 309] on div "Project Information" at bounding box center [64, 305] width 63 height 7
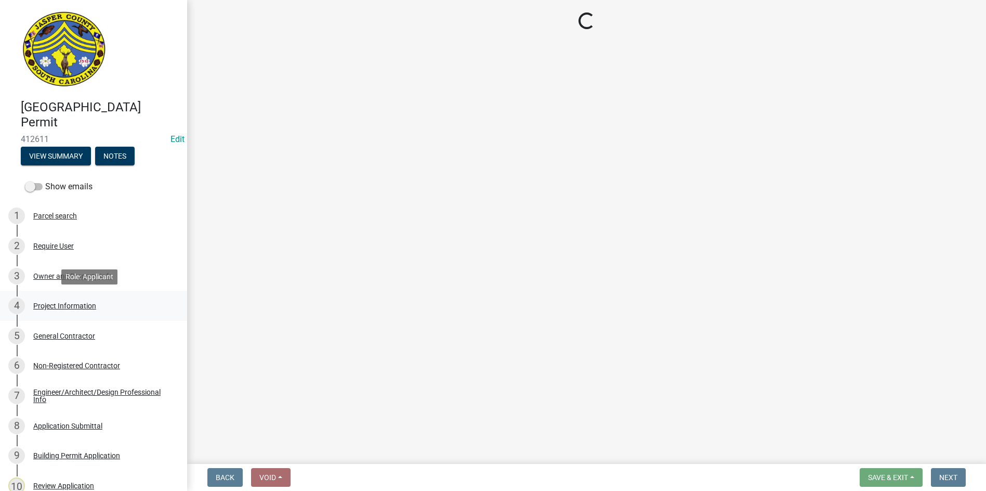
click at [79, 307] on div "Project Information" at bounding box center [64, 305] width 63 height 7
select select "86193521-df92-4050-845a-897e448d88ac"
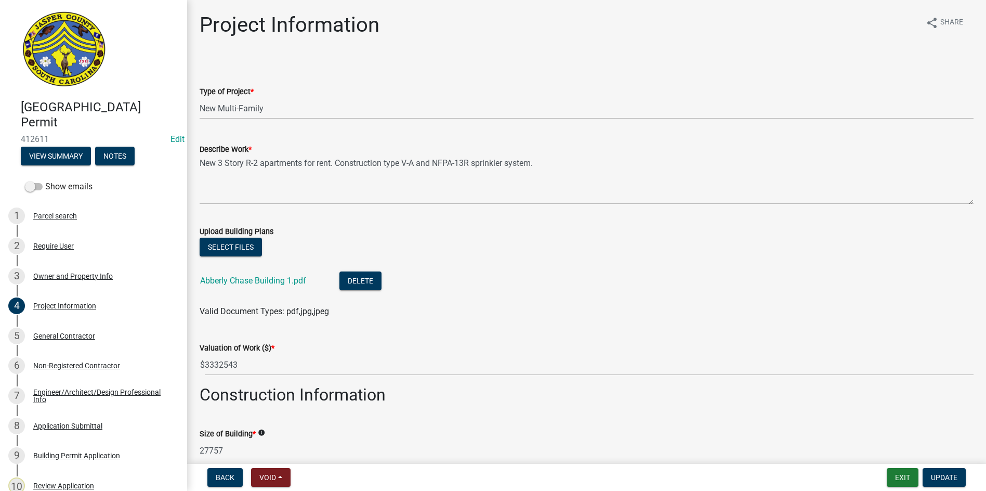
select select "86193521-df92-4050-845a-897e448d88ac"
click at [73, 278] on div "Owner and Property Info" at bounding box center [73, 275] width 80 height 7
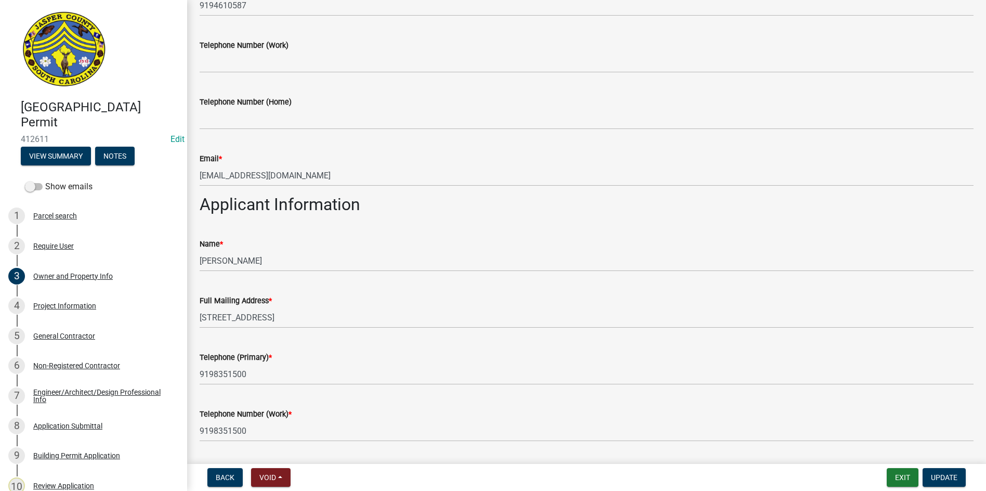
scroll to position [520, 0]
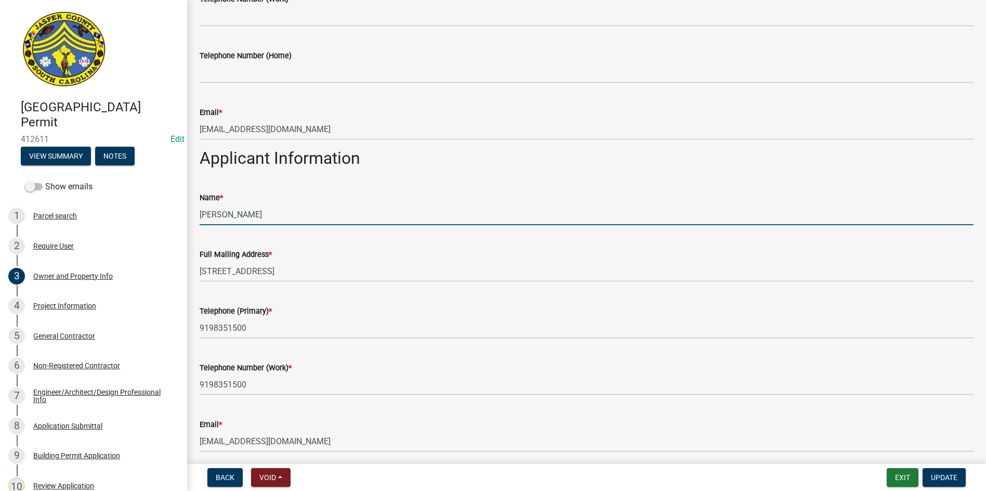
click at [260, 213] on input "[PERSON_NAME]" at bounding box center [587, 214] width 774 height 21
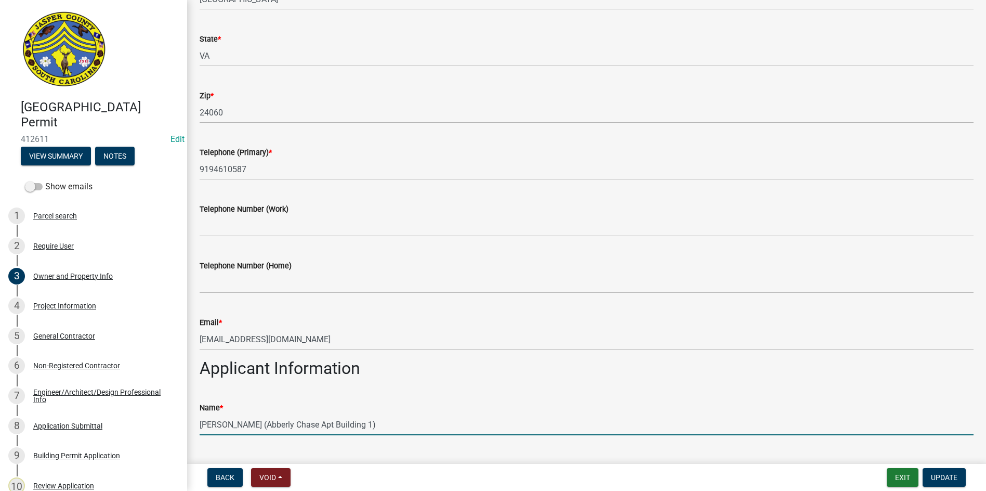
scroll to position [0, 0]
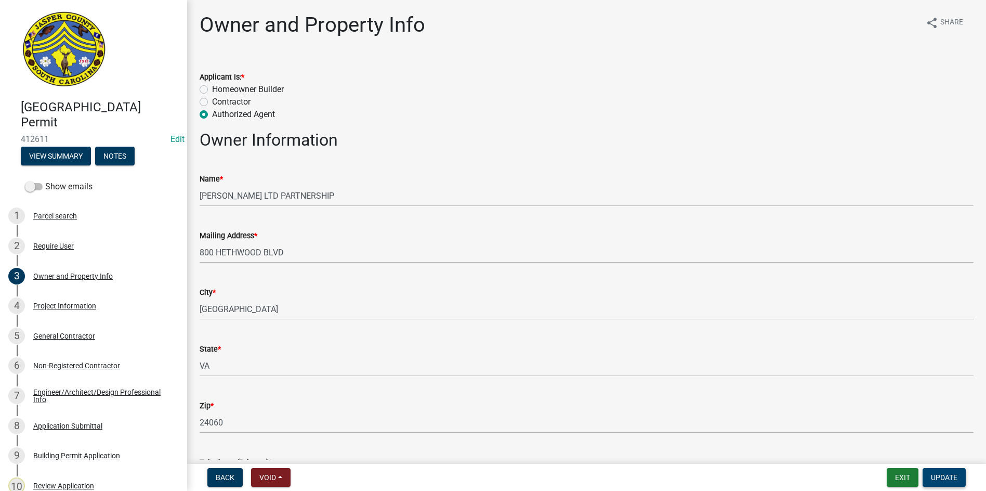
type input "Leslie Bloem (Abberly Chase Apt Building 1)"
click at [936, 482] on button "Update" at bounding box center [944, 477] width 43 height 19
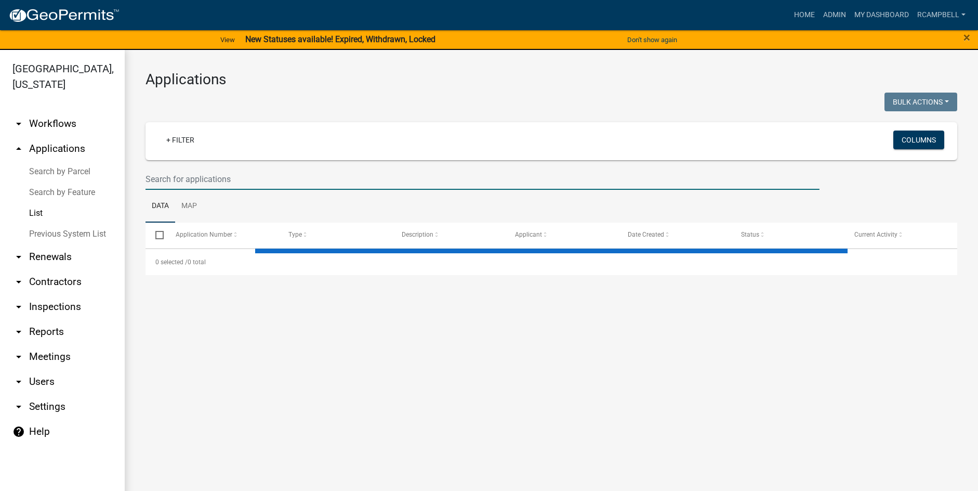
select select "3: 100"
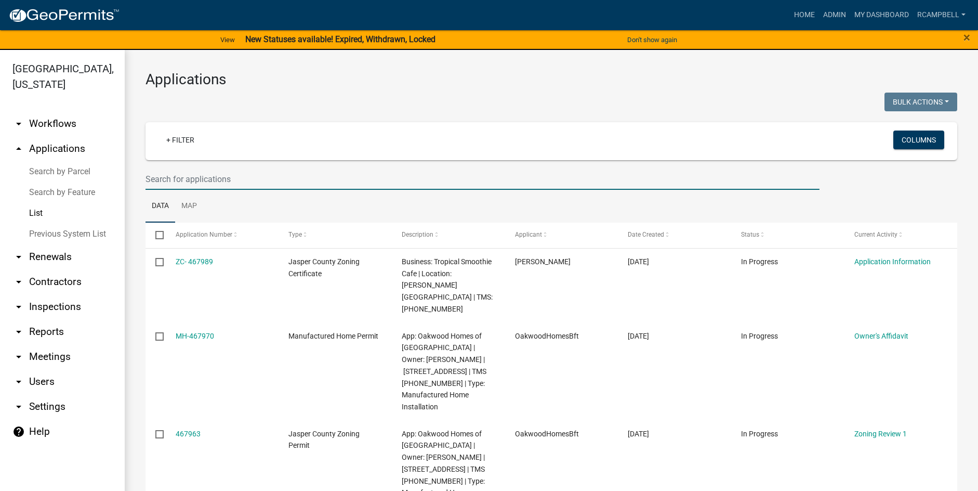
drag, startPoint x: 224, startPoint y: 182, endPoint x: 221, endPoint y: 176, distance: 7.0
paste input "[PHONE_NUMBER]"
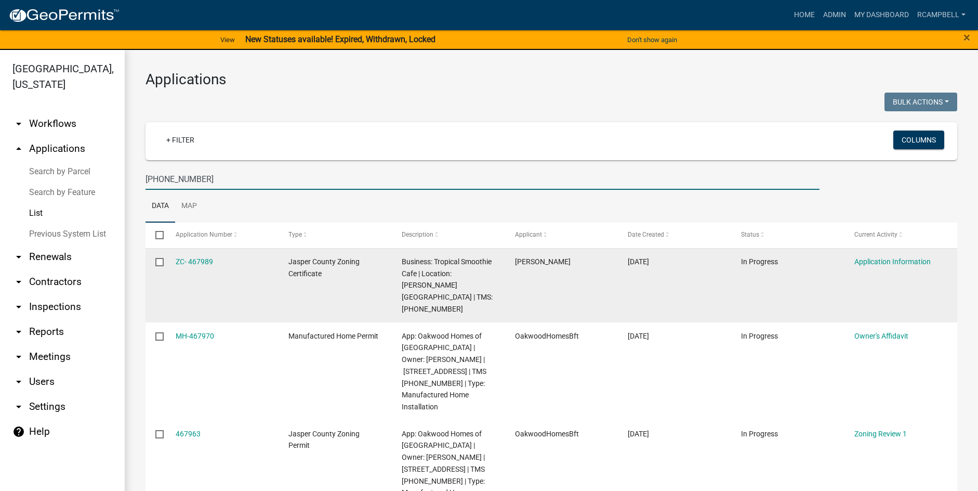
type input "[PHONE_NUMBER]"
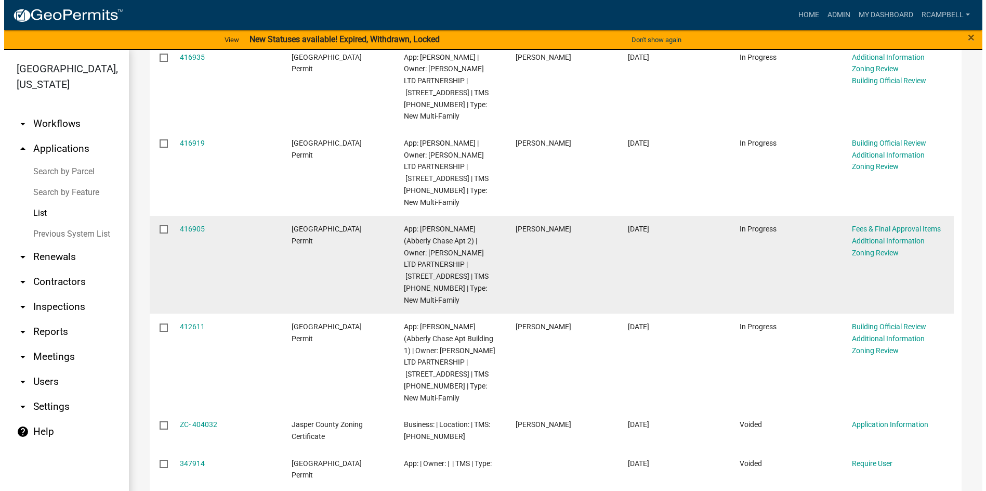
scroll to position [520, 0]
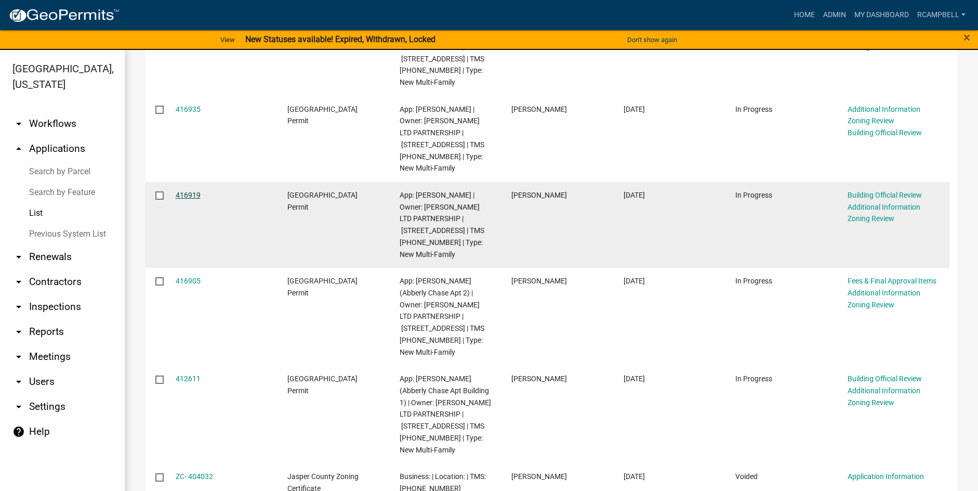
click at [188, 191] on link "416919" at bounding box center [188, 195] width 25 height 8
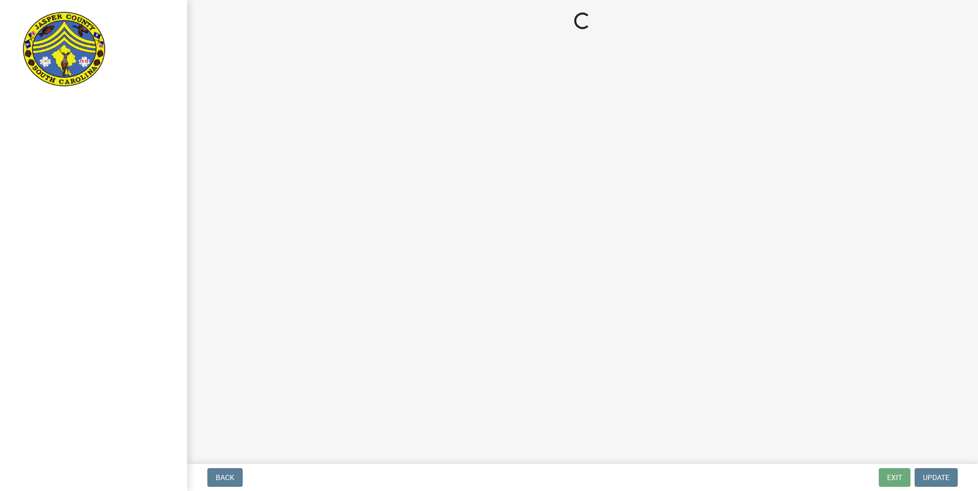
click at [188, 182] on main "Loading..." at bounding box center [582, 230] width 791 height 460
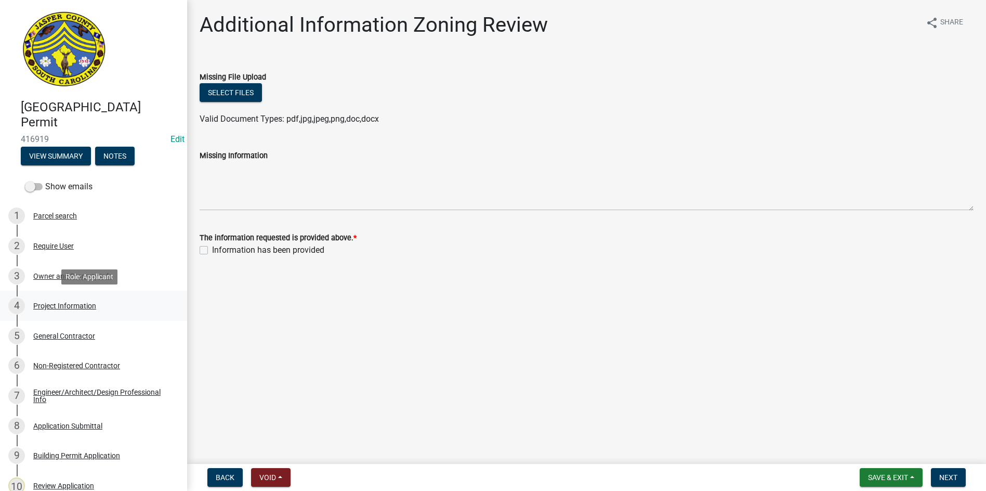
click at [55, 308] on div "Project Information" at bounding box center [64, 305] width 63 height 7
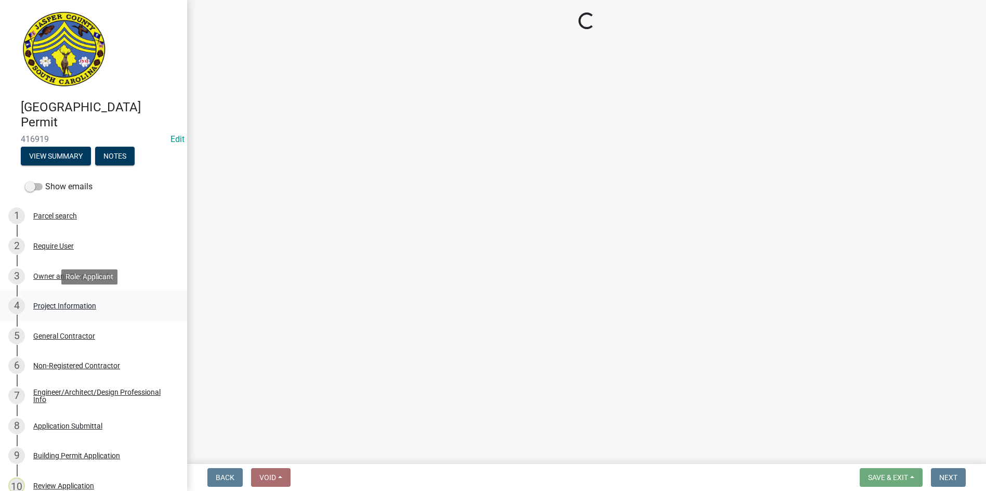
select select "86193521-df92-4050-845a-897e448d88ac"
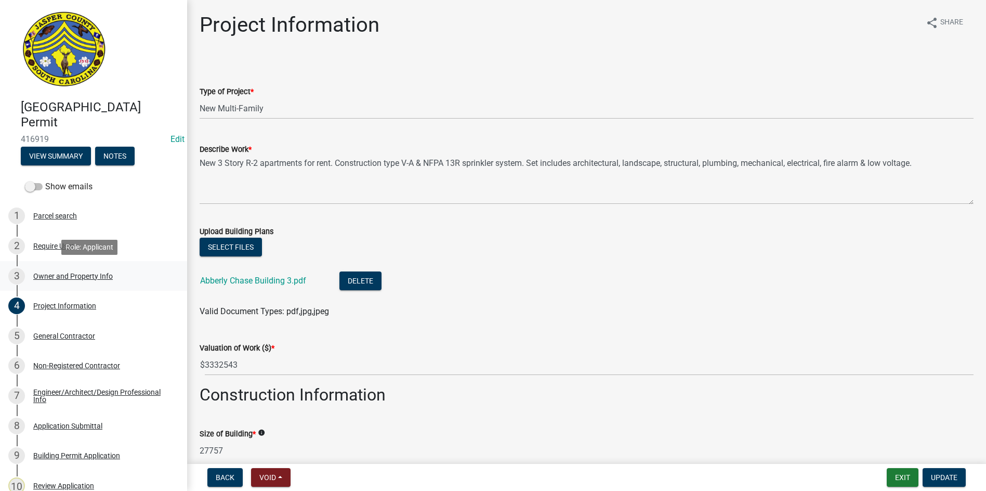
click at [63, 273] on div "Owner and Property Info" at bounding box center [73, 275] width 80 height 7
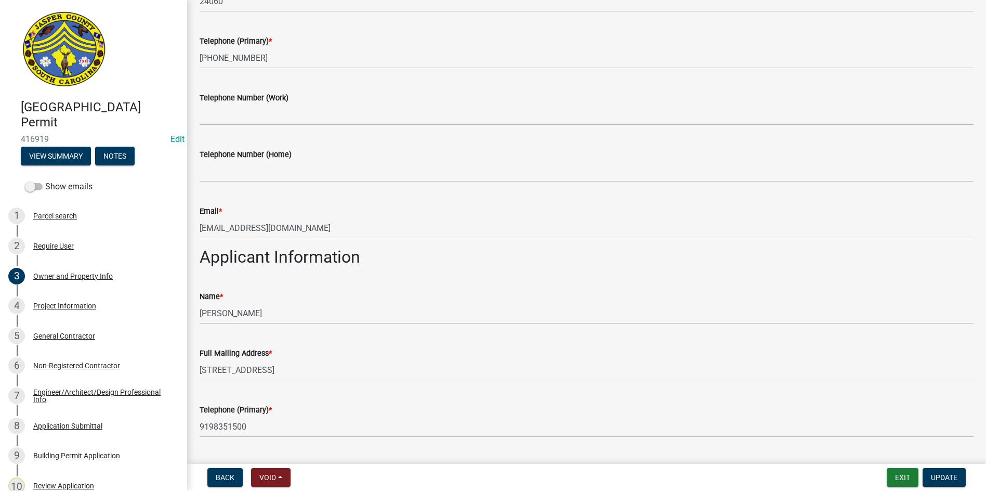
scroll to position [520, 0]
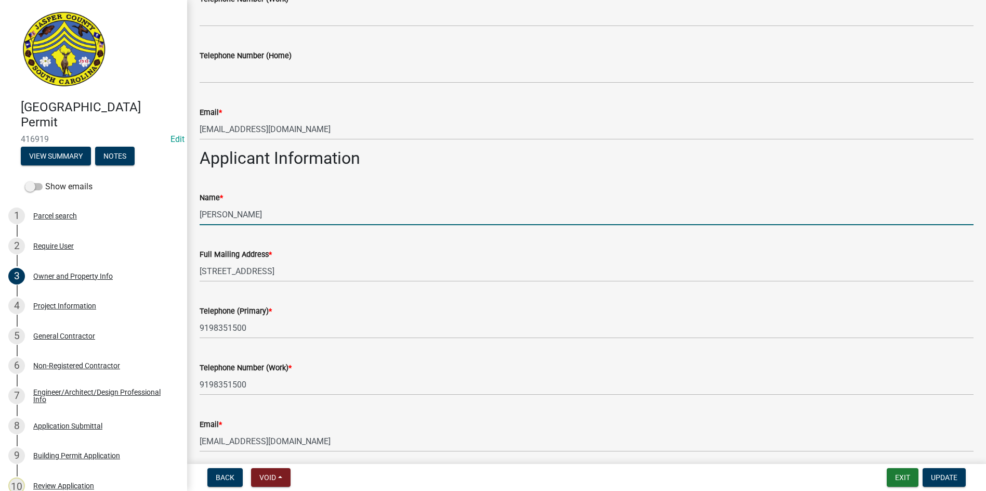
click at [280, 210] on input "[PERSON_NAME]" at bounding box center [587, 214] width 774 height 21
type input "[PERSON_NAME] (Abberly Chase Apt Building 3)"
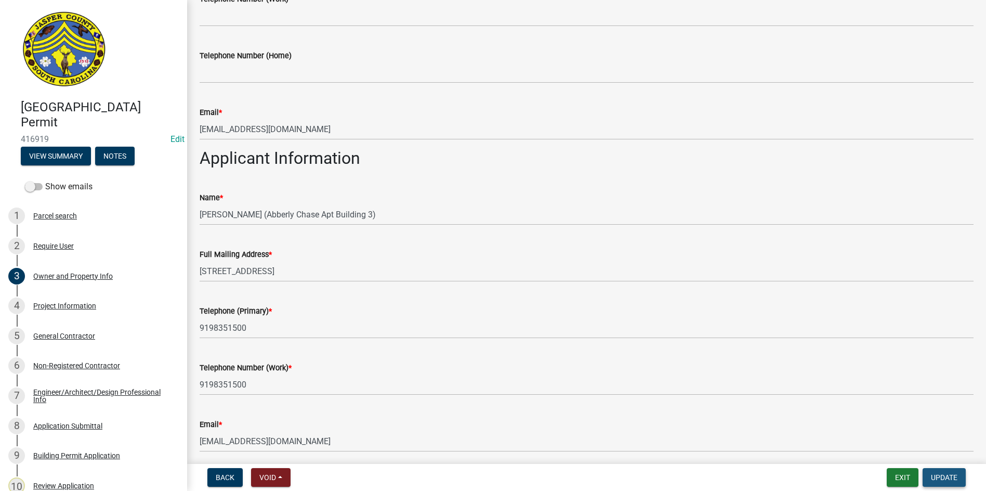
click at [942, 479] on span "Update" at bounding box center [944, 477] width 27 height 8
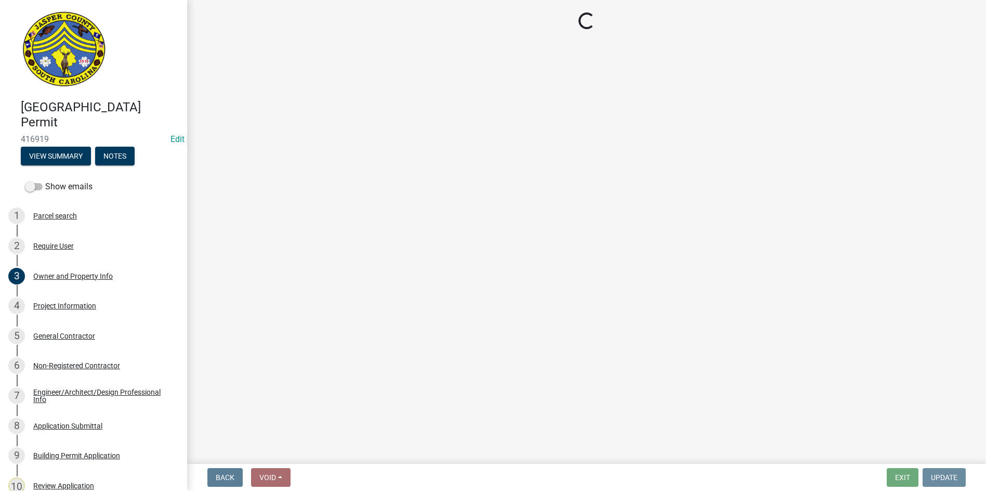
scroll to position [0, 0]
